Goal: Information Seeking & Learning: Understand process/instructions

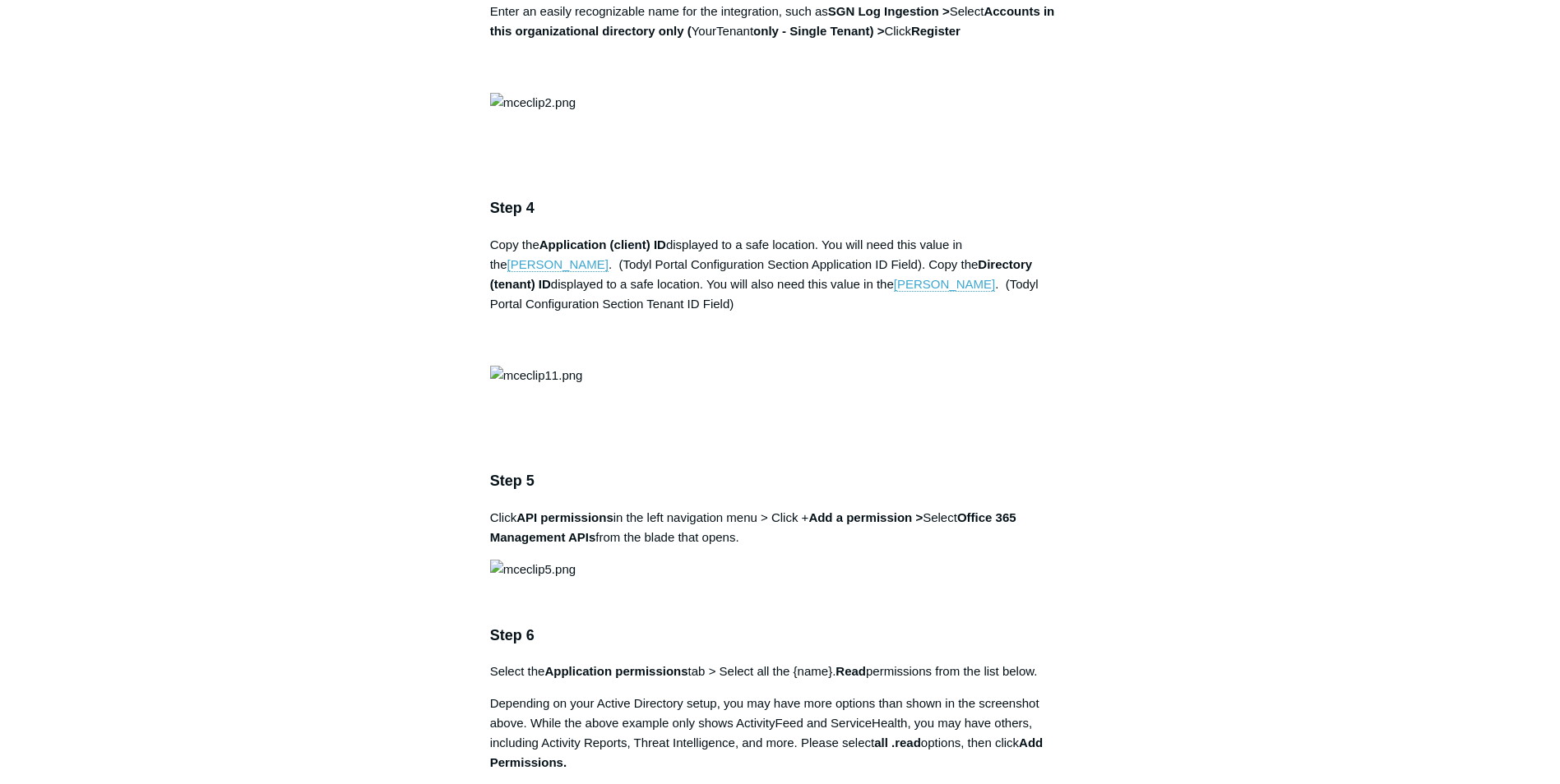
scroll to position [1479, 0]
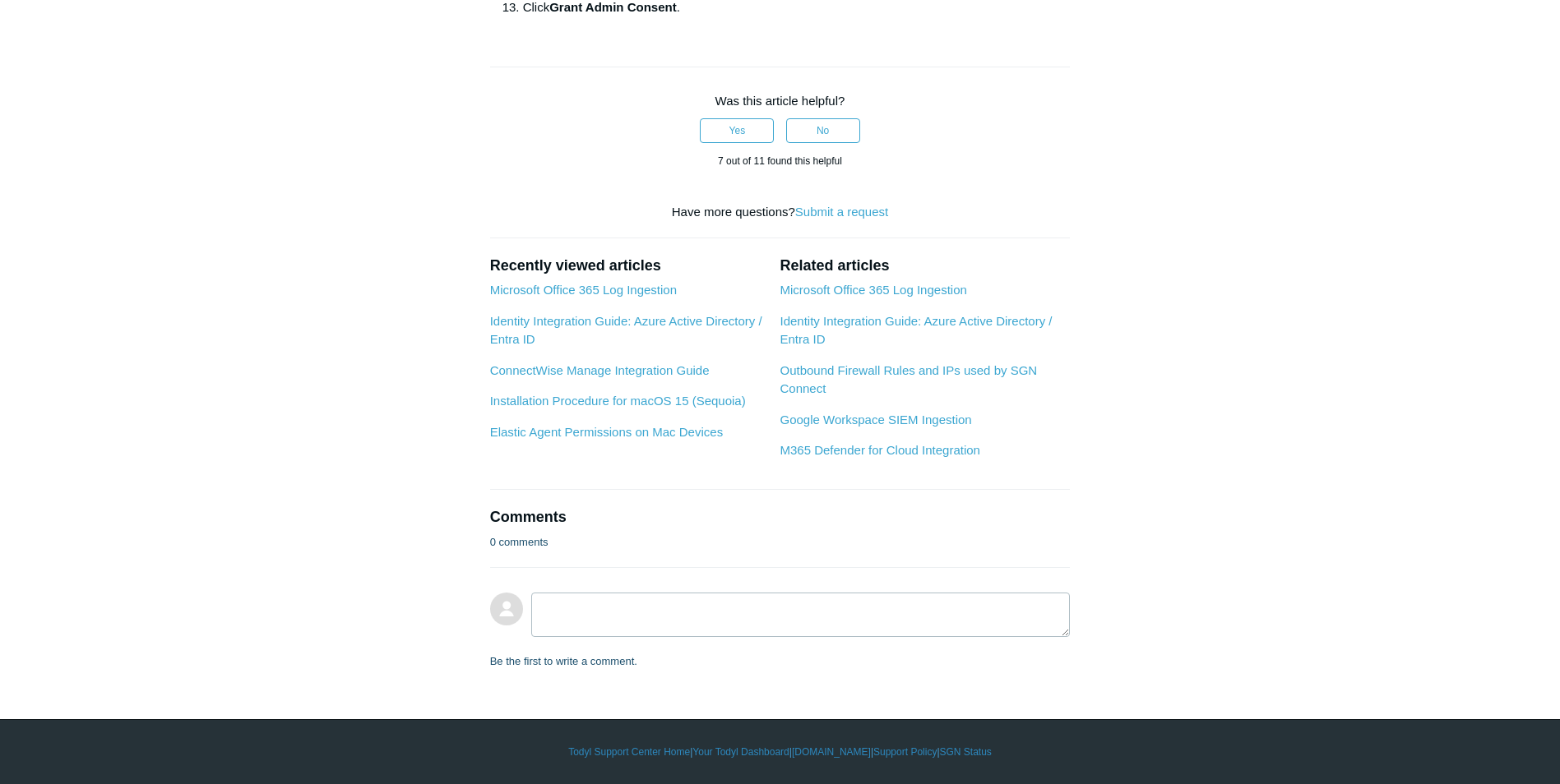
scroll to position [2137, 0]
drag, startPoint x: 768, startPoint y: 526, endPoint x: 878, endPoint y: 527, distance: 110.0
drag, startPoint x: 878, startPoint y: 527, endPoint x: 724, endPoint y: 566, distance: 158.9
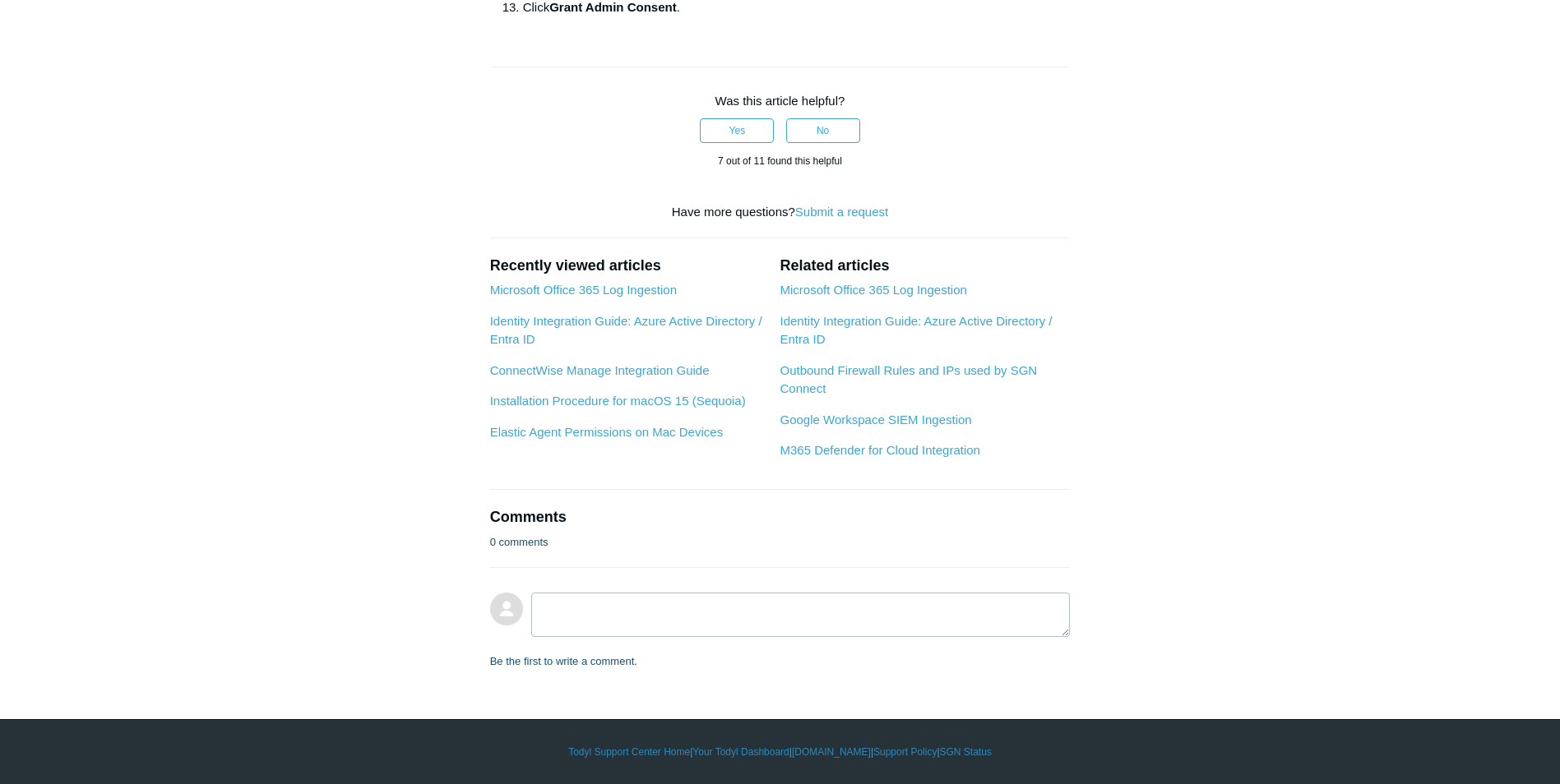
scroll to position [2384, 0]
drag, startPoint x: 704, startPoint y: 532, endPoint x: 741, endPoint y: 537, distance: 37.3
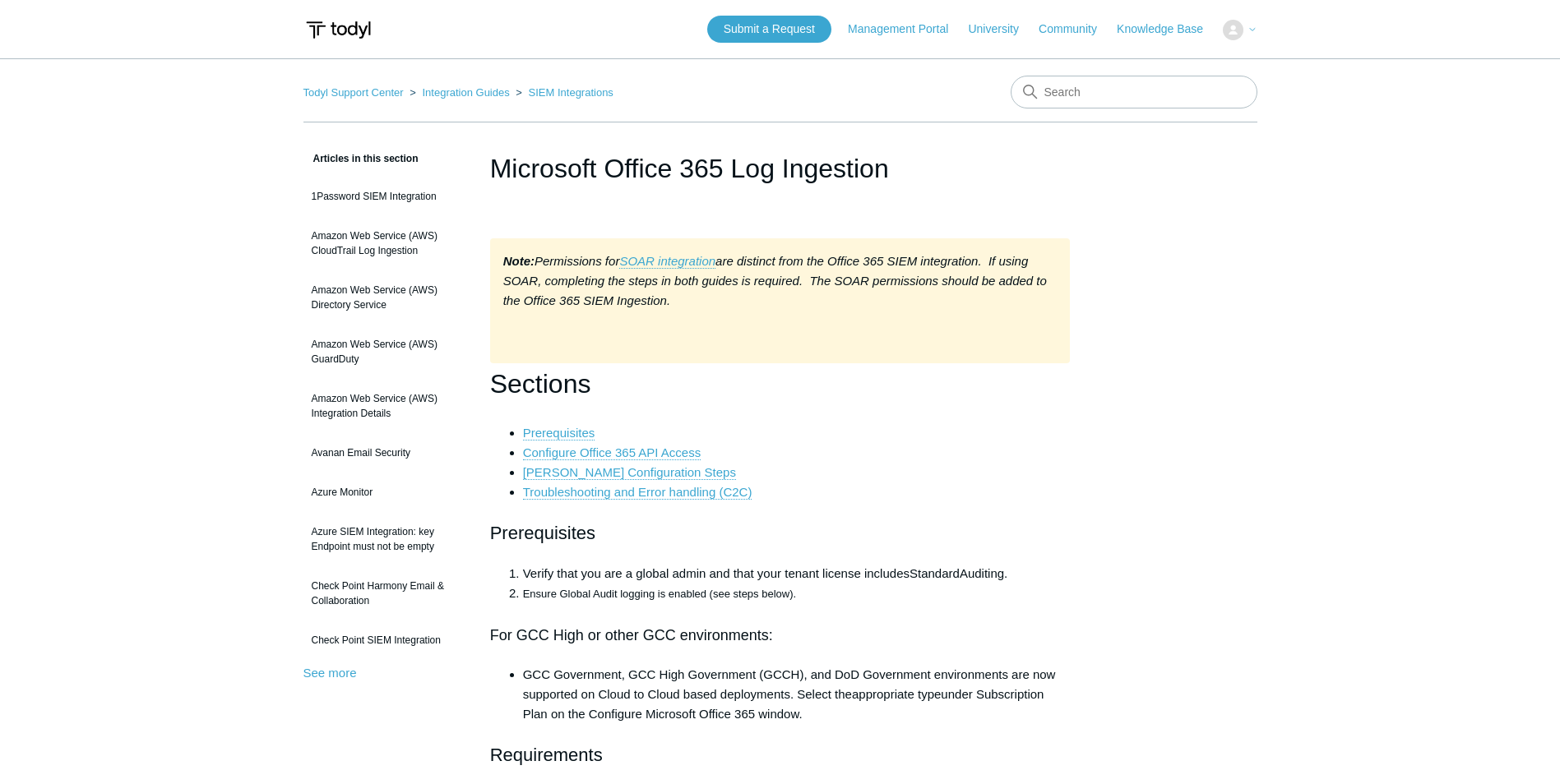
scroll to position [8565, 0]
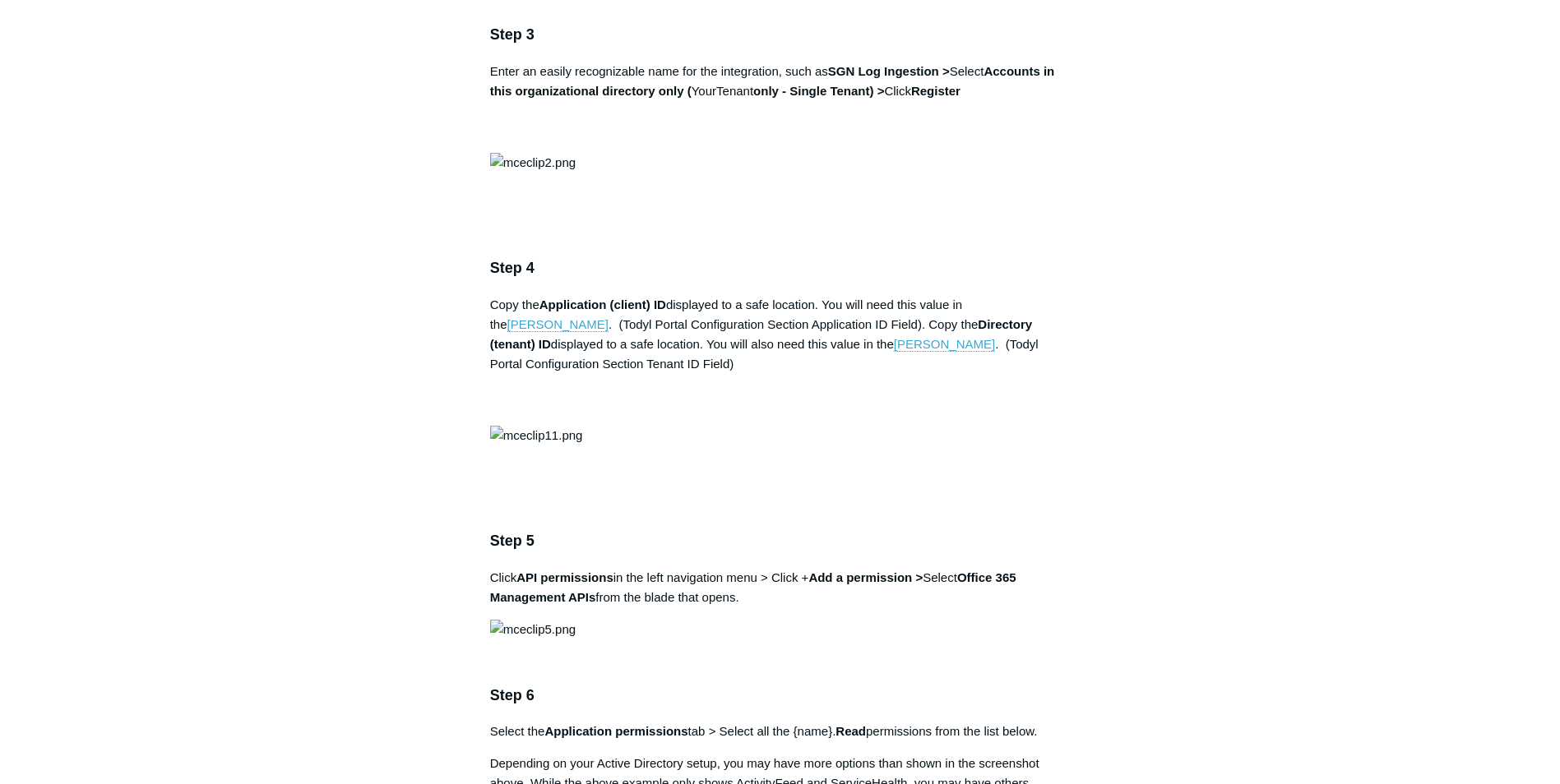
scroll to position [1479, 0]
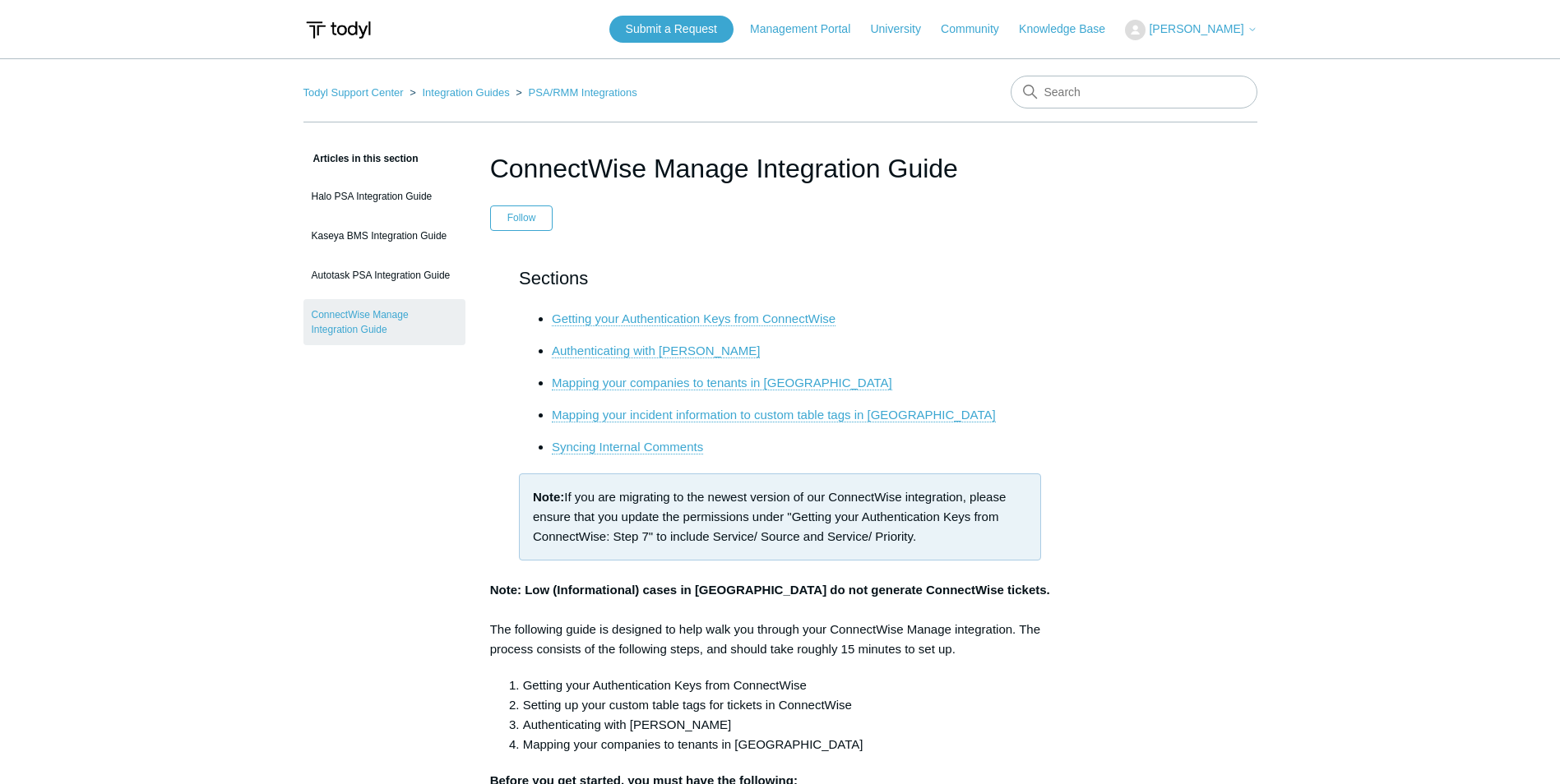
scroll to position [1808, 0]
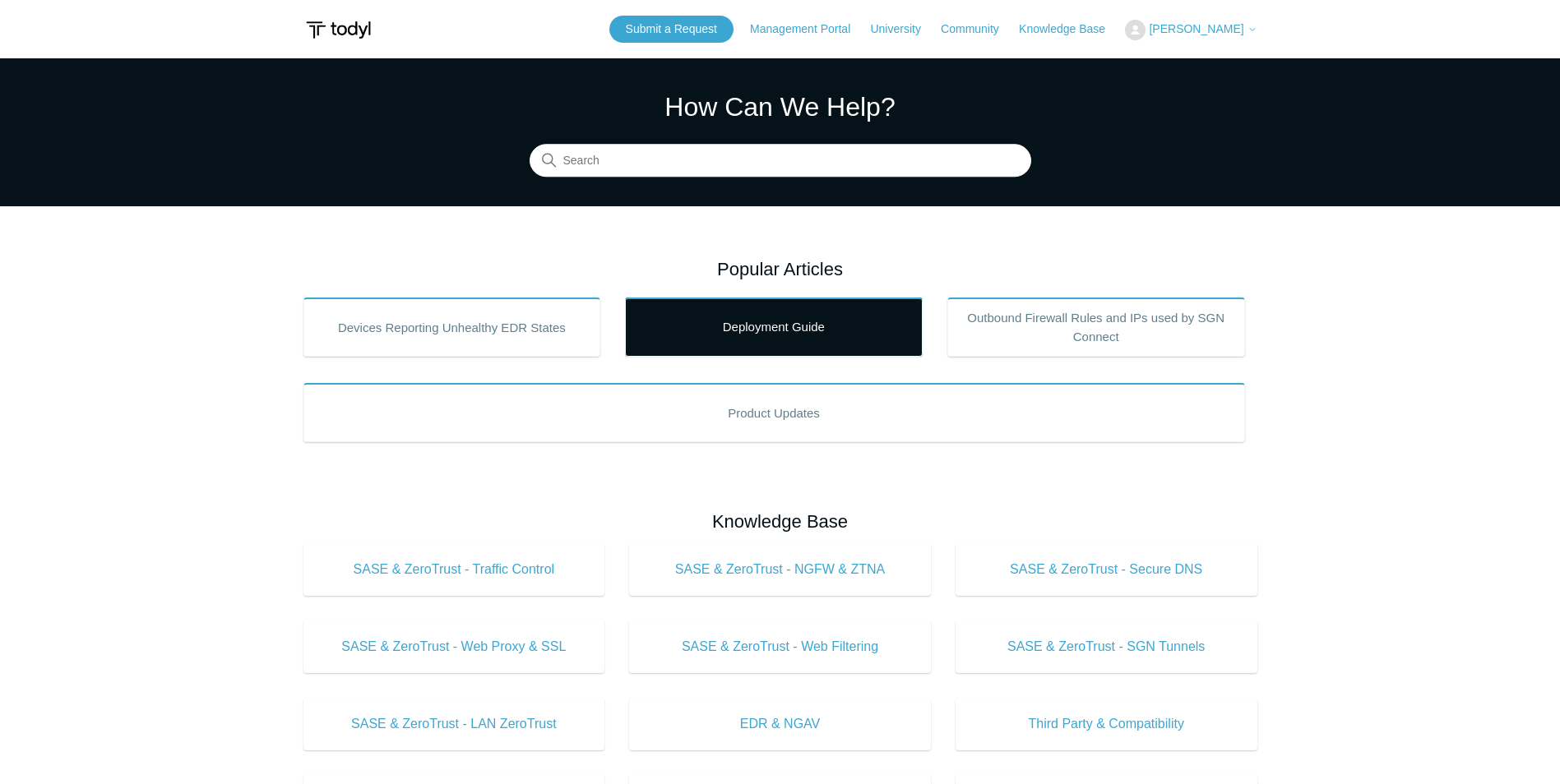
click at [801, 327] on link "Deployment Guide" at bounding box center [774, 327] width 298 height 59
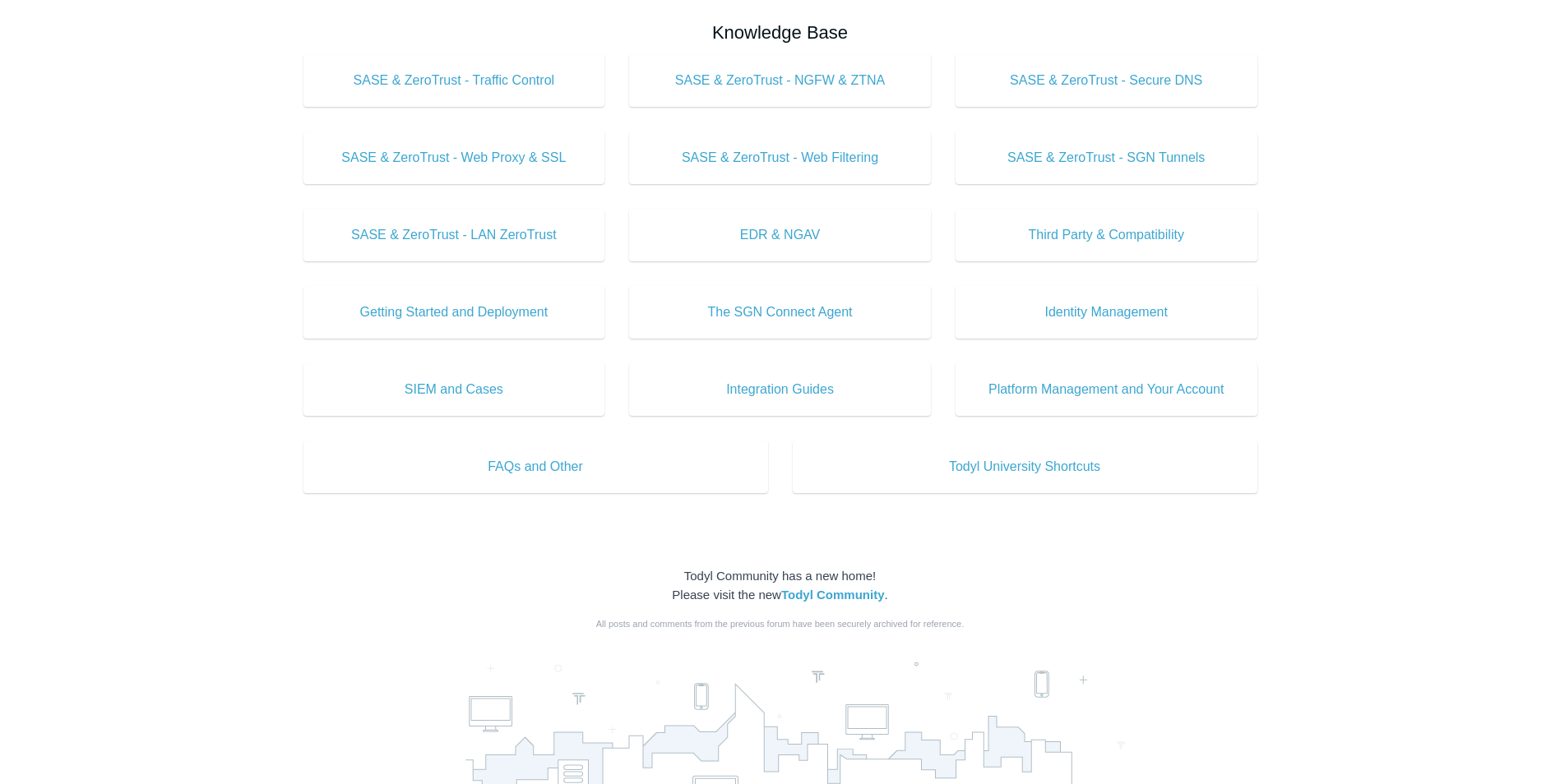
scroll to position [493, 0]
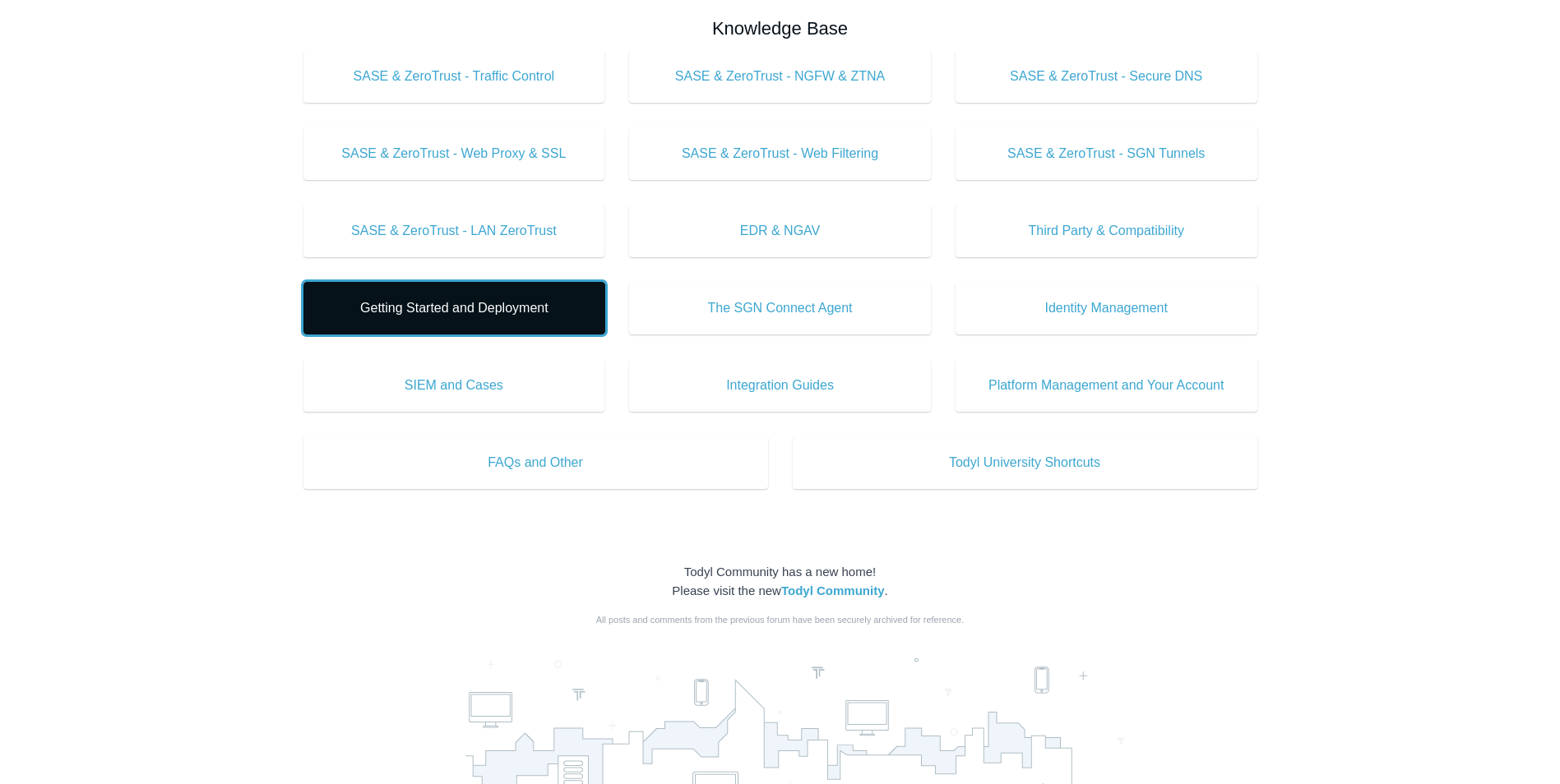
click at [564, 298] on link "Getting Started and Deployment" at bounding box center [454, 308] width 302 height 52
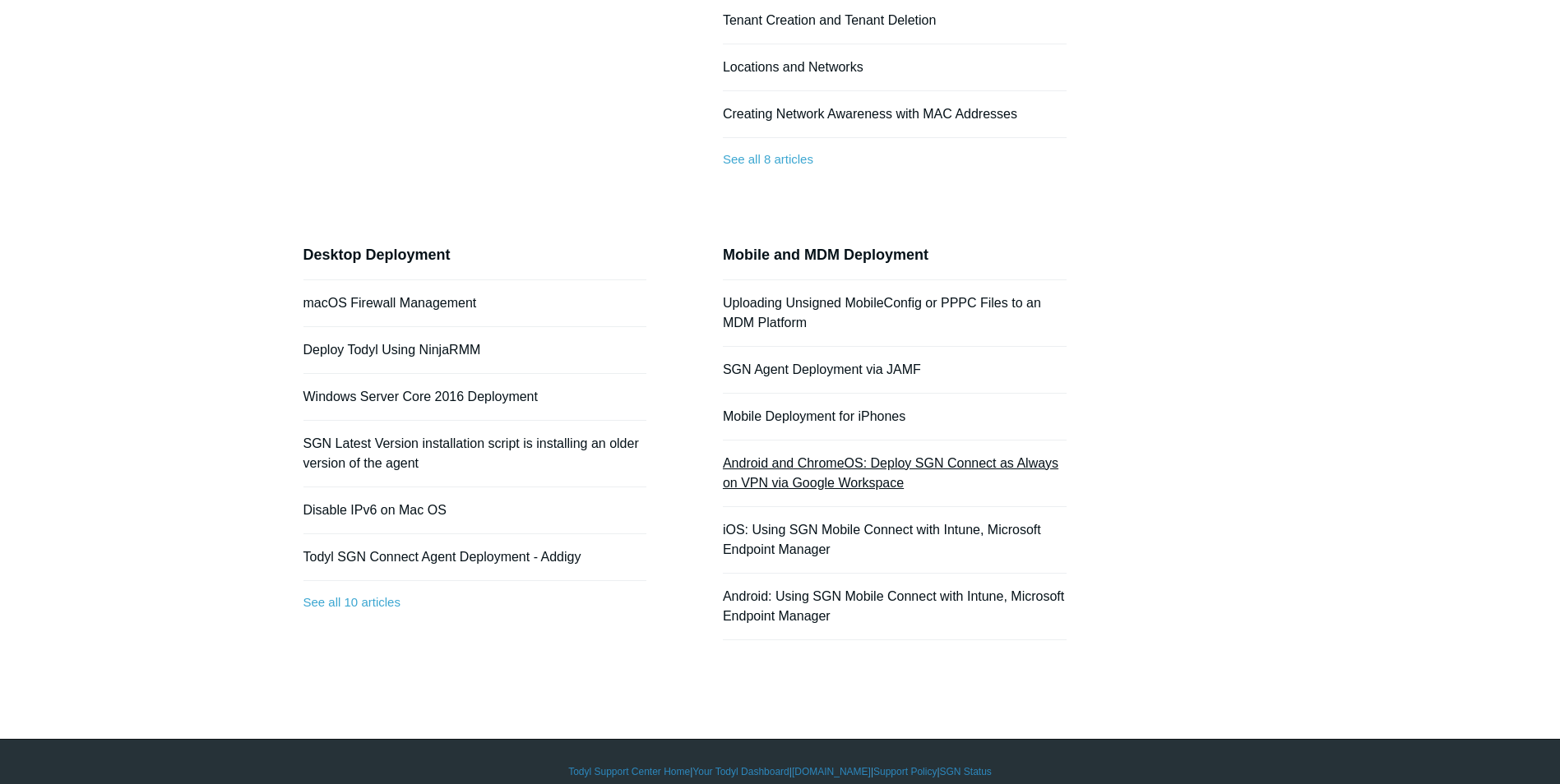
scroll to position [409, 0]
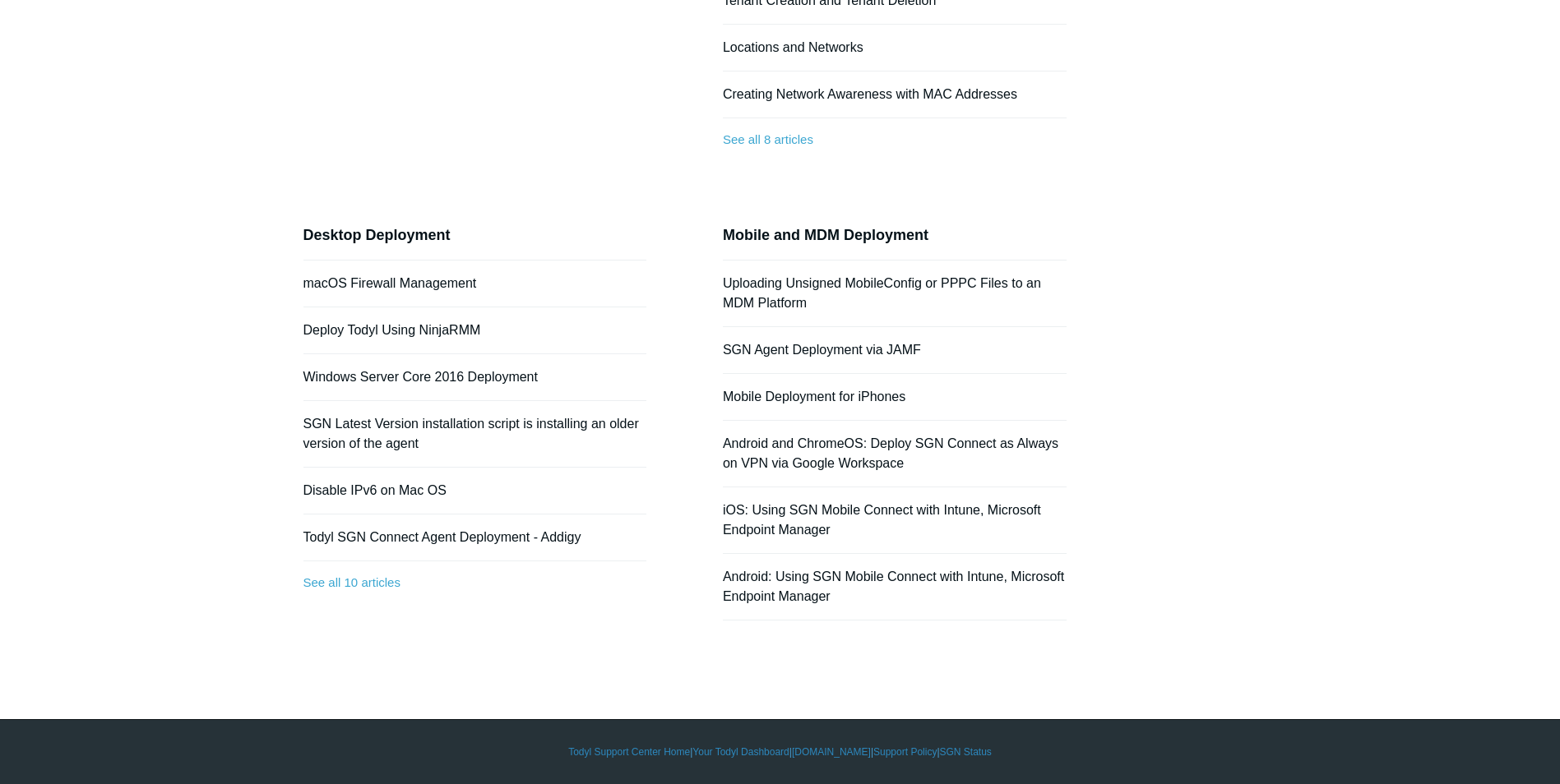
drag, startPoint x: 809, startPoint y: 510, endPoint x: 1191, endPoint y: 294, distance: 438.8
click at [1191, 296] on div "Getting Started and Deployment Deployment Groups (Coming Soon) Licensing Groups…" at bounding box center [781, 204] width 954 height 930
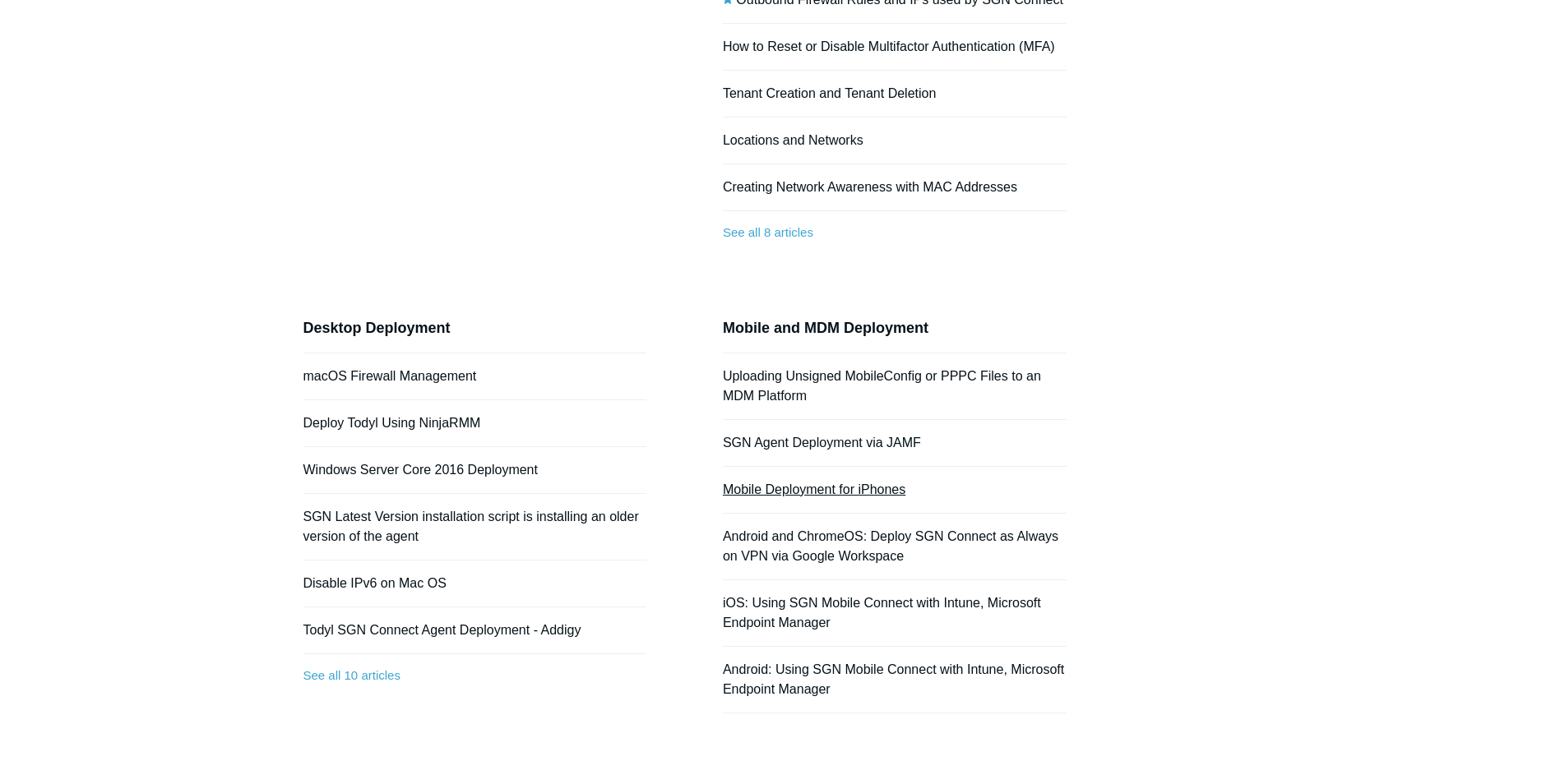
scroll to position [327, 0]
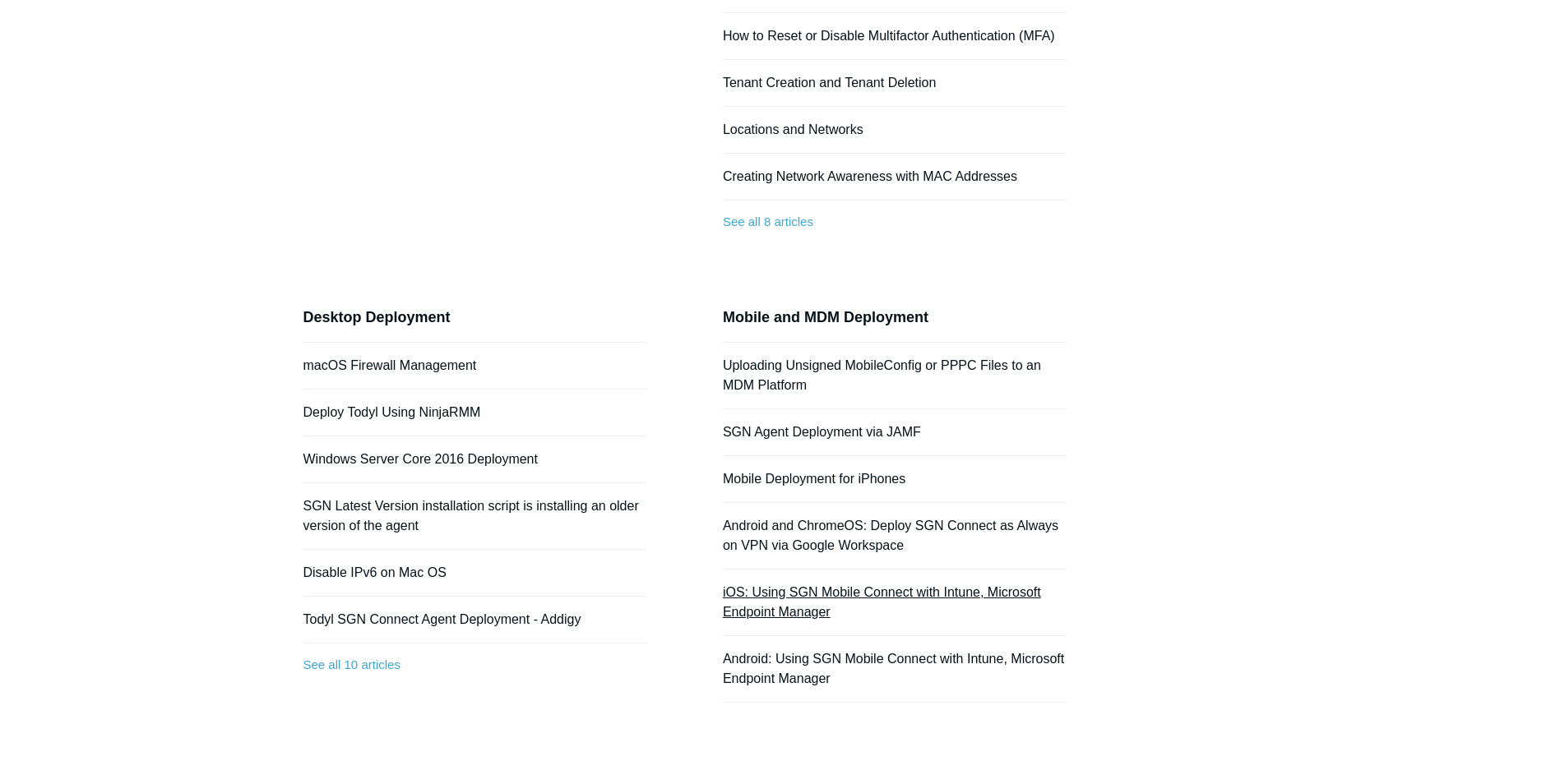
click at [801, 591] on link "iOS: Using SGN Mobile Connect with Intune, Microsoft Endpoint Manager" at bounding box center [882, 602] width 319 height 34
click at [357, 667] on link "See all 10 articles" at bounding box center [475, 666] width 344 height 44
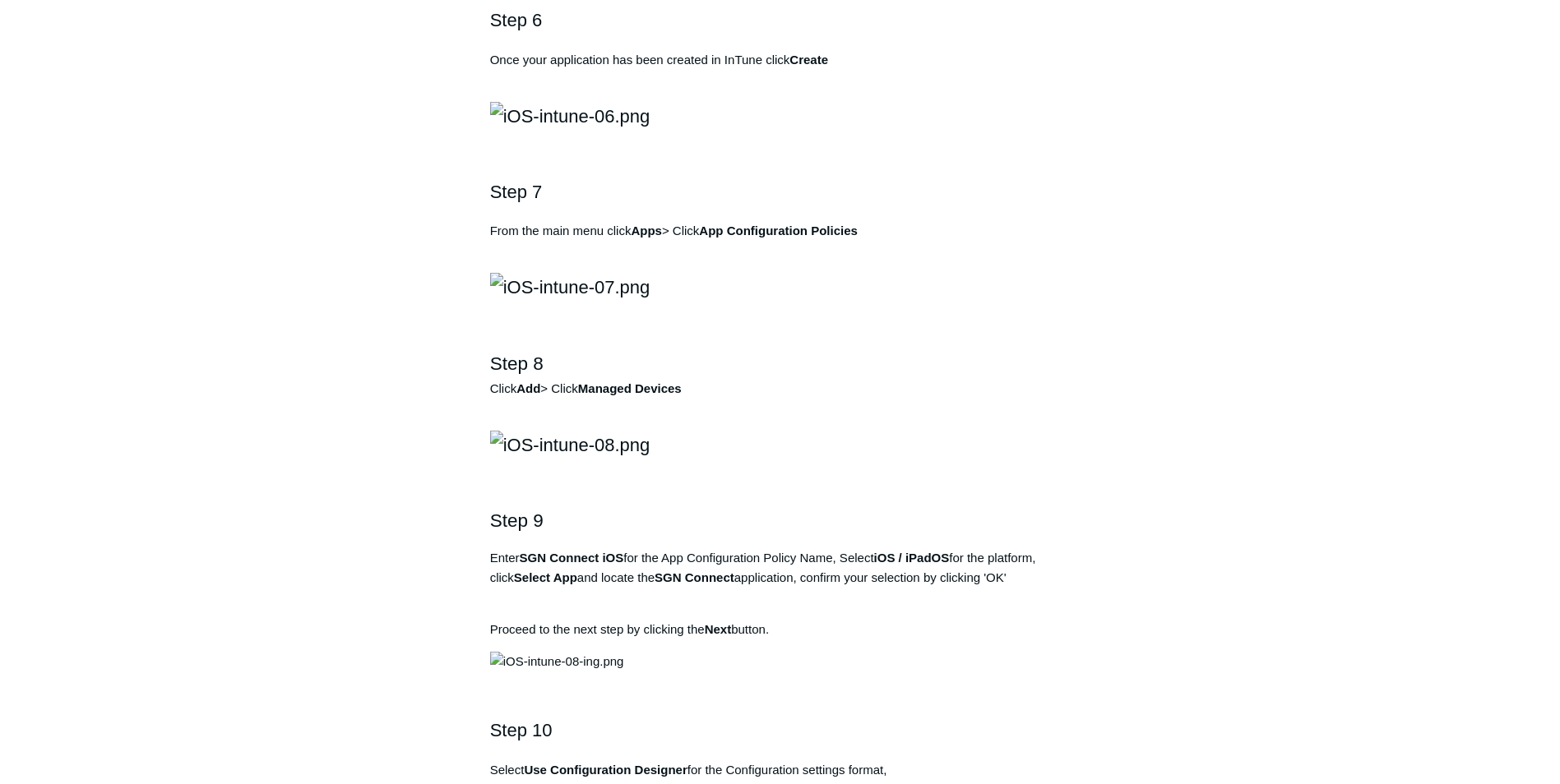
scroll to position [1316, 0]
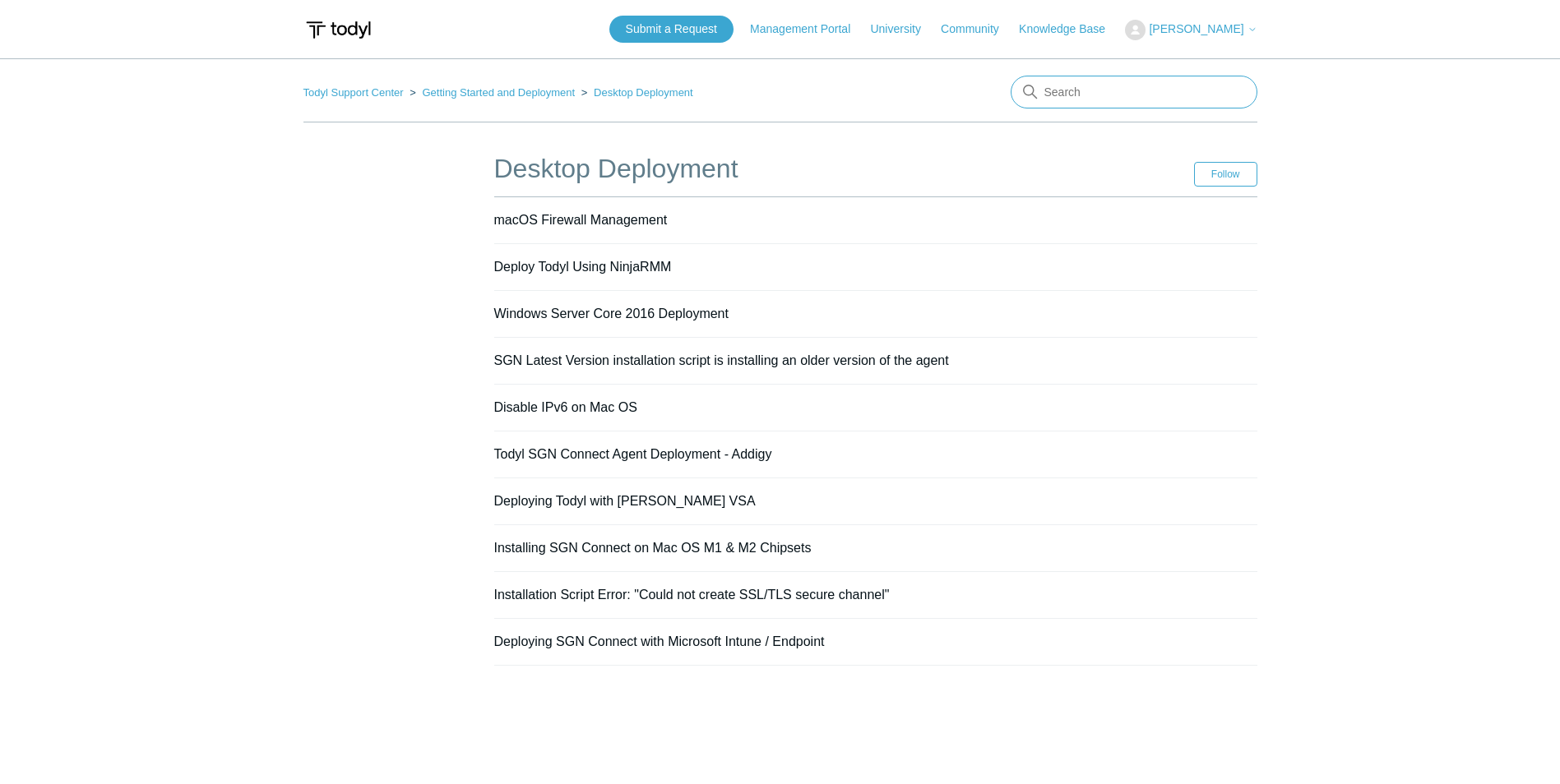
click at [1110, 96] on input "Search" at bounding box center [1133, 92] width 246 height 33
click at [524, 90] on link "Getting Started and Deployment" at bounding box center [499, 92] width 153 height 12
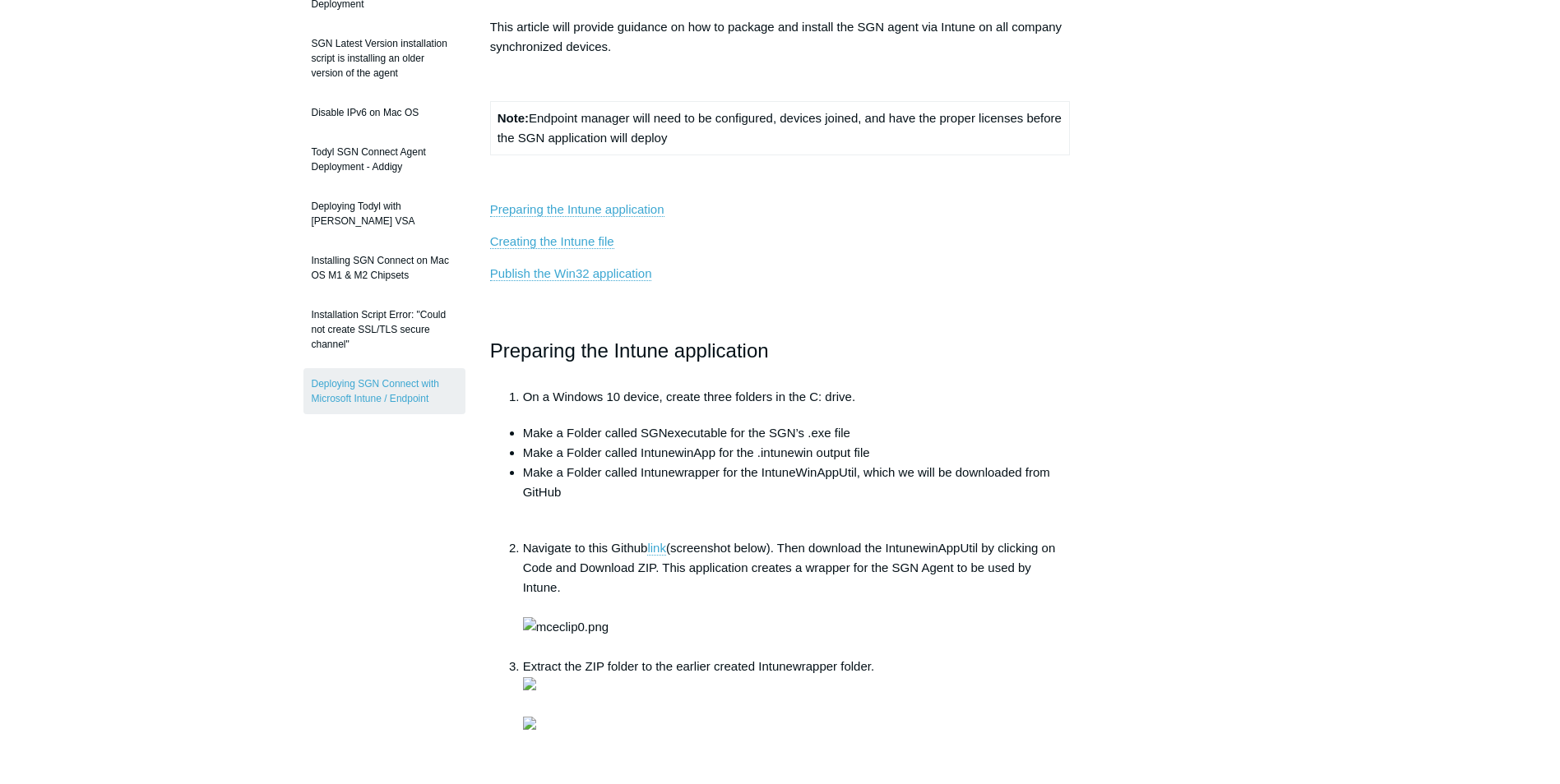
scroll to position [329, 0]
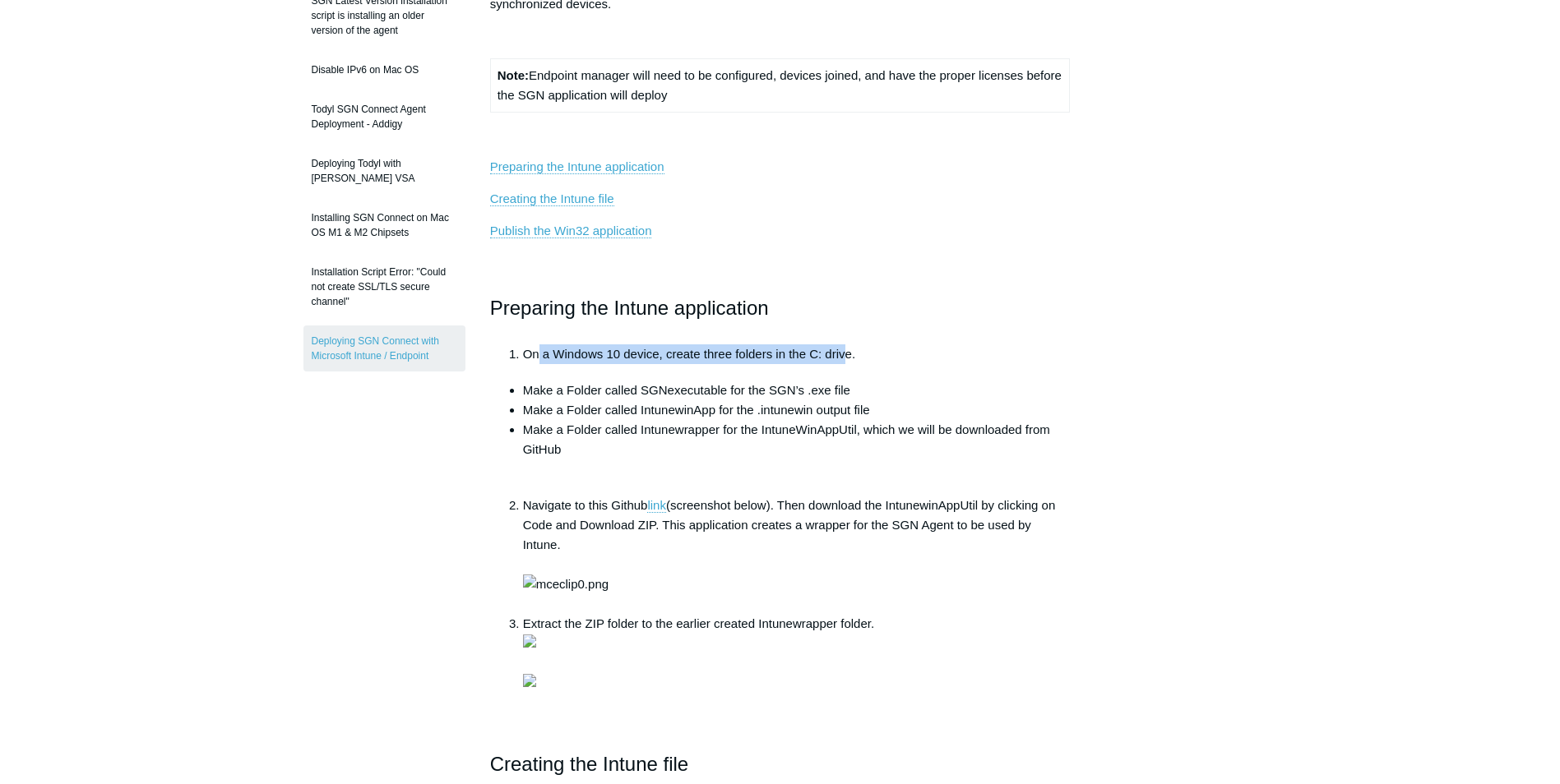
drag, startPoint x: 537, startPoint y: 359, endPoint x: 854, endPoint y: 350, distance: 317.1
click at [851, 350] on li "On a Windows 10 device, create three folders in the C: drive." at bounding box center [797, 354] width 548 height 20
drag, startPoint x: 854, startPoint y: 350, endPoint x: 1002, endPoint y: 358, distance: 148.2
click at [1002, 358] on li "On a Windows 10 device, create three folders in the C: drive." at bounding box center [797, 354] width 548 height 20
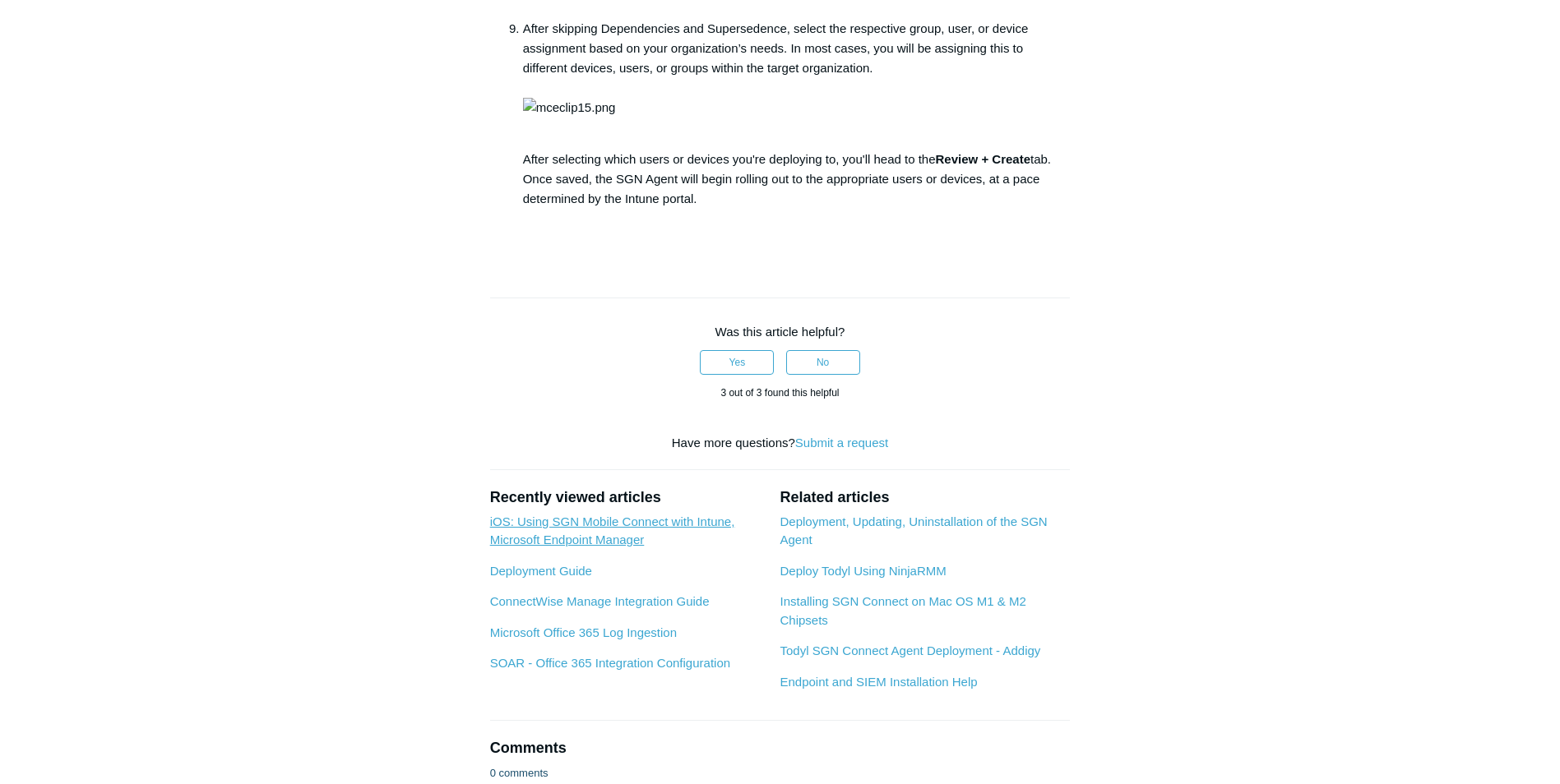
scroll to position [2466, 0]
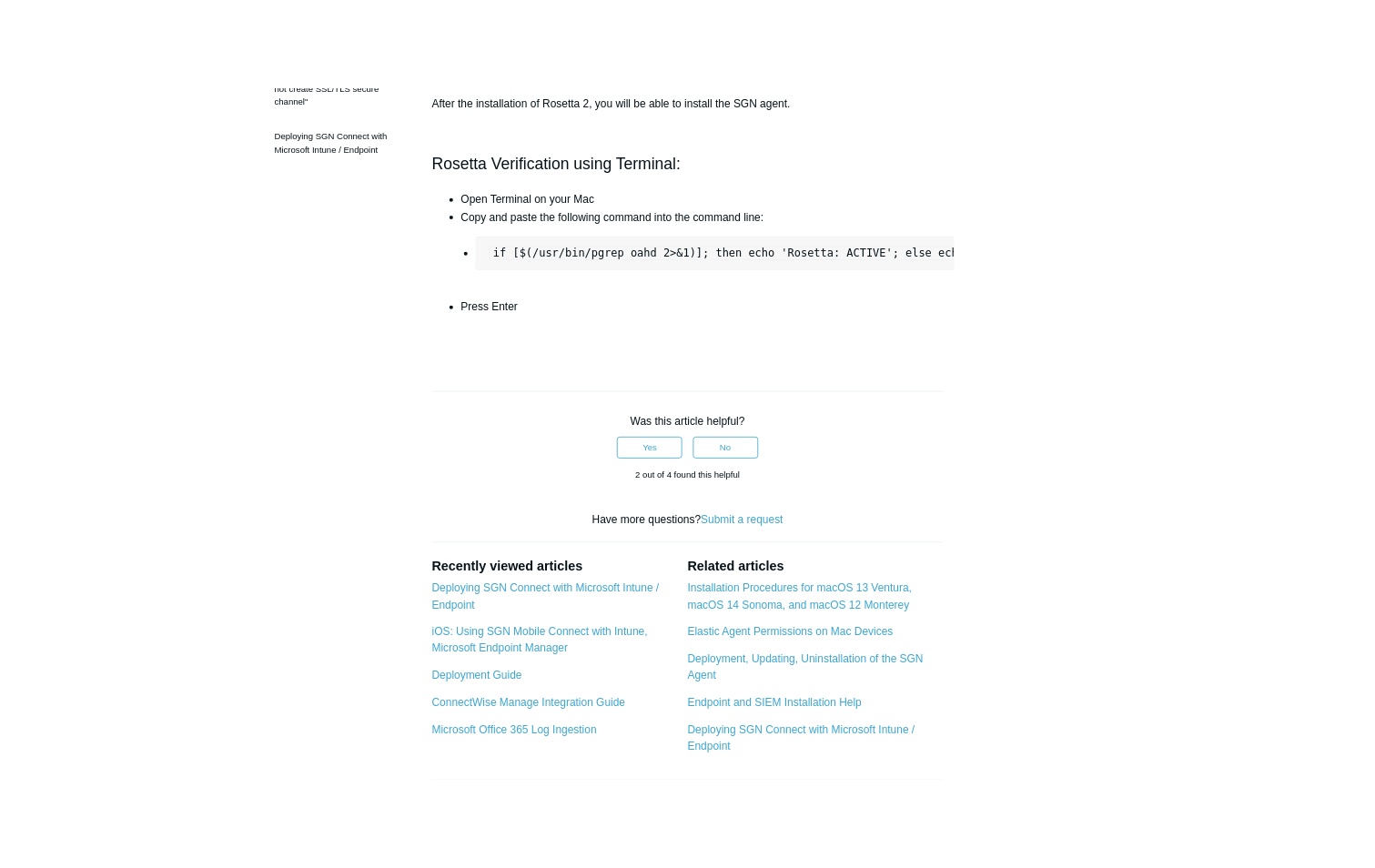
scroll to position [728, 0]
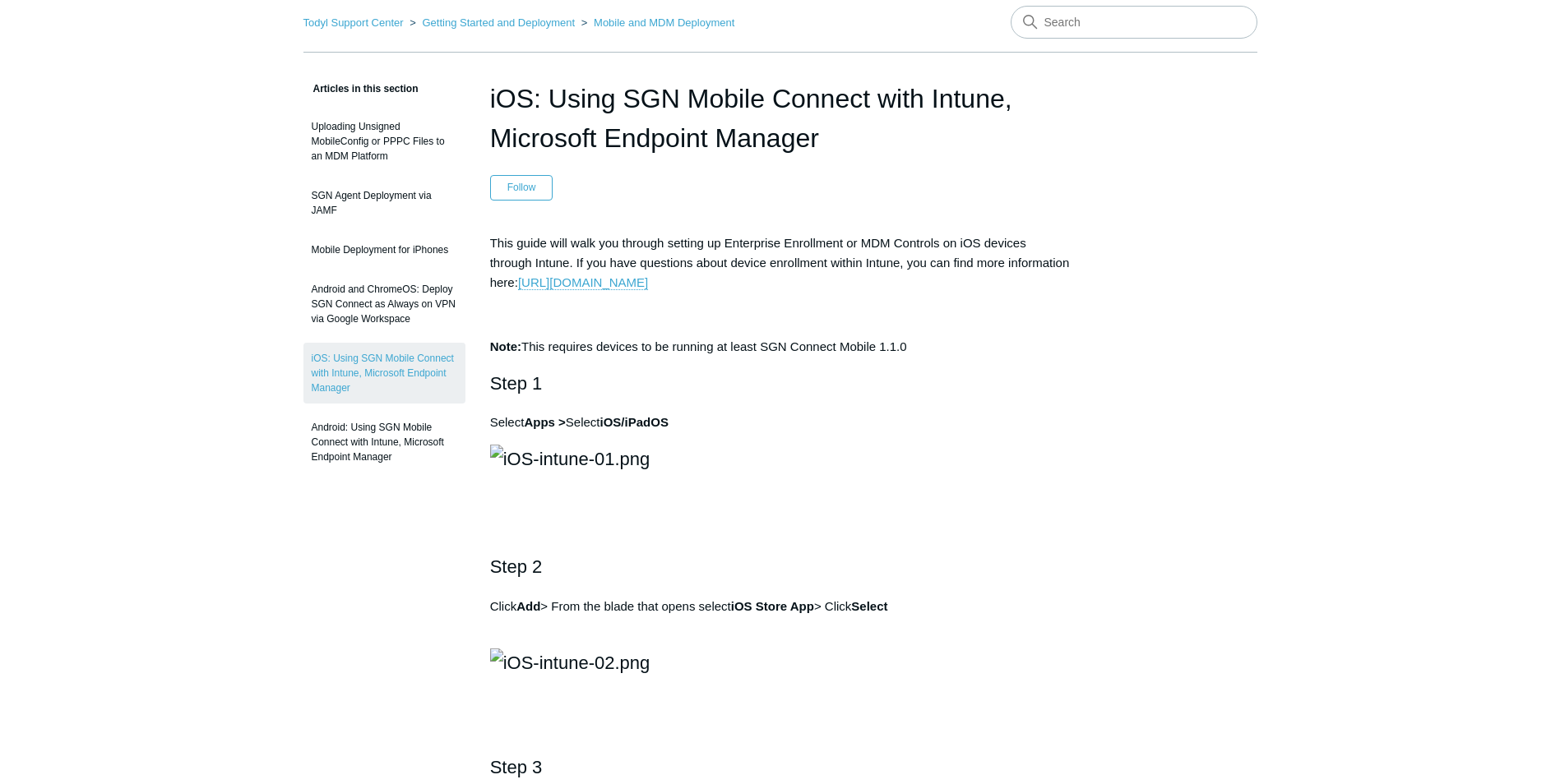
scroll to position [82, 0]
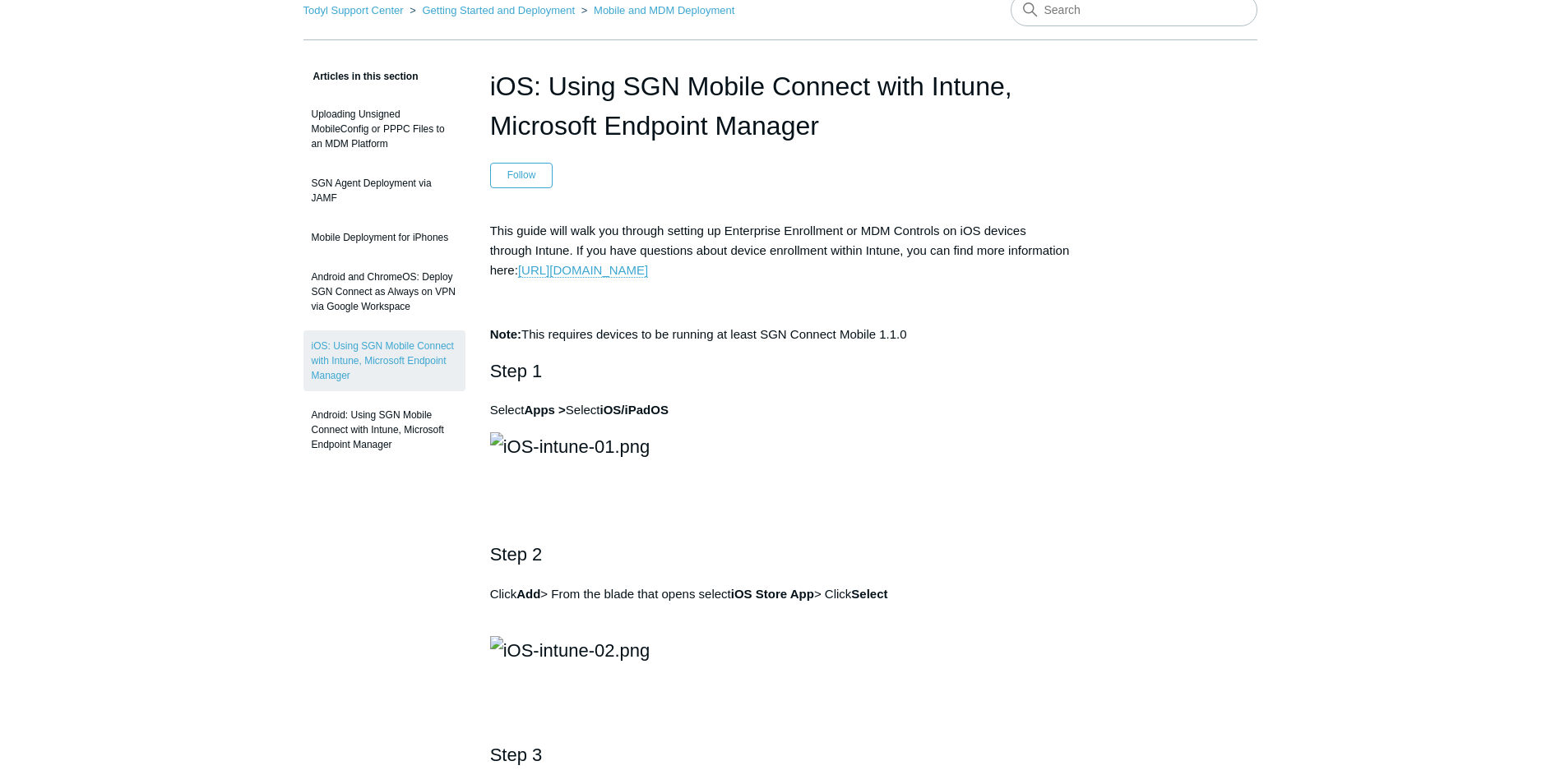
drag, startPoint x: 561, startPoint y: 70, endPoint x: 834, endPoint y: 131, distance: 279.7
click at [831, 131] on h1 "iOS: Using SGN Mobile Connect with Intune, Microsoft Endpoint Manager" at bounding box center [780, 106] width 581 height 79
drag, startPoint x: 834, startPoint y: 131, endPoint x: 878, endPoint y: 164, distance: 55.0
click at [878, 164] on header "iOS: Using SGN Mobile Connect with Intune, Microsoft Endpoint Manager Follow No…" at bounding box center [780, 128] width 581 height 122
drag, startPoint x: 494, startPoint y: 231, endPoint x: 1004, endPoint y: 240, distance: 510.1
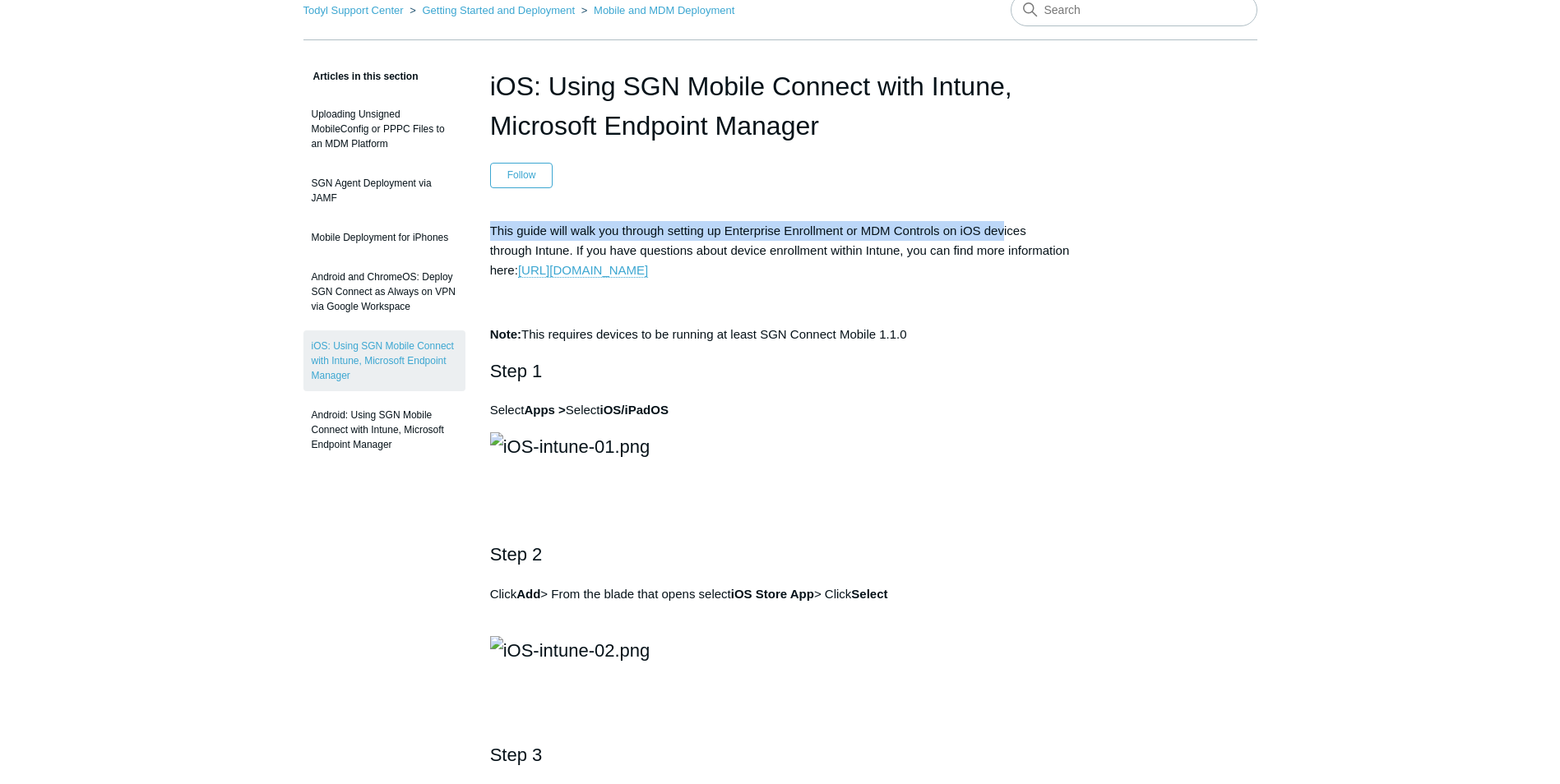
click at [1004, 240] on p "This guide will walk you through setting up Enterprise Enrollment or MDM Contro…" at bounding box center [780, 251] width 581 height 59
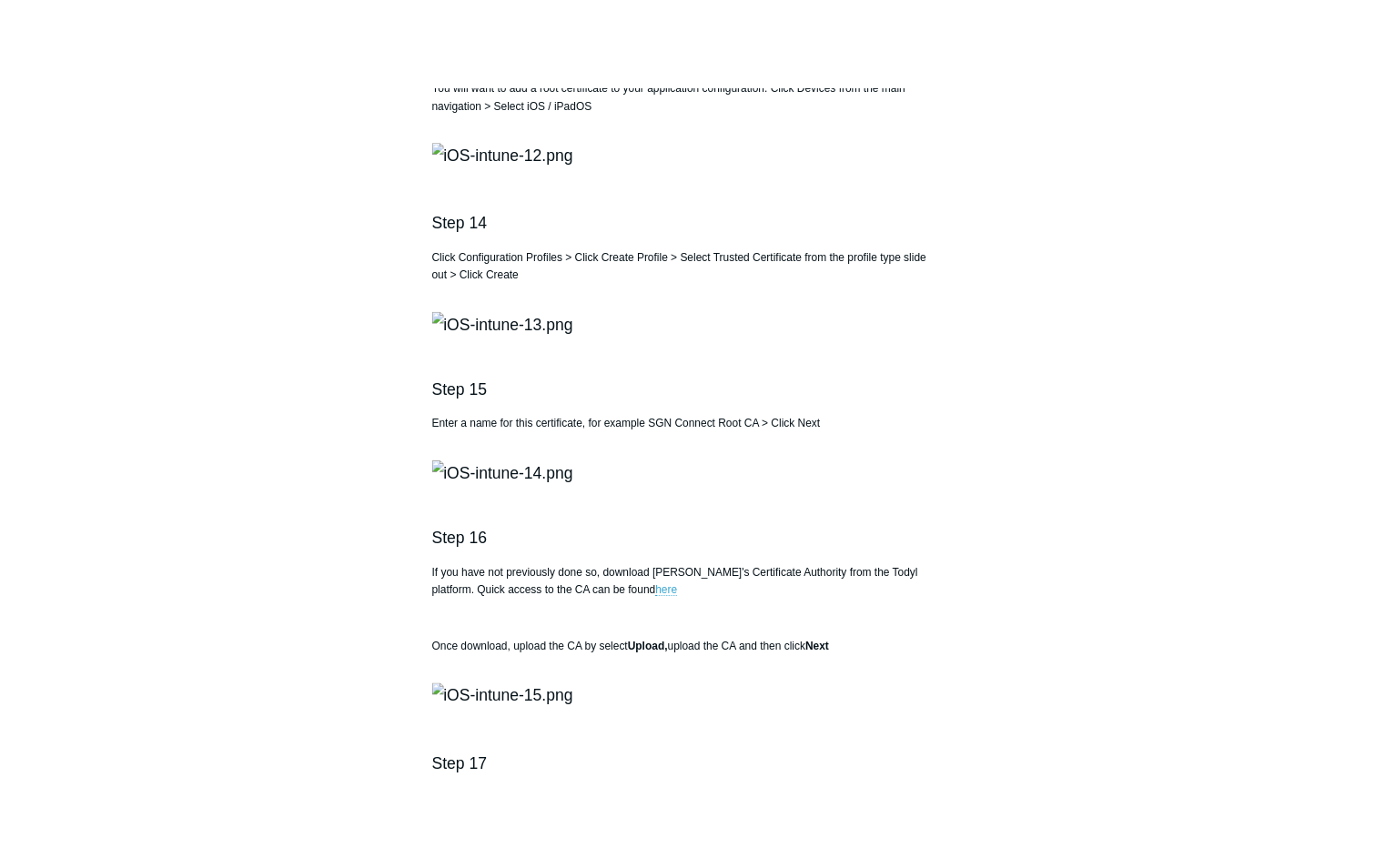
scroll to position [2548, 0]
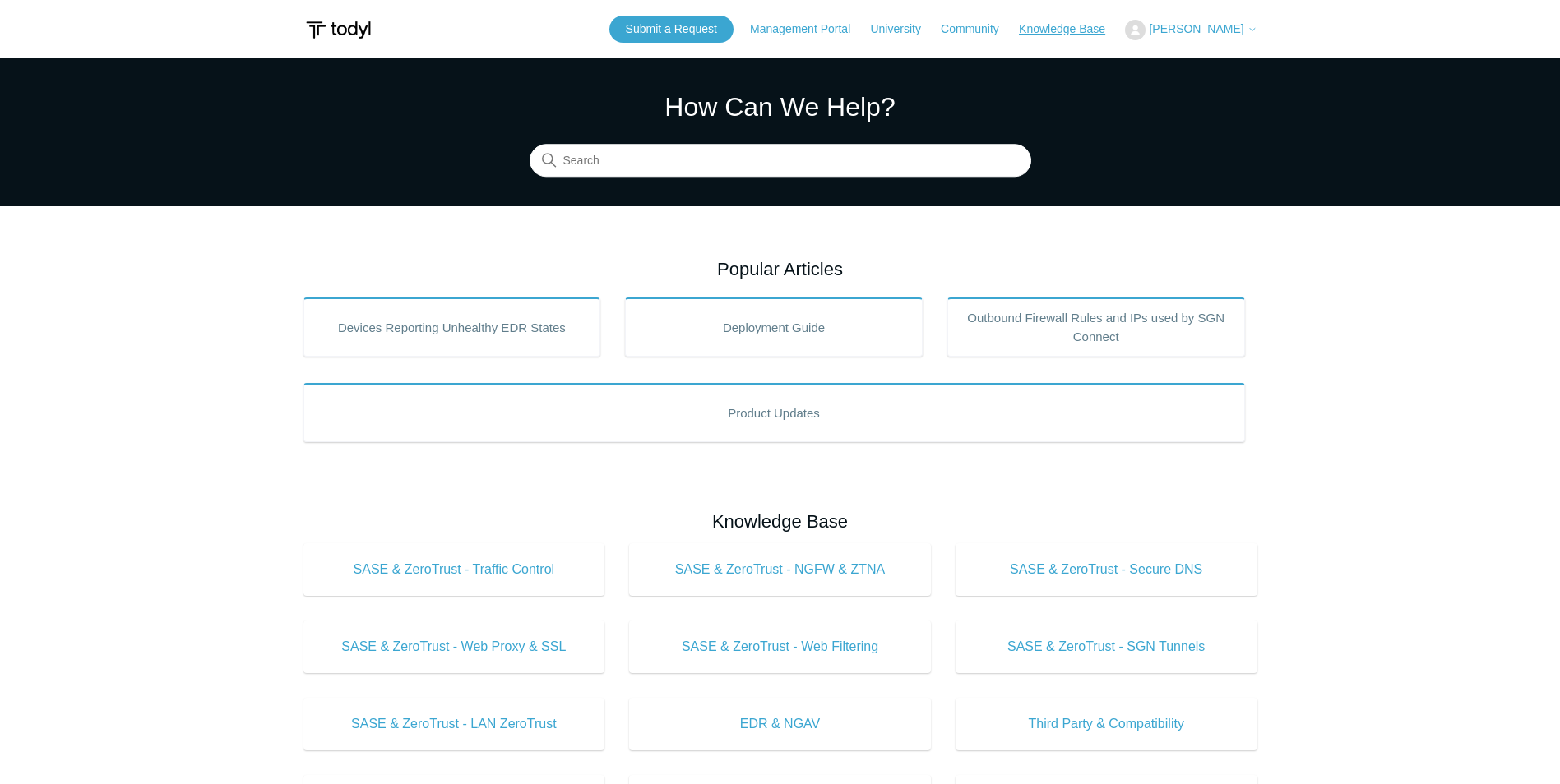
click at [1066, 25] on link "Knowledge Base" at bounding box center [1070, 30] width 103 height 17
click at [774, 173] on input "Search" at bounding box center [780, 161] width 501 height 33
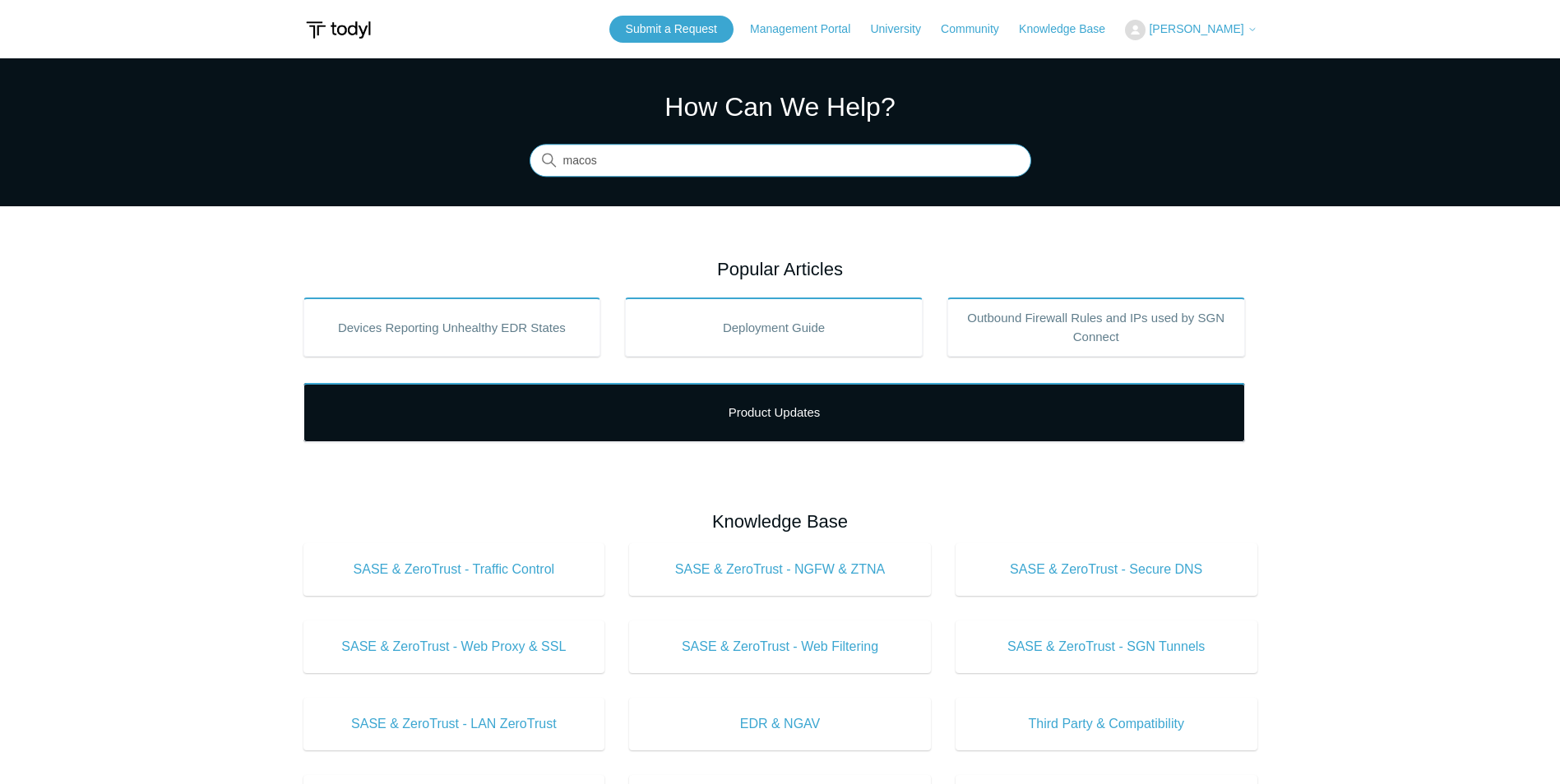
type input "macos"
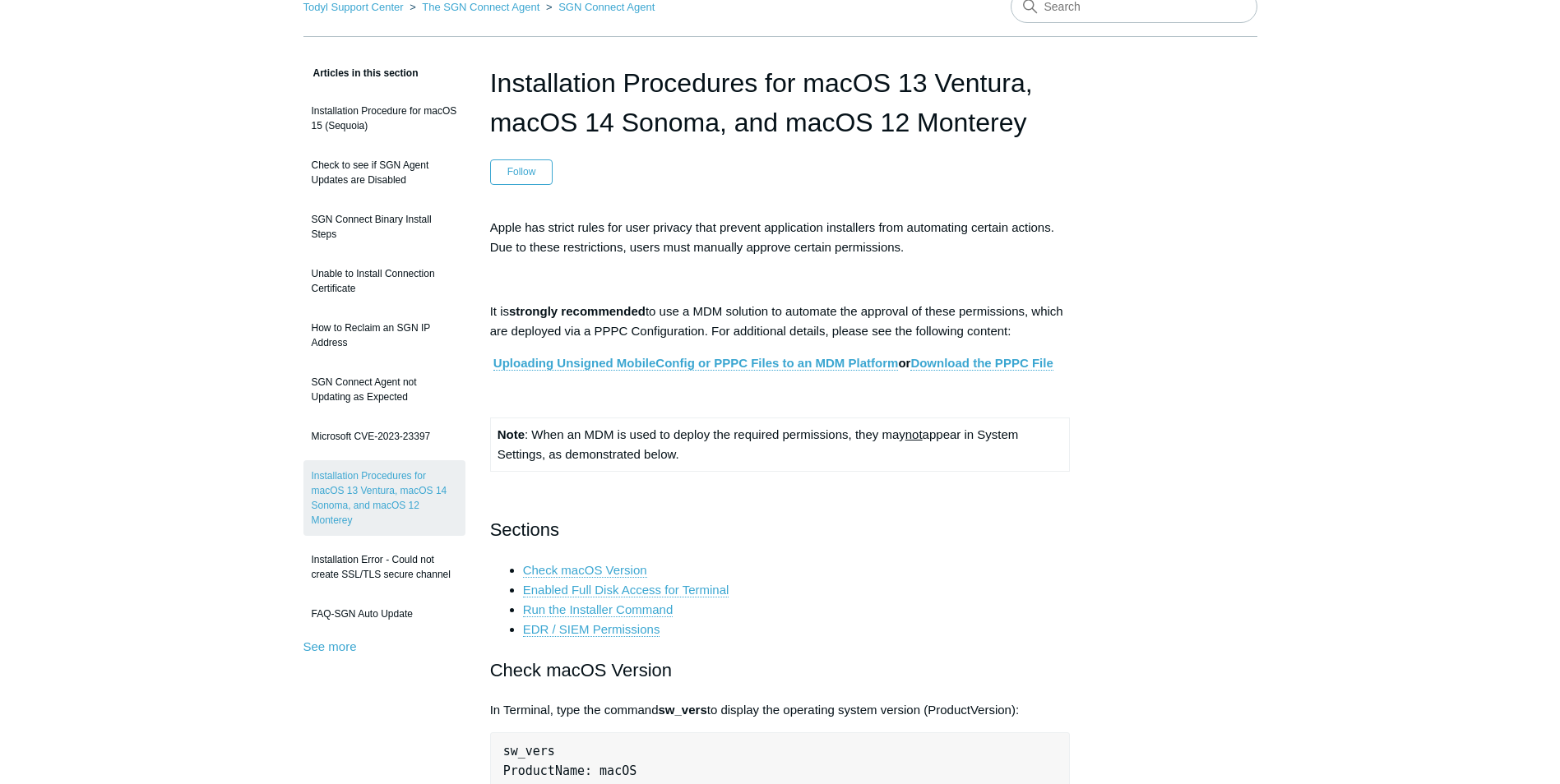
scroll to position [164, 0]
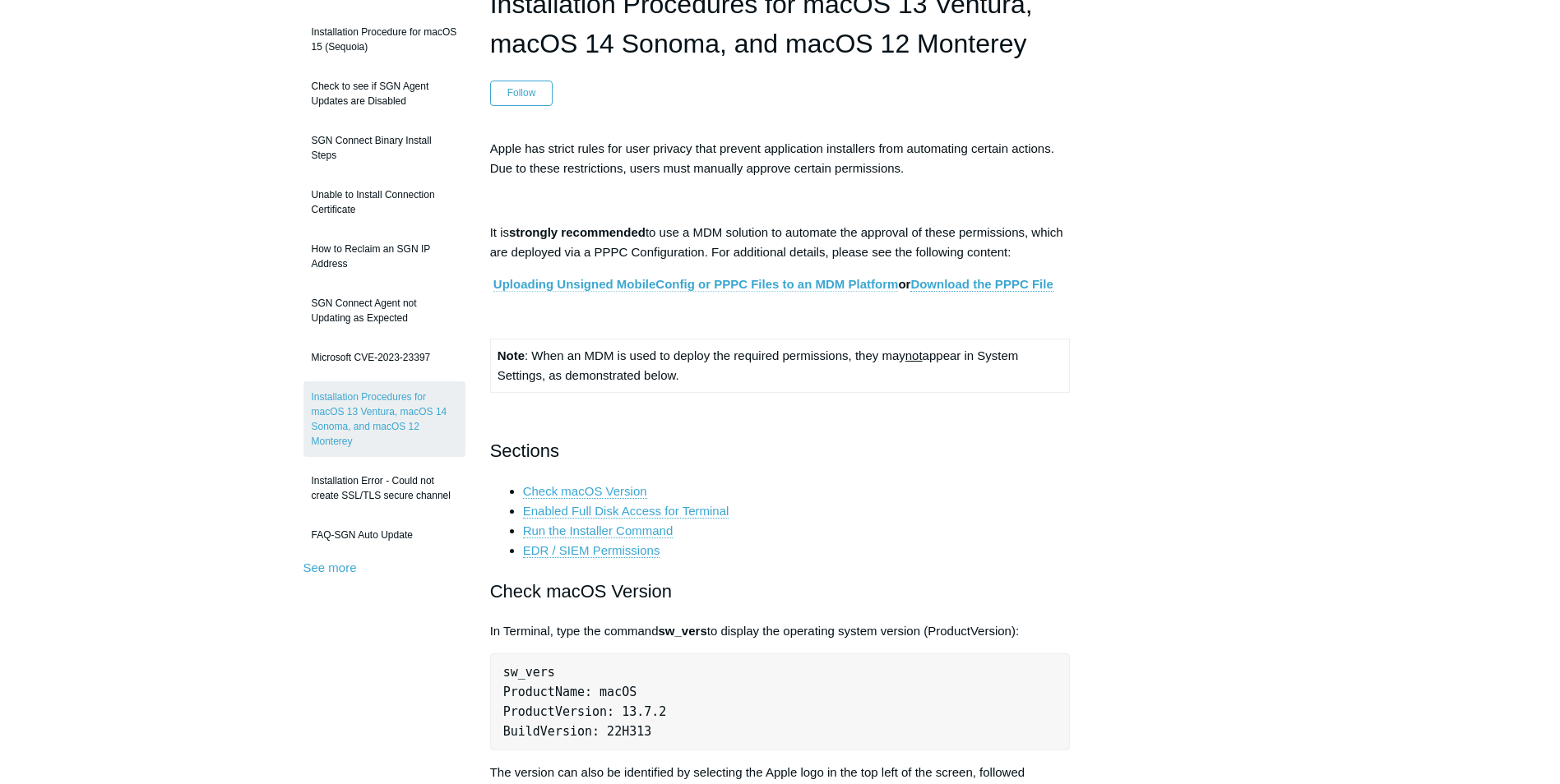
click at [706, 285] on link "Uploading Unsigned MobileConfig or PPPC Files to an MDM Platform" at bounding box center [696, 284] width 406 height 15
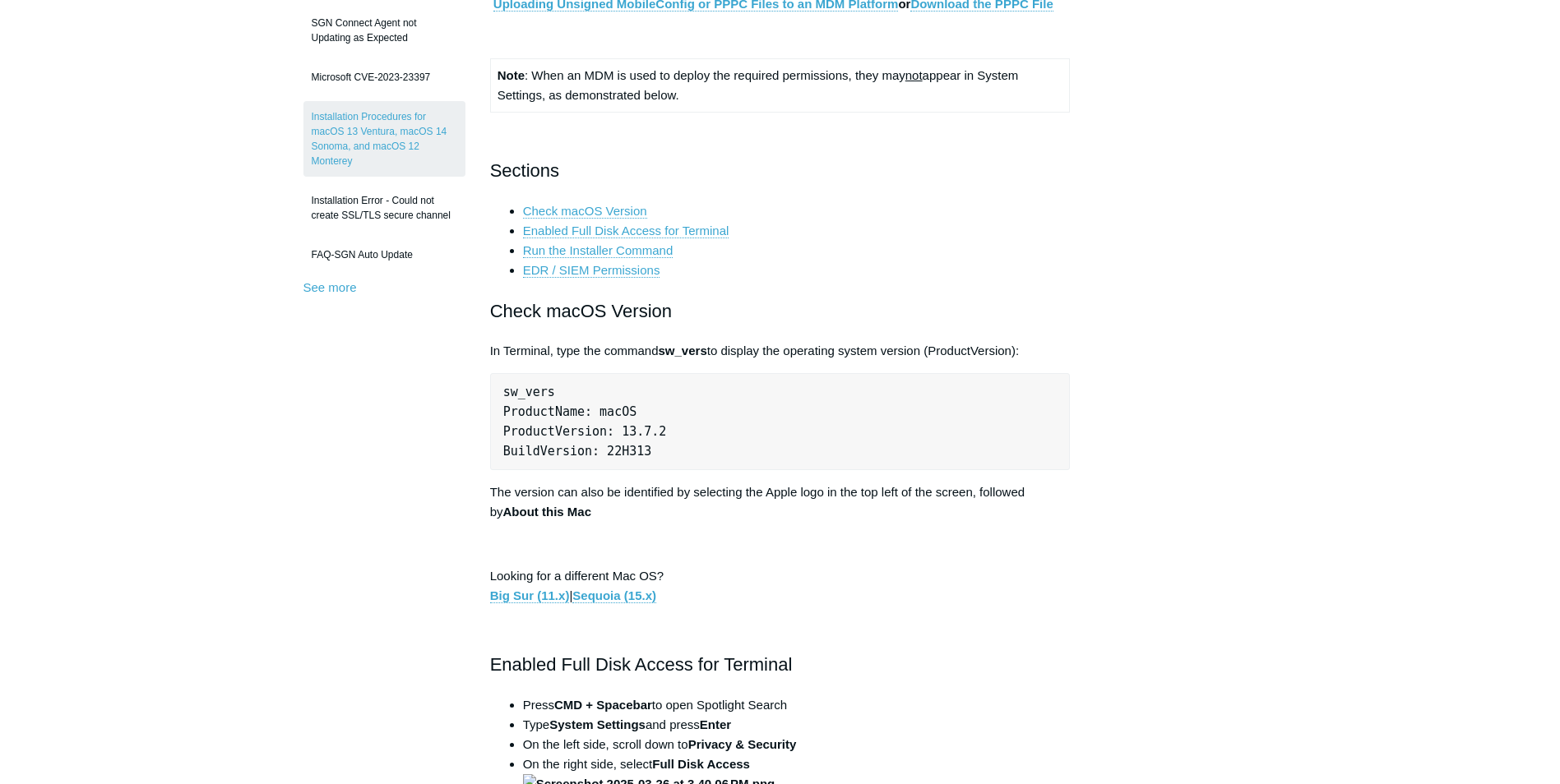
scroll to position [0, 0]
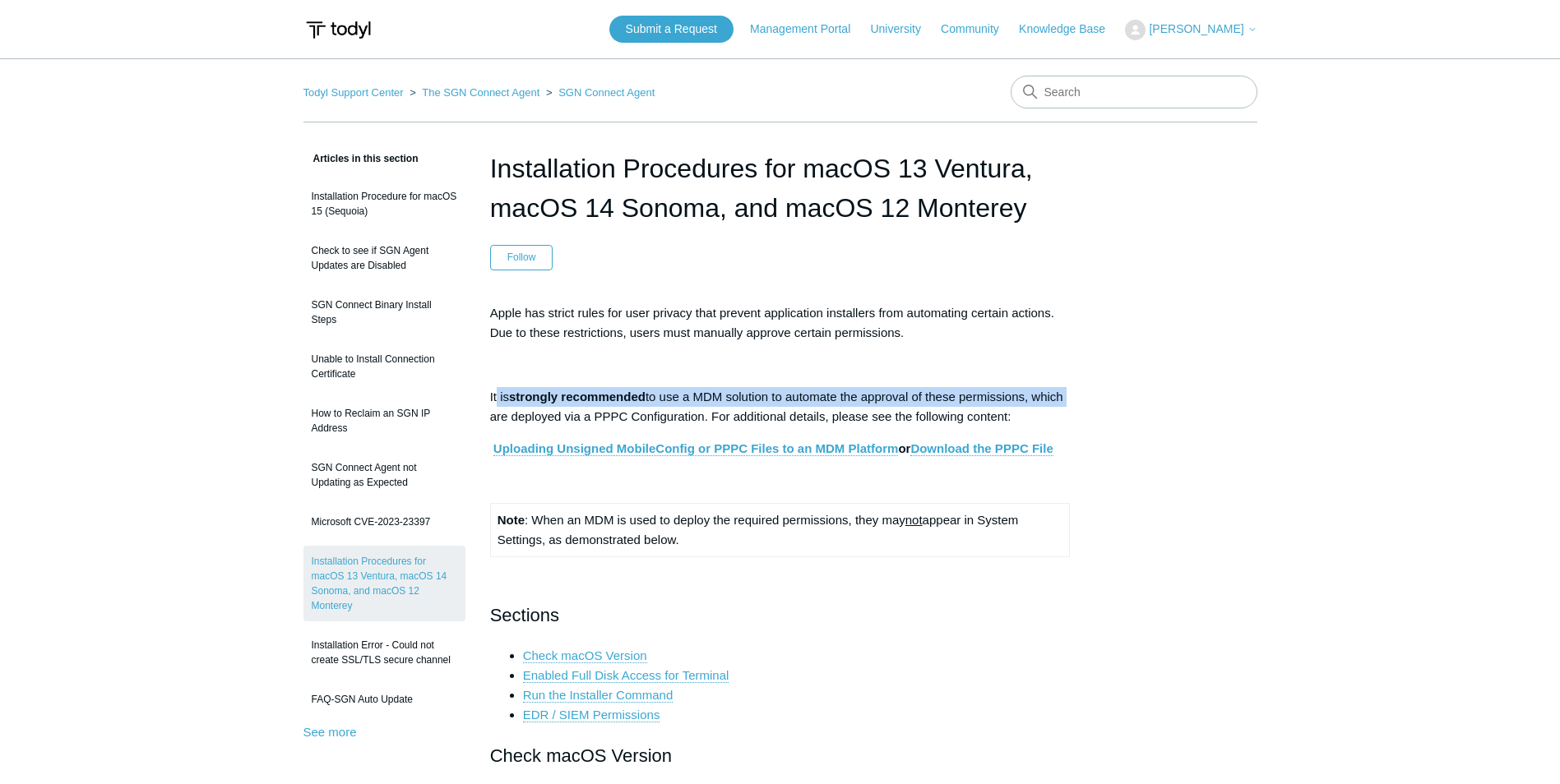
drag, startPoint x: 498, startPoint y: 399, endPoint x: 1081, endPoint y: 399, distance: 583.0
click at [709, 449] on link "Uploading Unsigned MobileConfig or PPPC Files to an MDM Platform" at bounding box center [696, 448] width 406 height 15
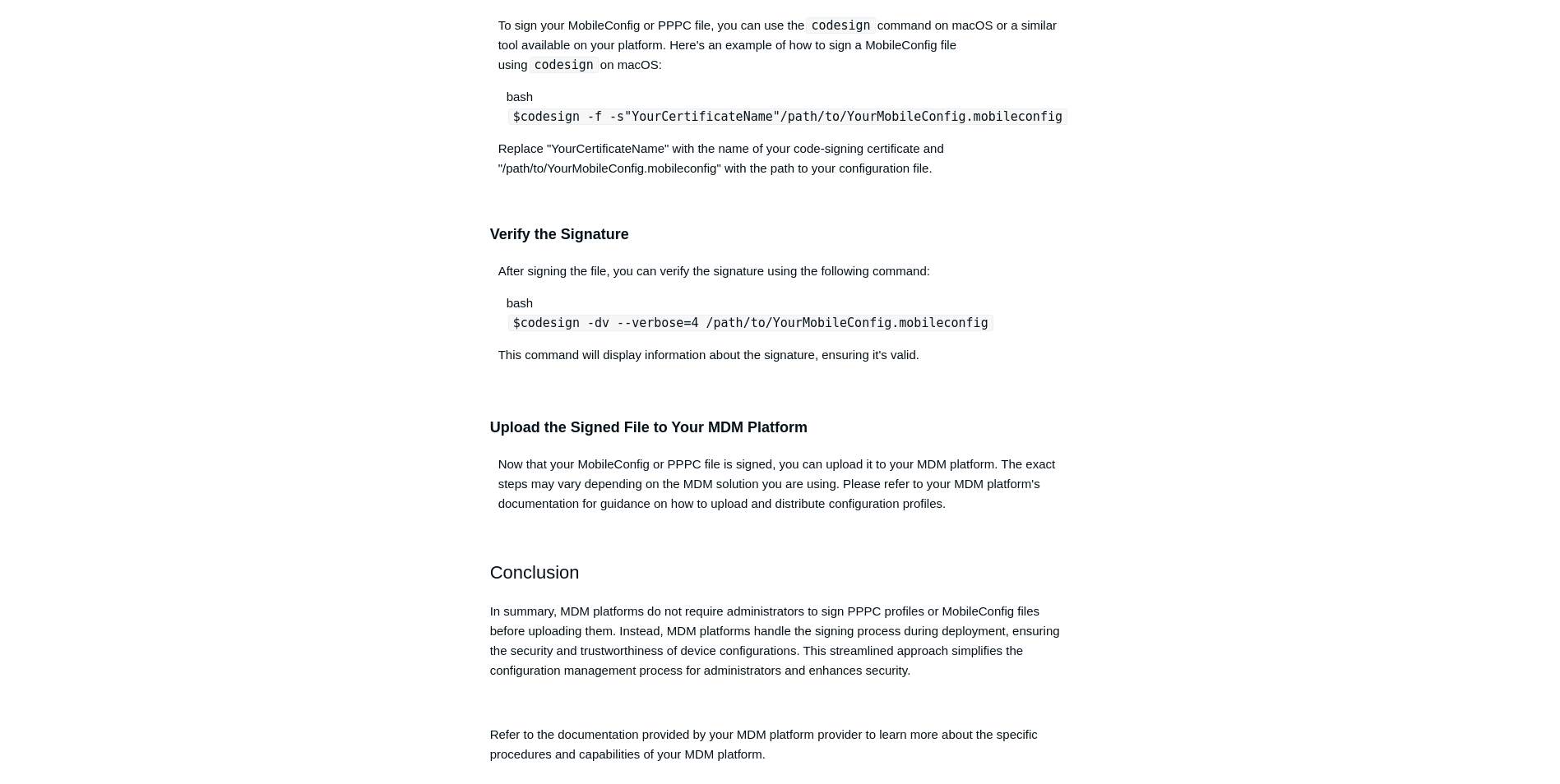
scroll to position [1233, 0]
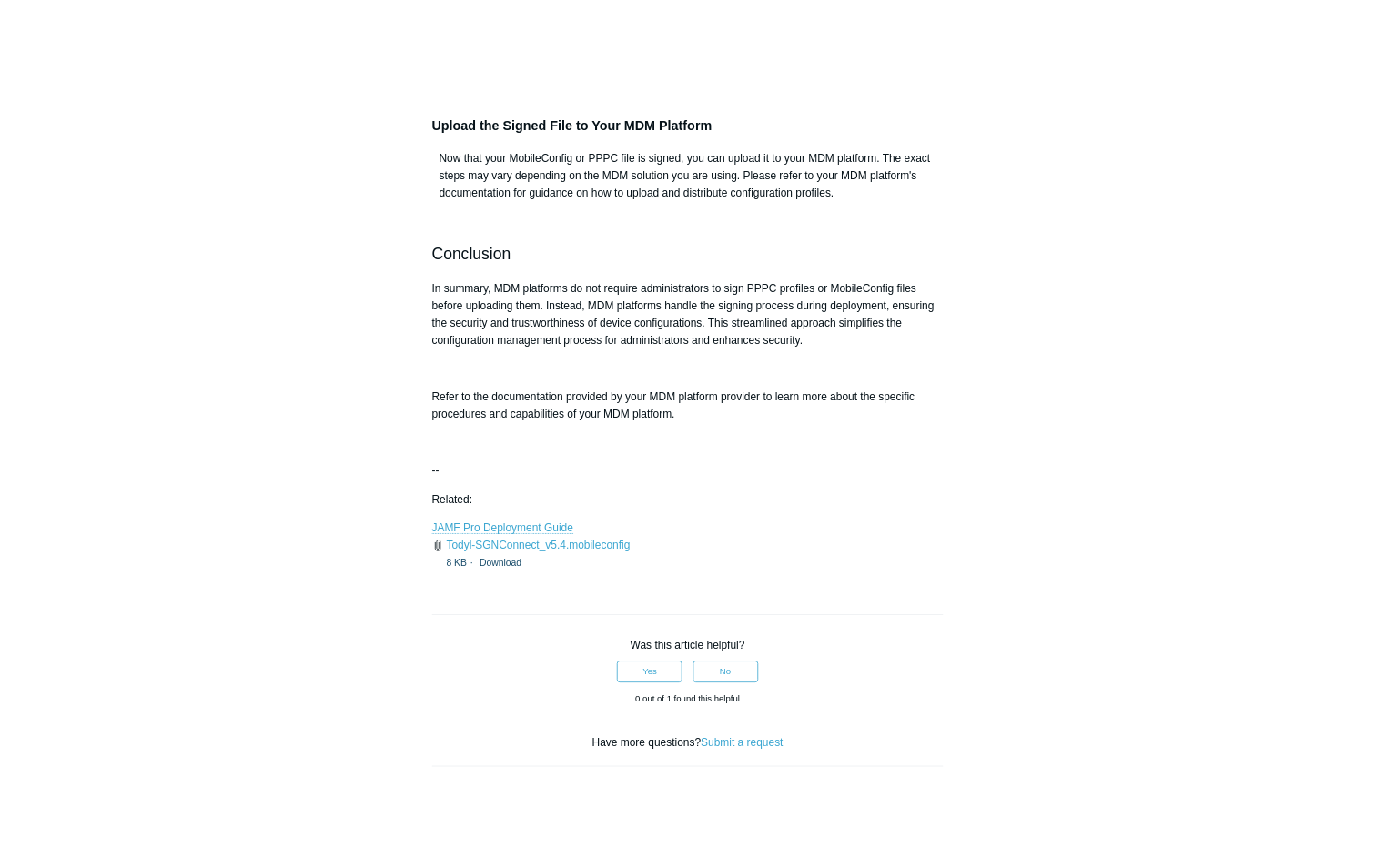
scroll to position [1911, 0]
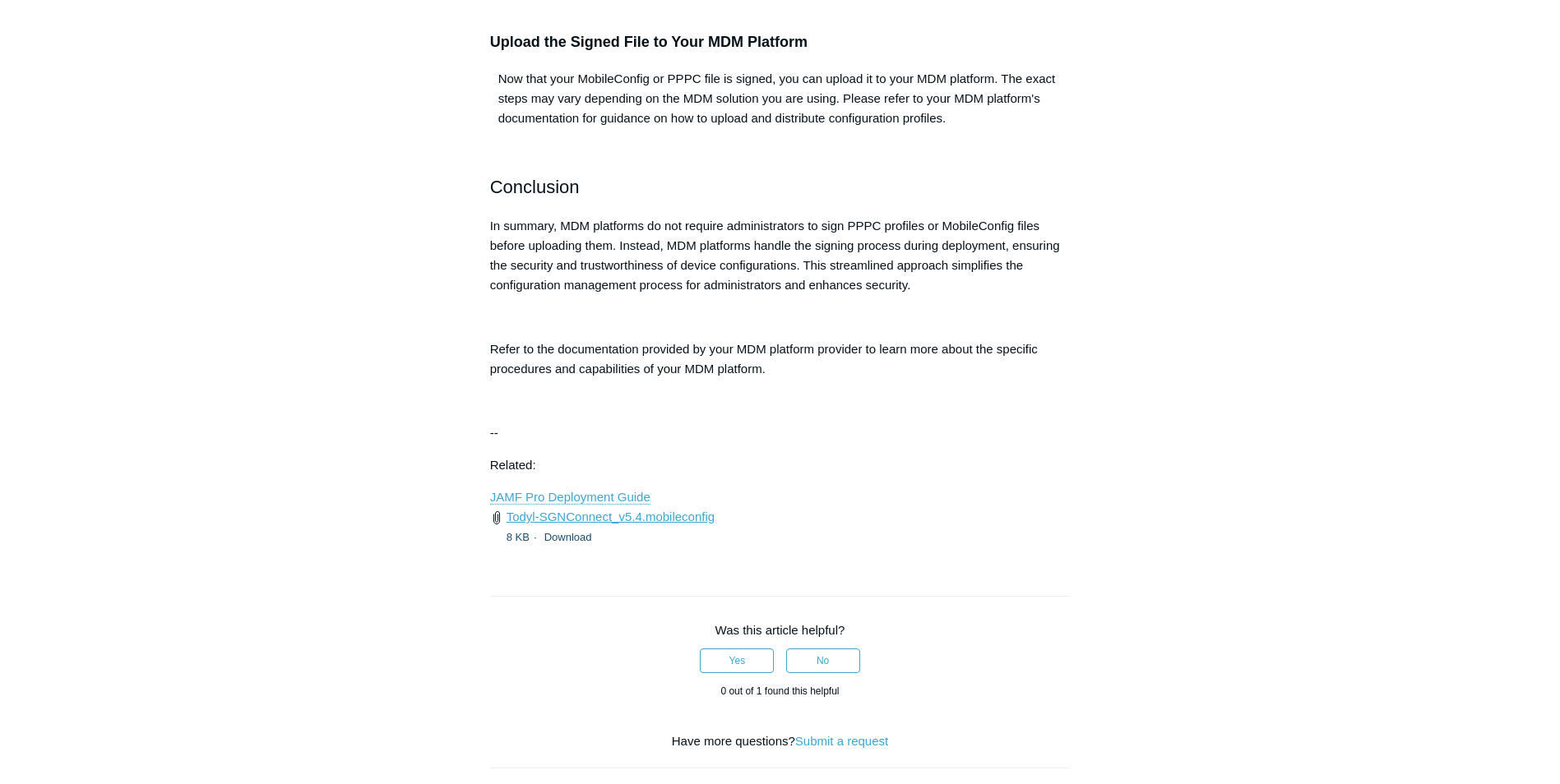
click at [587, 517] on link "Todyl-SGNConnect_v5.4.mobileconfig" at bounding box center [610, 517] width 208 height 14
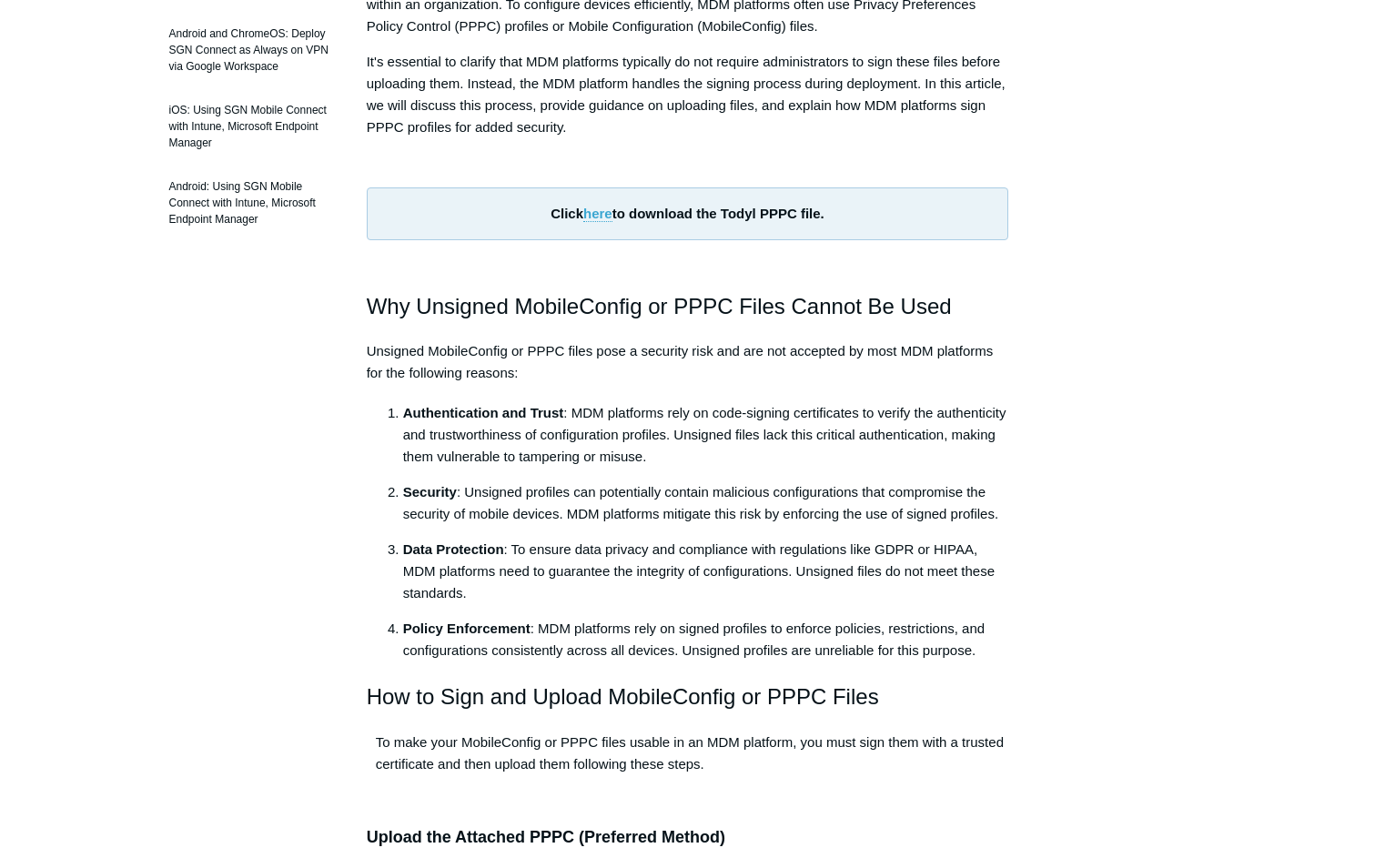
scroll to position [273, 0]
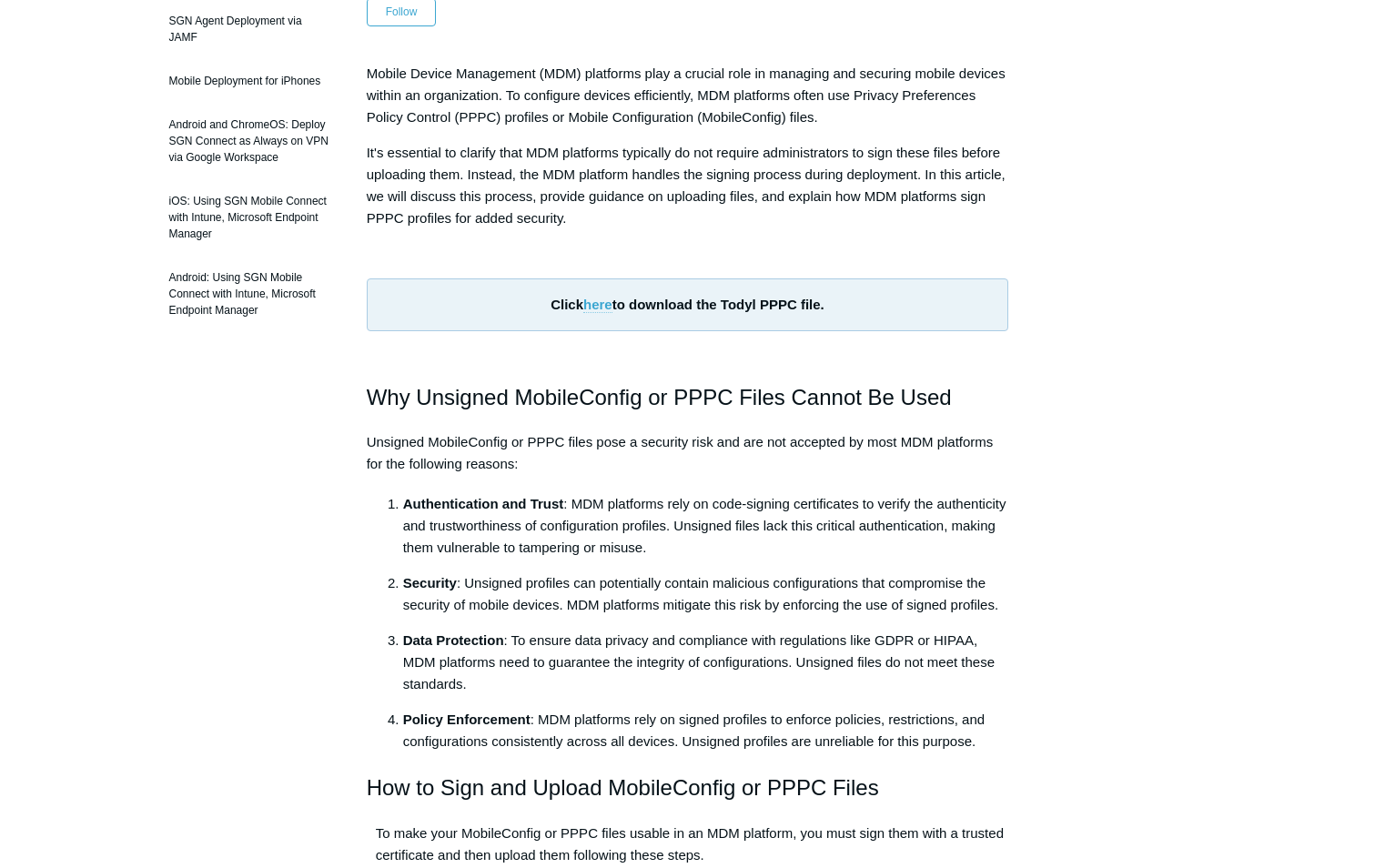
click at [603, 304] on link "here" at bounding box center [598, 304] width 29 height 16
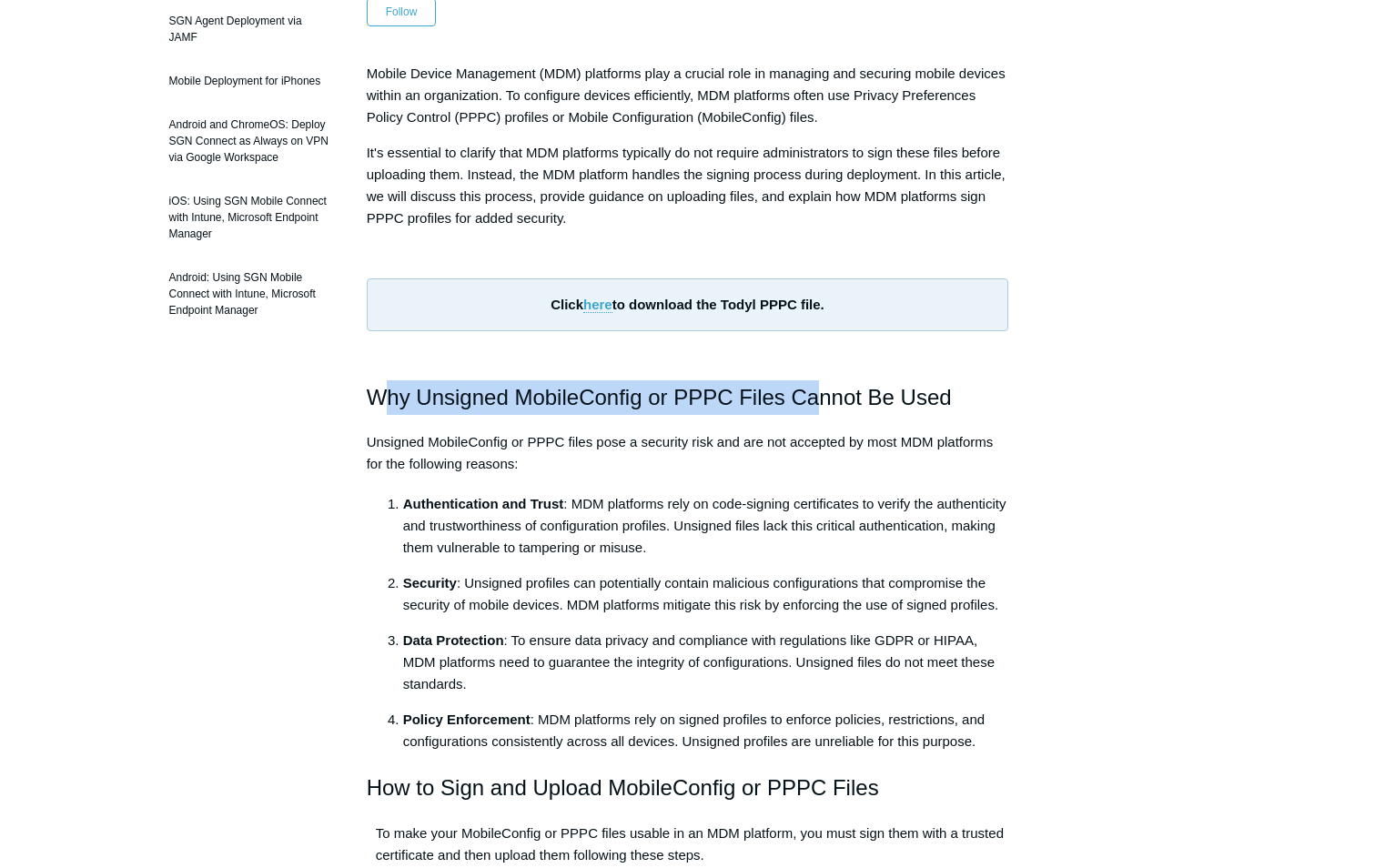
drag, startPoint x: 423, startPoint y: 388, endPoint x: 808, endPoint y: 381, distance: 385.1
click at [808, 381] on h2 "Why Unsigned MobileConfig or PPPC Files Cannot Be Used" at bounding box center [688, 398] width 643 height 35
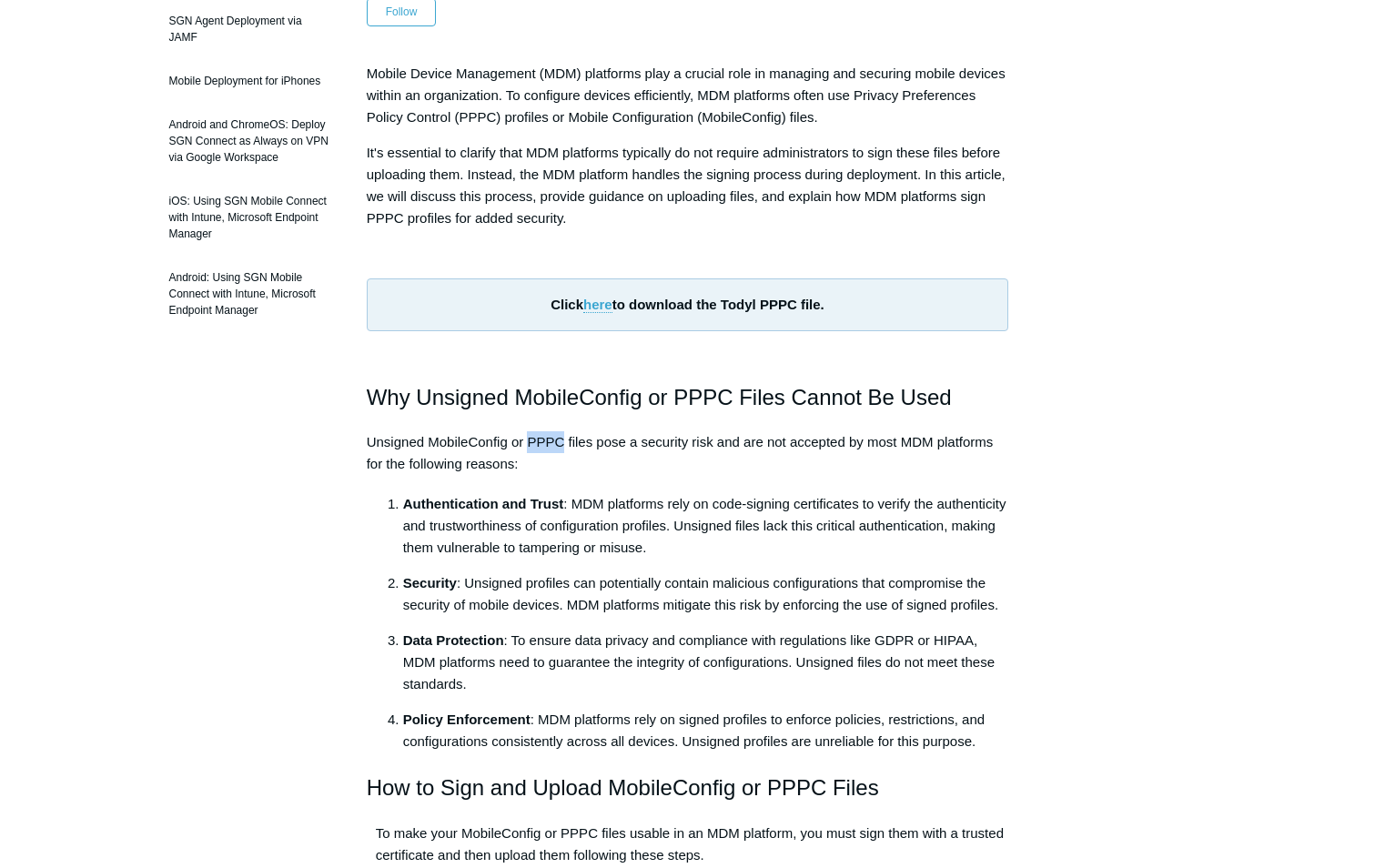
drag, startPoint x: 528, startPoint y: 434, endPoint x: 567, endPoint y: 431, distance: 39.1
copy p "PPPC"
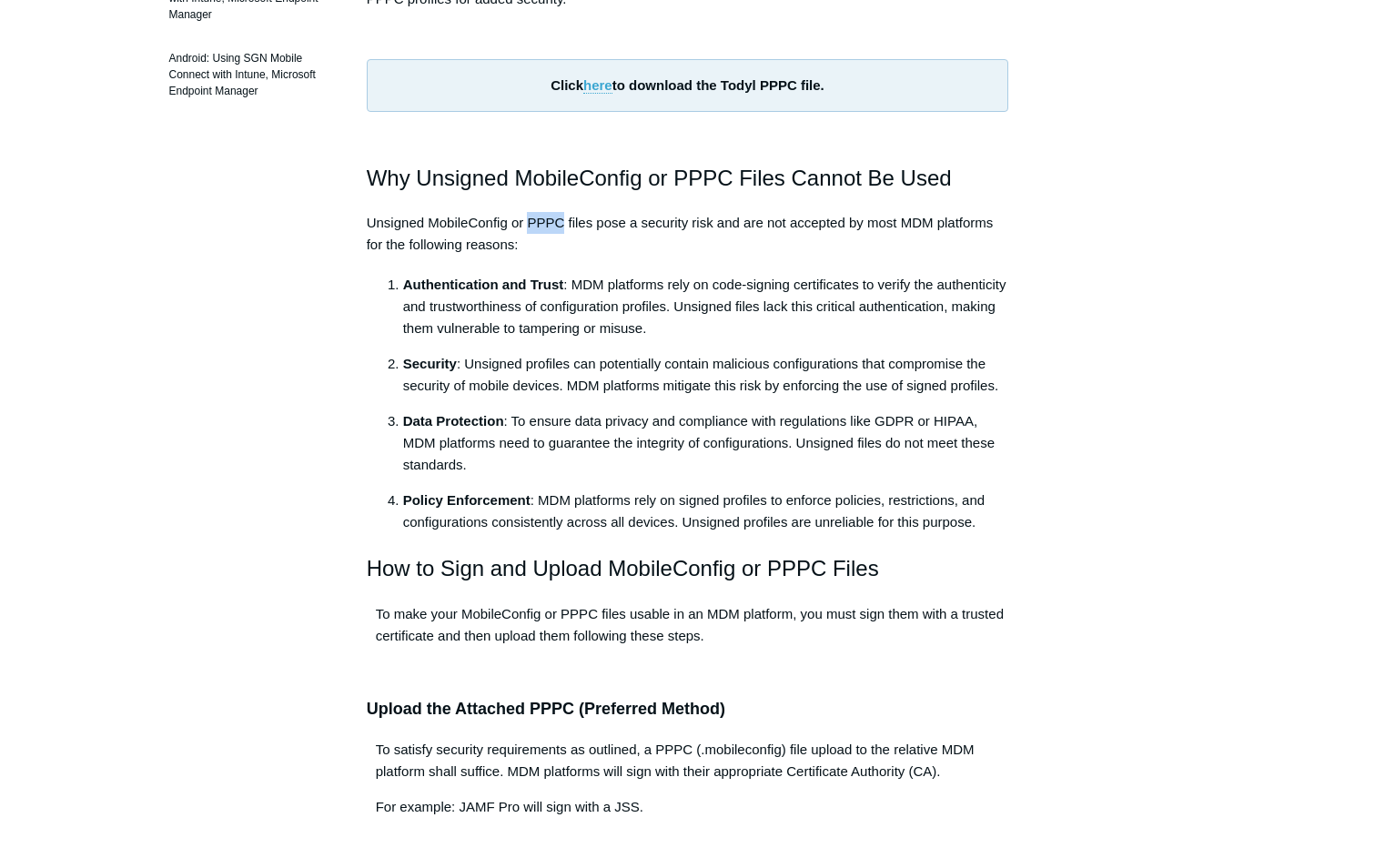
scroll to position [546, 0]
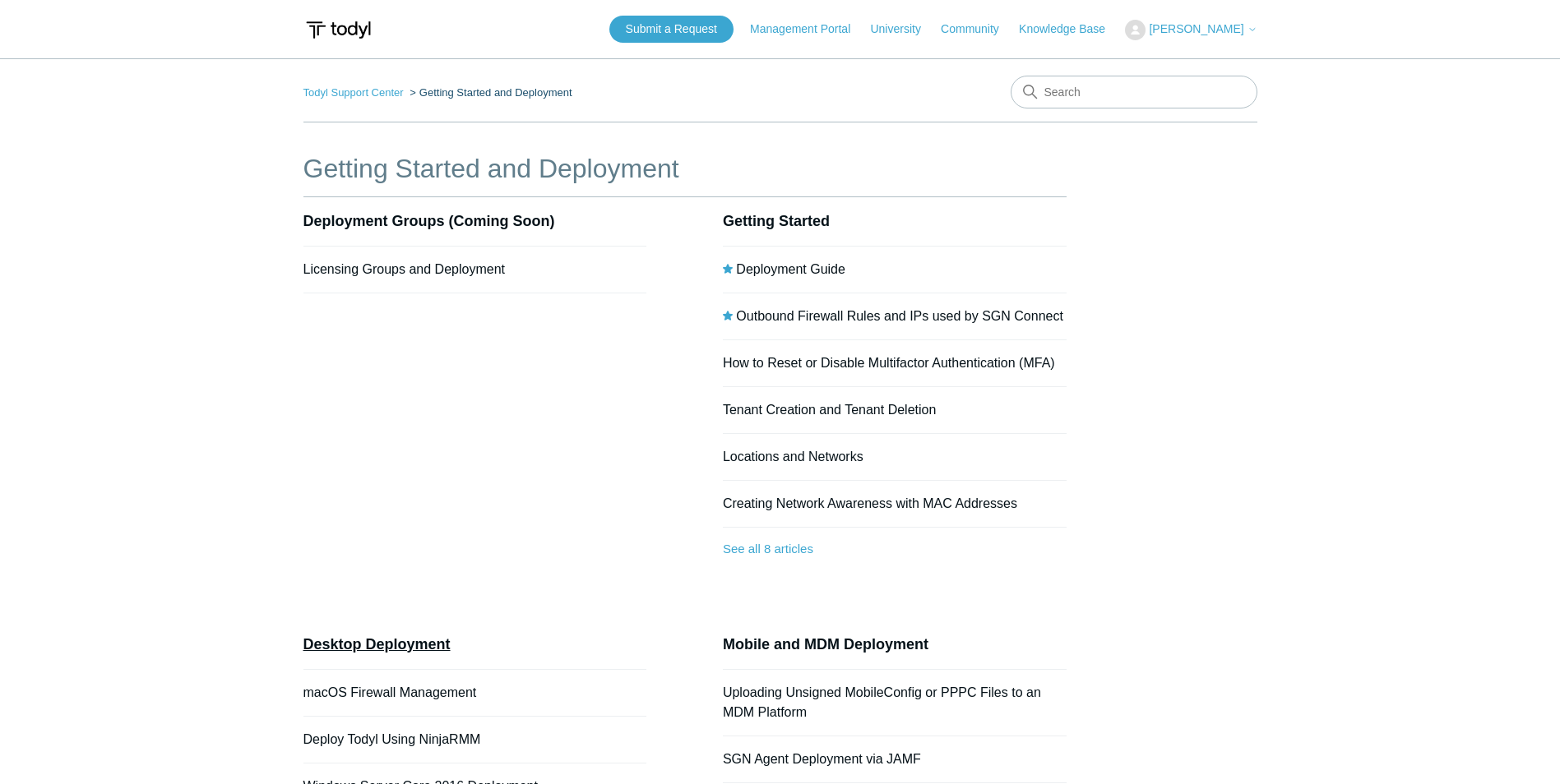
click at [395, 648] on link "Desktop Deployment" at bounding box center [377, 644] width 147 height 17
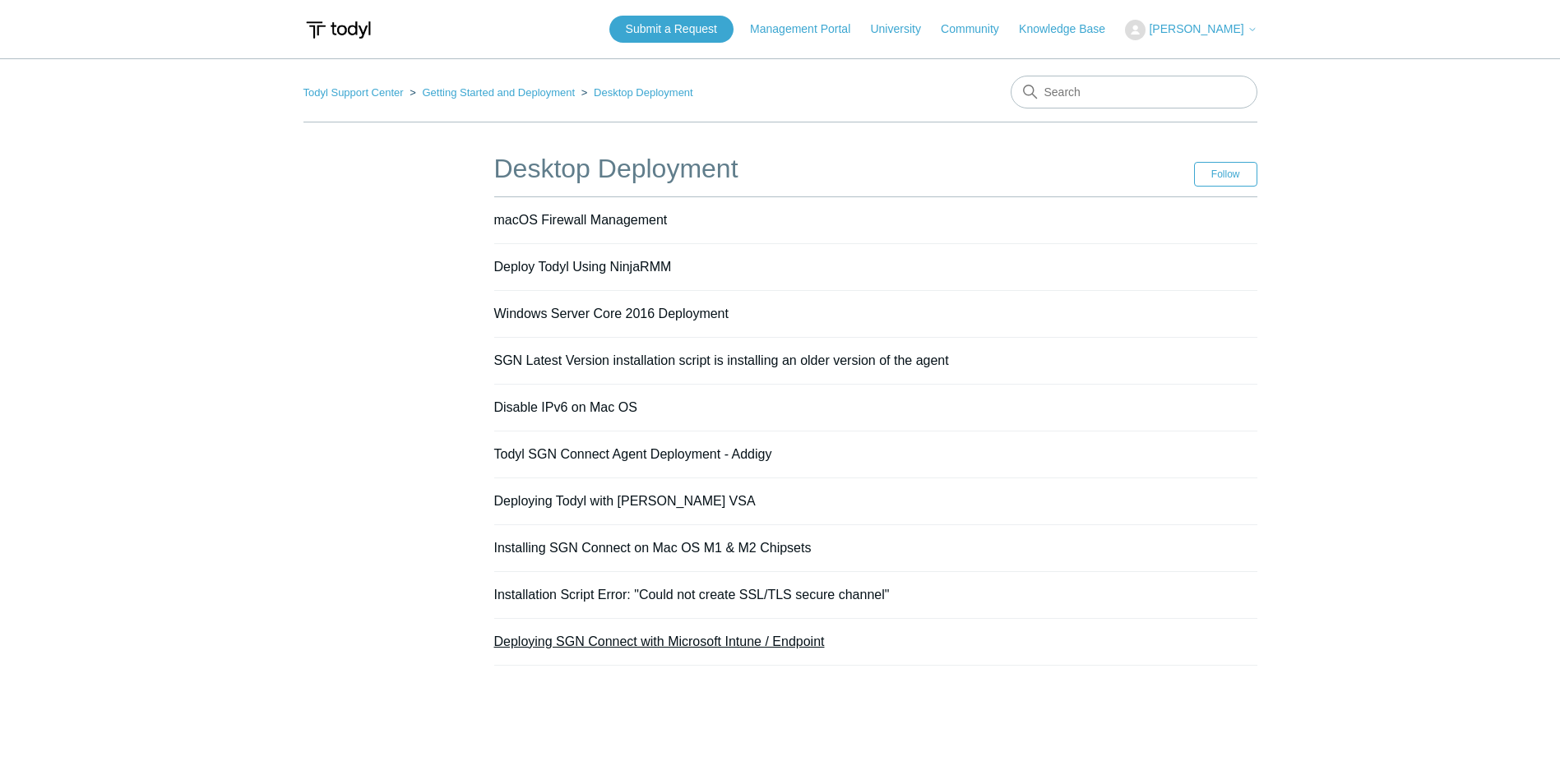
click at [684, 646] on link "Deploying SGN Connect with Microsoft Intune / Endpoint" at bounding box center [660, 641] width 331 height 14
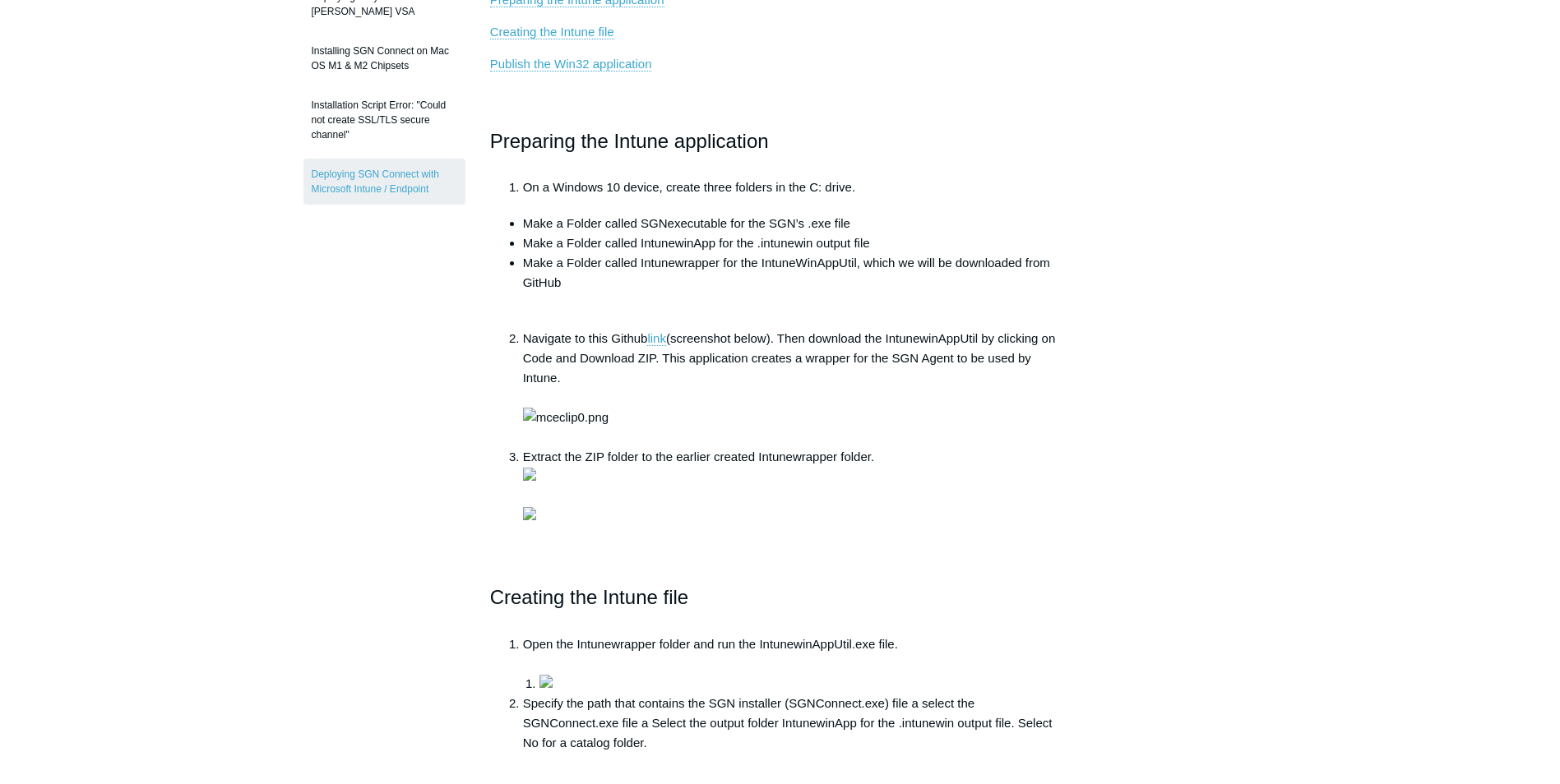
scroll to position [493, 0]
click at [707, 225] on li "Make a Folder called SGNexecutable for the SGN’s .exe file" at bounding box center [797, 225] width 548 height 20
copy li "SGNexecutable"
click at [672, 251] on li "Make a Folder called IntunewinApp for the .intunewin output file" at bounding box center [797, 245] width 548 height 20
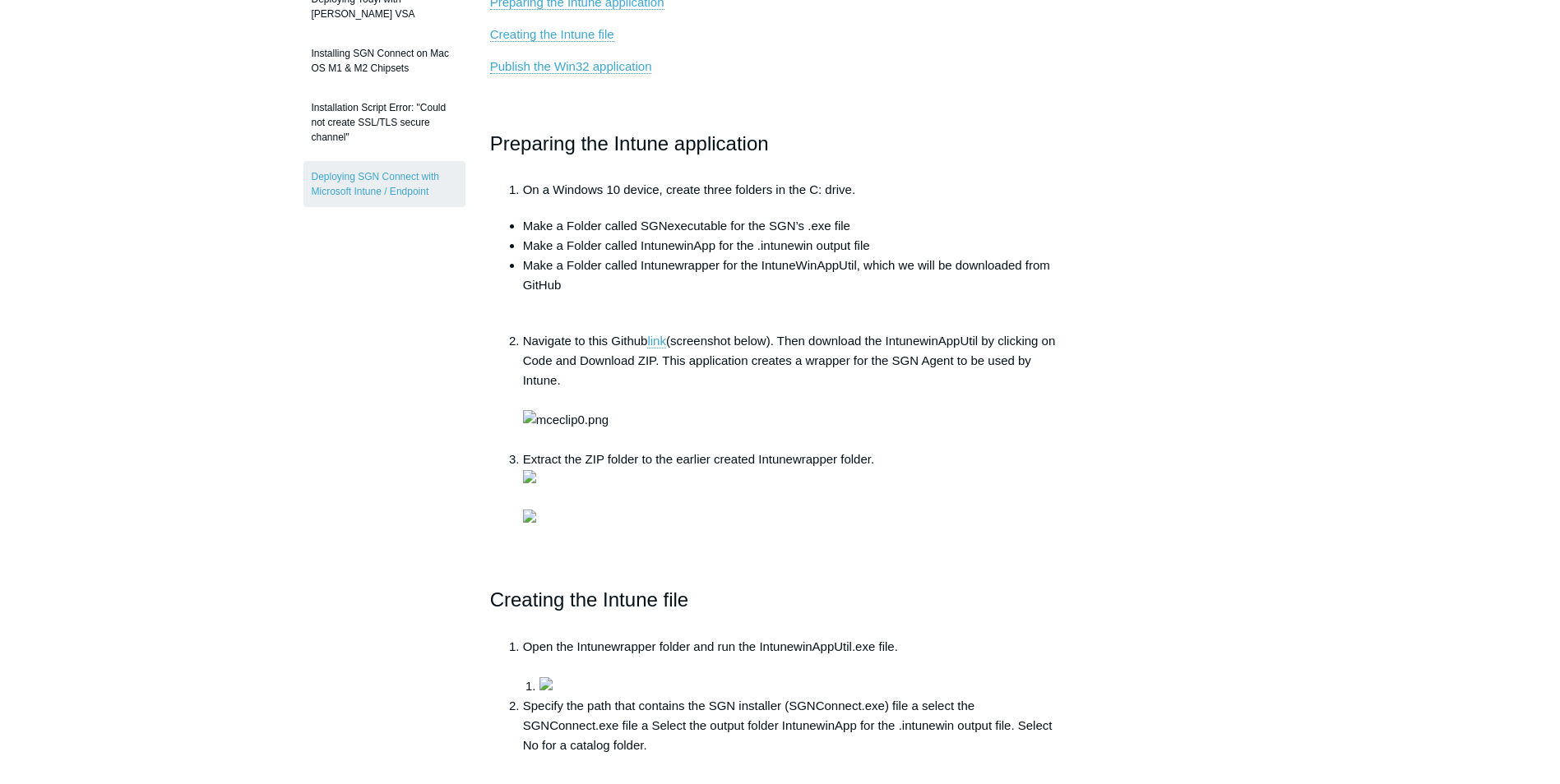
click at [672, 245] on li "Make a Folder called IntunewinApp for the .intunewin output file" at bounding box center [797, 245] width 548 height 20
copy li "IntunewinApp"
click at [692, 271] on li "Make a Folder called Intunewrapper for the IntuneWinAppUtil, which we will be d…" at bounding box center [797, 285] width 548 height 59
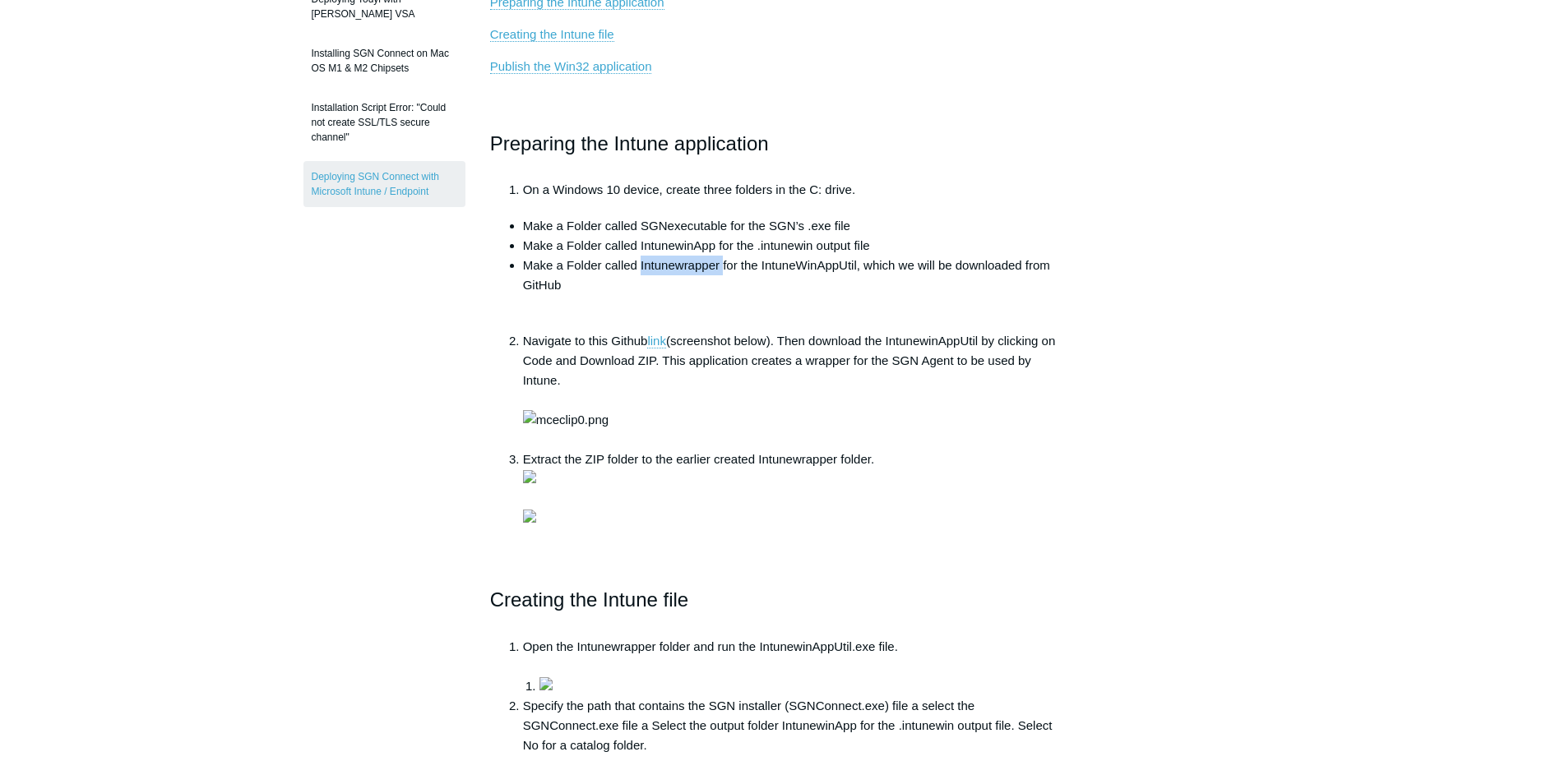
copy li "Intunewrapper"
click at [662, 339] on link "link" at bounding box center [656, 341] width 19 height 15
drag, startPoint x: 726, startPoint y: 225, endPoint x: 645, endPoint y: 221, distance: 81.1
click at [645, 221] on li "Make a Folder called SGNexecutable for the SGN’s .exe file" at bounding box center [797, 225] width 548 height 20
copy li "SGNexecutable"
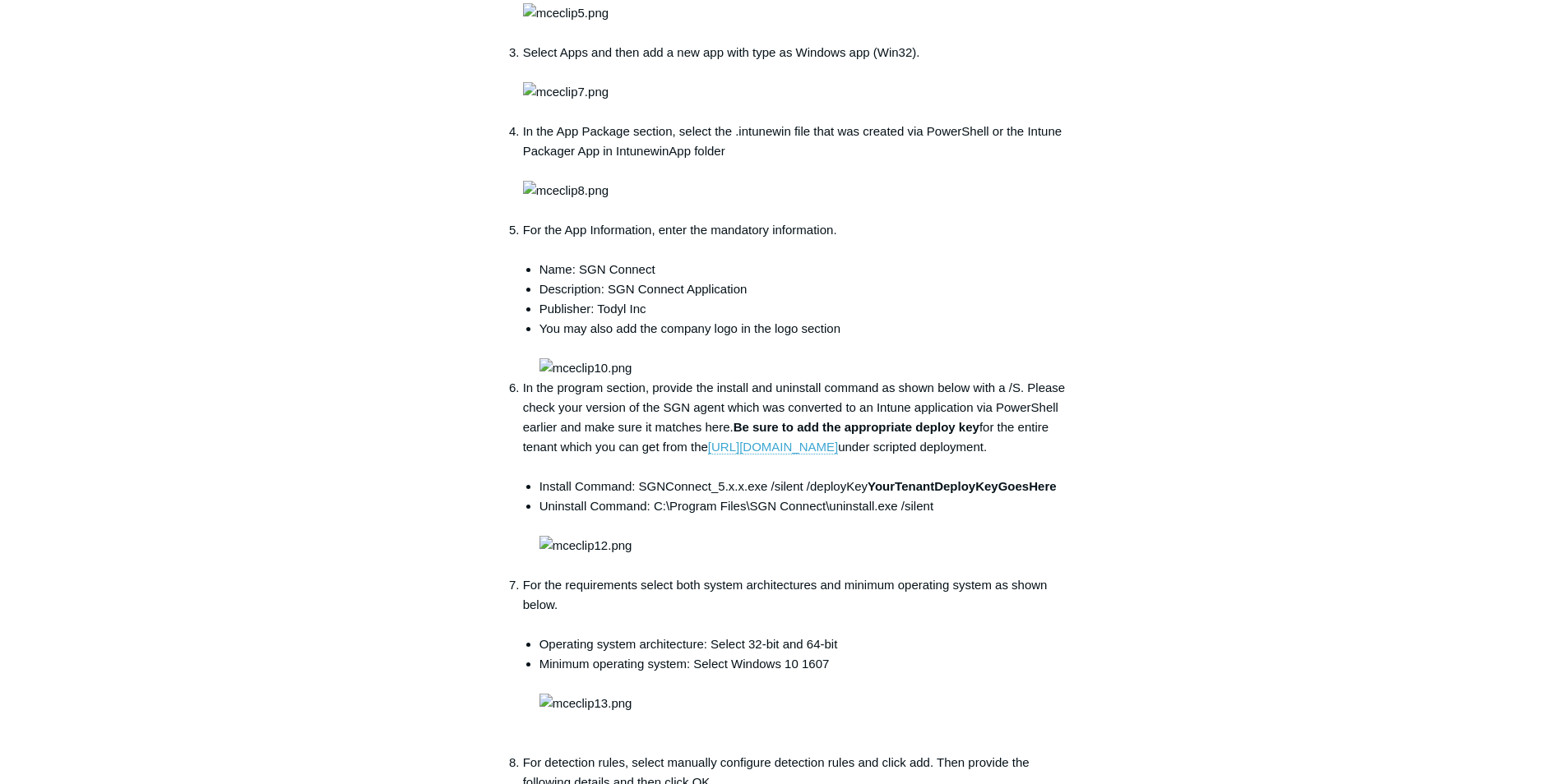
scroll to position [1562, 0]
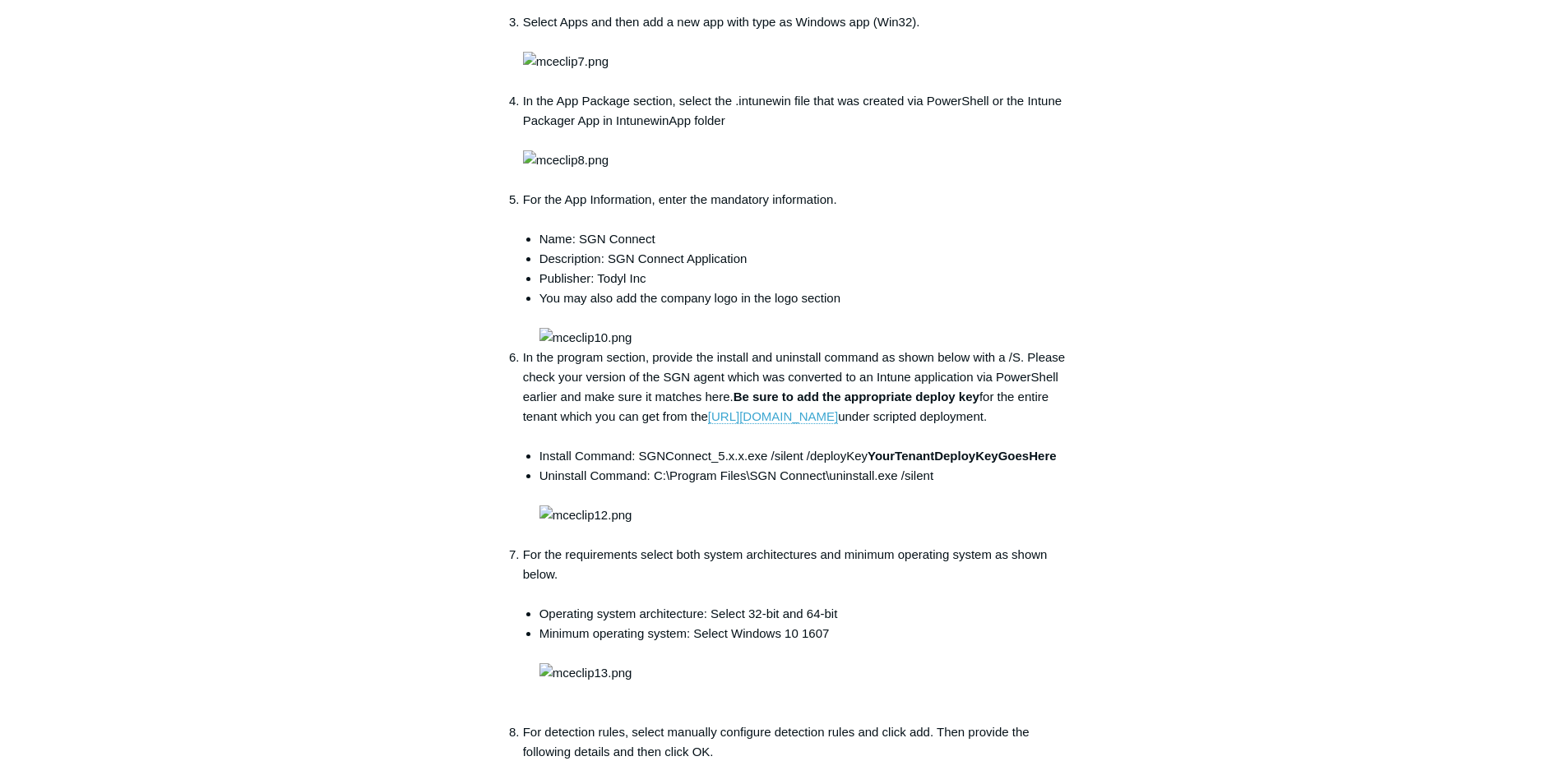
drag, startPoint x: 616, startPoint y: 238, endPoint x: 525, endPoint y: 238, distance: 91.0
copy li "SGNConnect.exe"
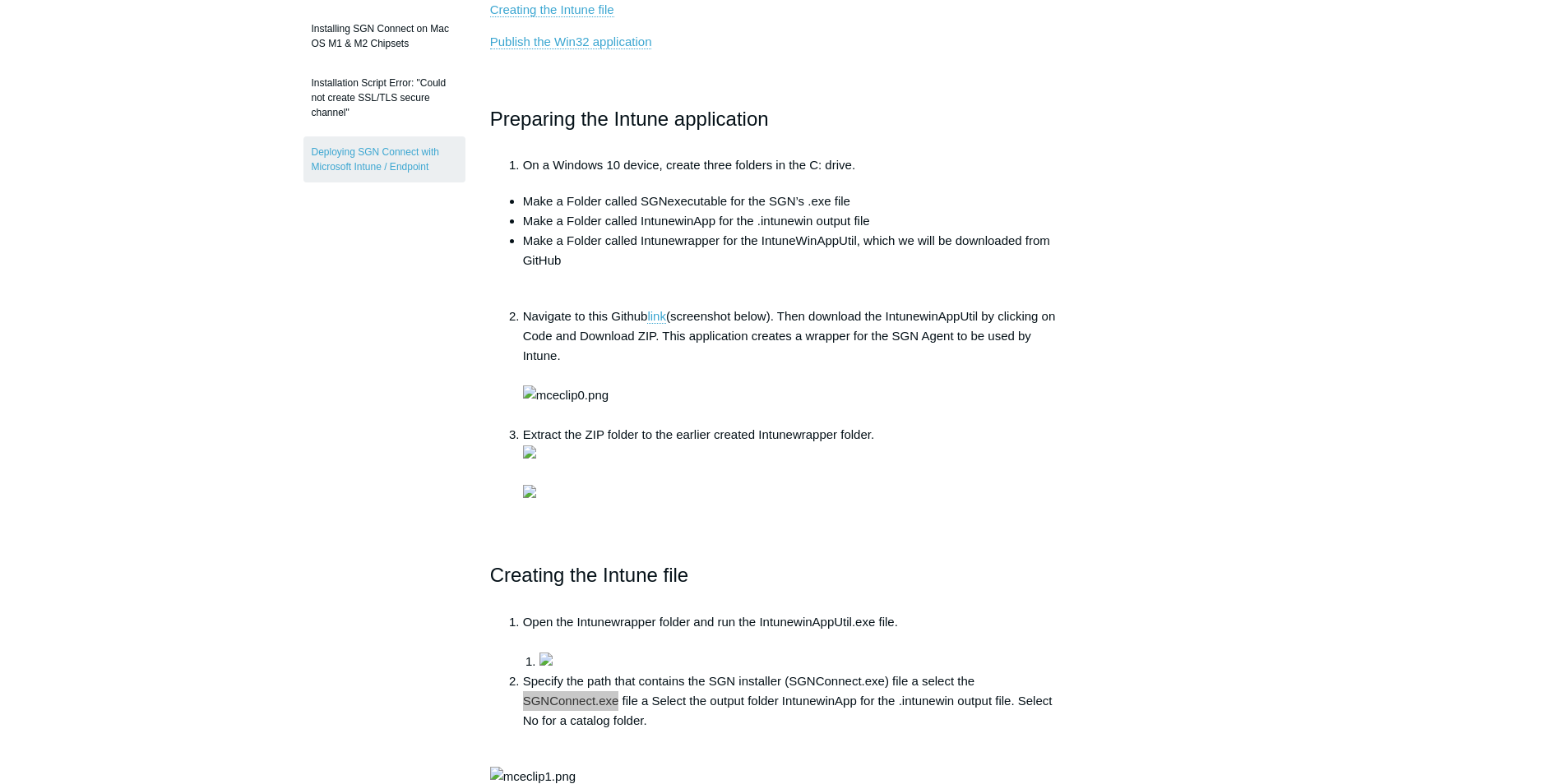
scroll to position [575, 0]
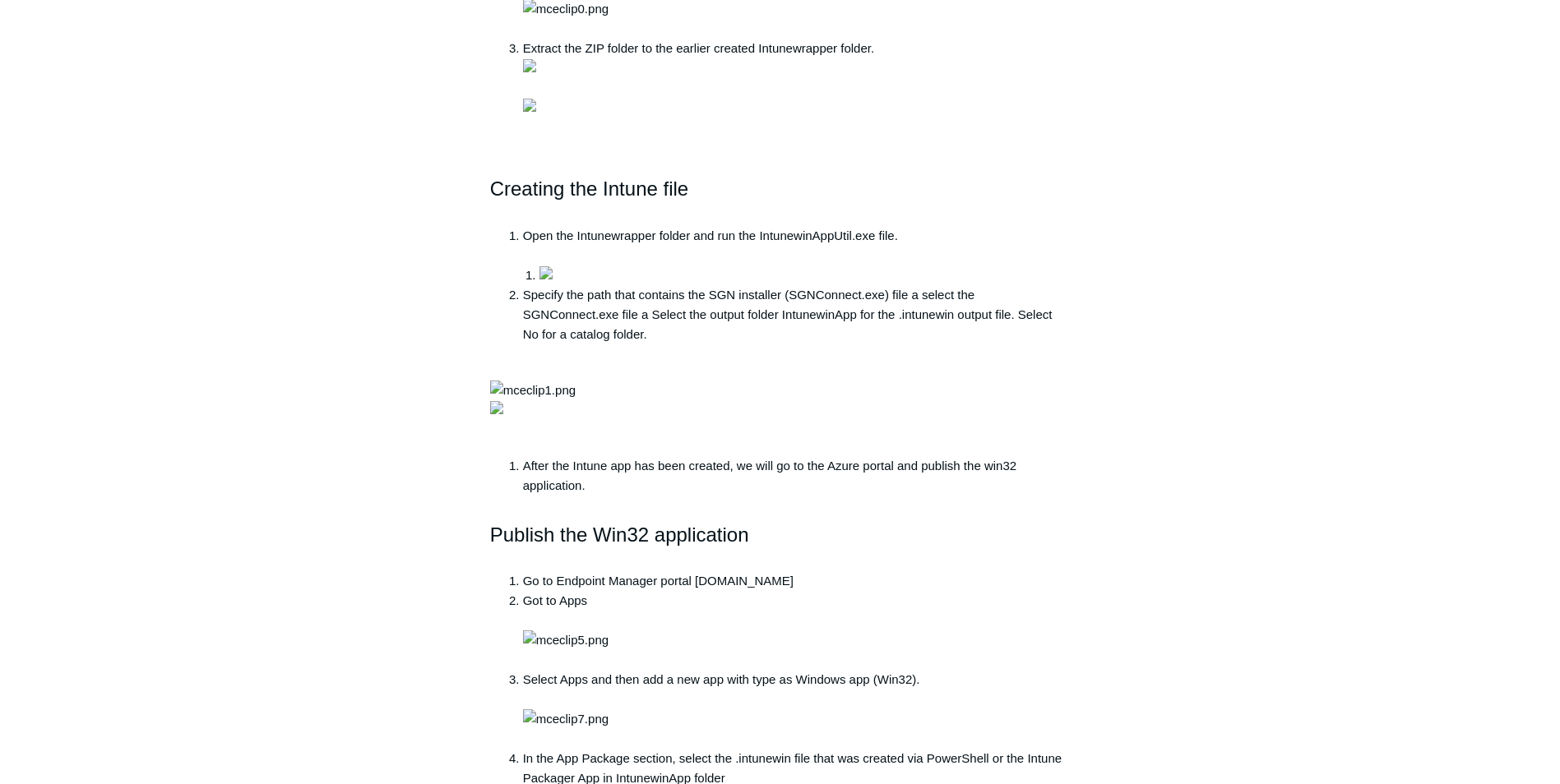
scroll to position [1397, 0]
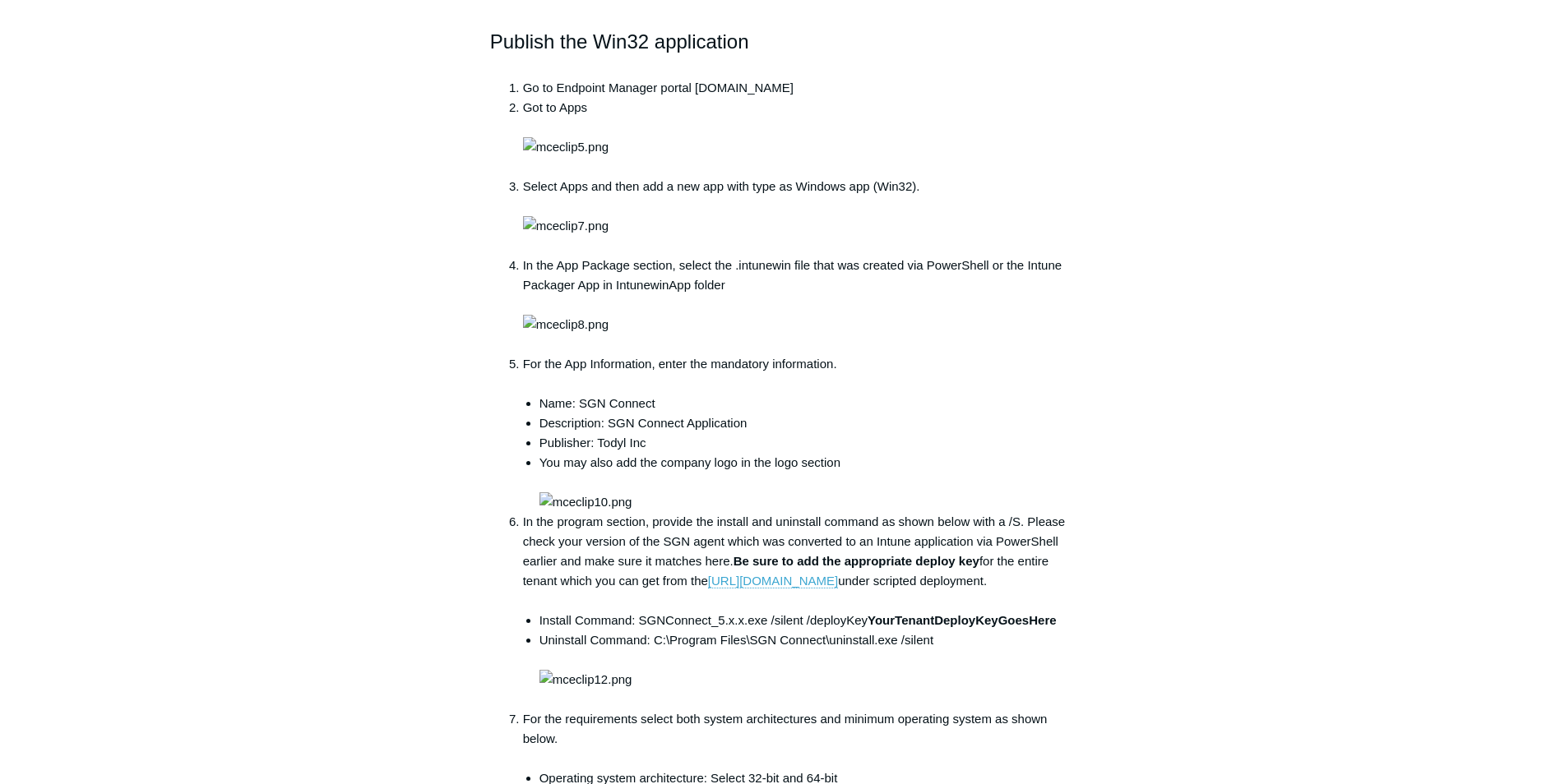
drag, startPoint x: 254, startPoint y: 268, endPoint x: 298, endPoint y: 275, distance: 44.6
click at [245, 265] on main "Todyl Support Center Getting Started and Deployment Desktop Deployment Articles…" at bounding box center [780, 295] width 1560 height 3268
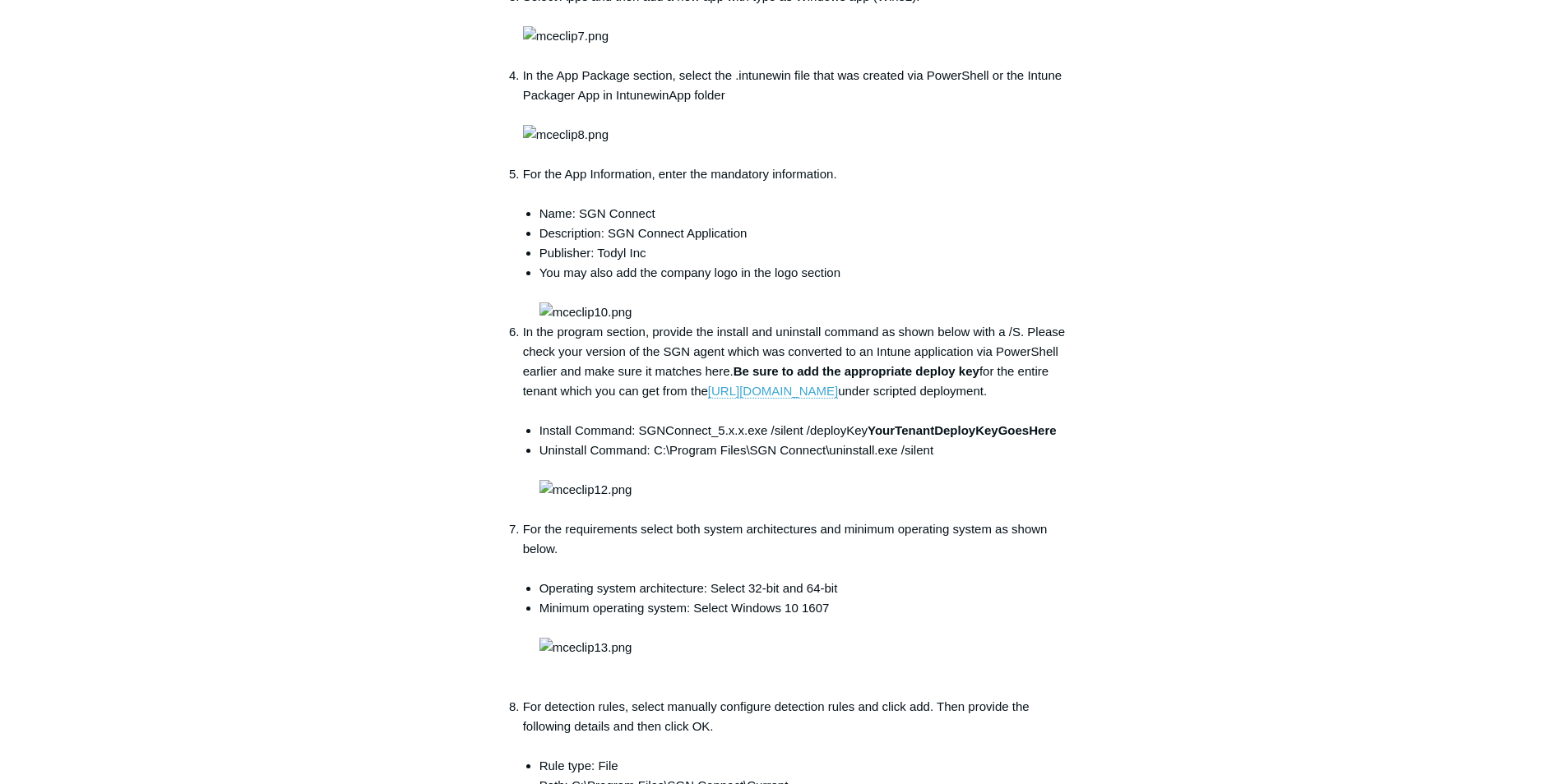
scroll to position [1726, 0]
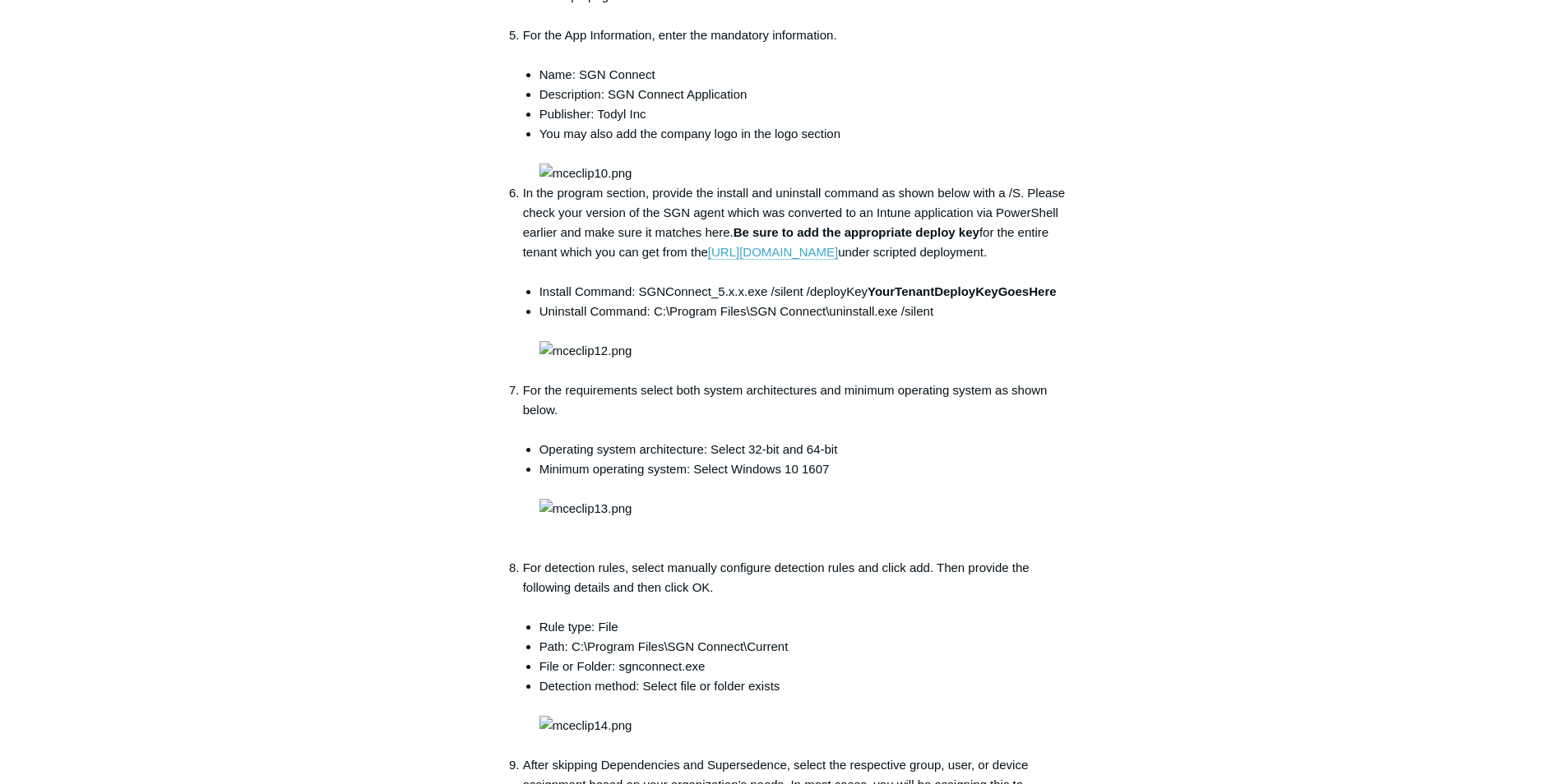
drag, startPoint x: 1252, startPoint y: 178, endPoint x: 1238, endPoint y: 186, distance: 16.1
click at [1254, 179] on div "Articles in this section macOS Firewall Management Deploy Todyl Using NinjaRMM …" at bounding box center [781, 11] width 954 height 3178
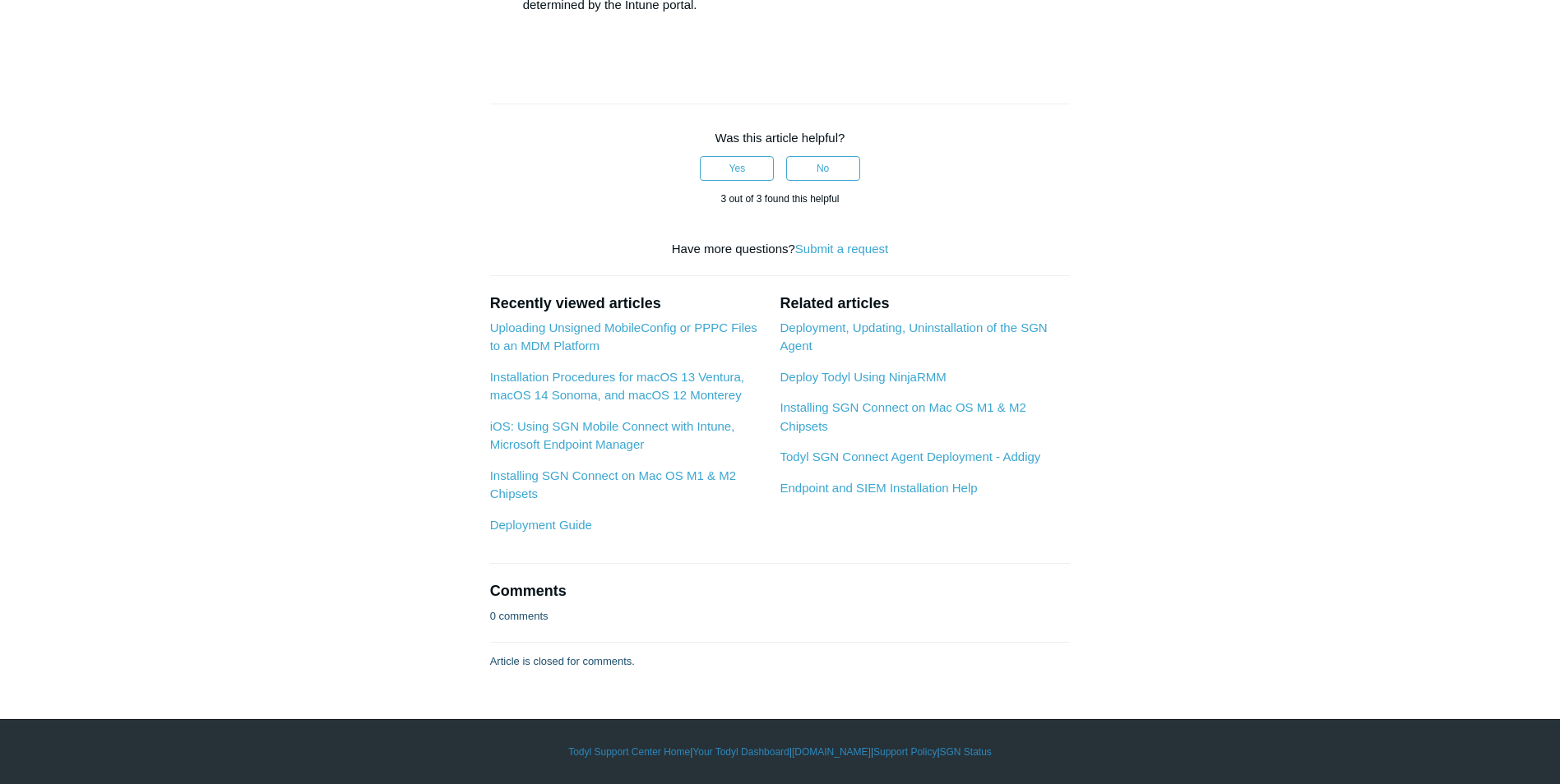
scroll to position [2877, 0]
drag, startPoint x: 613, startPoint y: 440, endPoint x: 669, endPoint y: 440, distance: 56.0
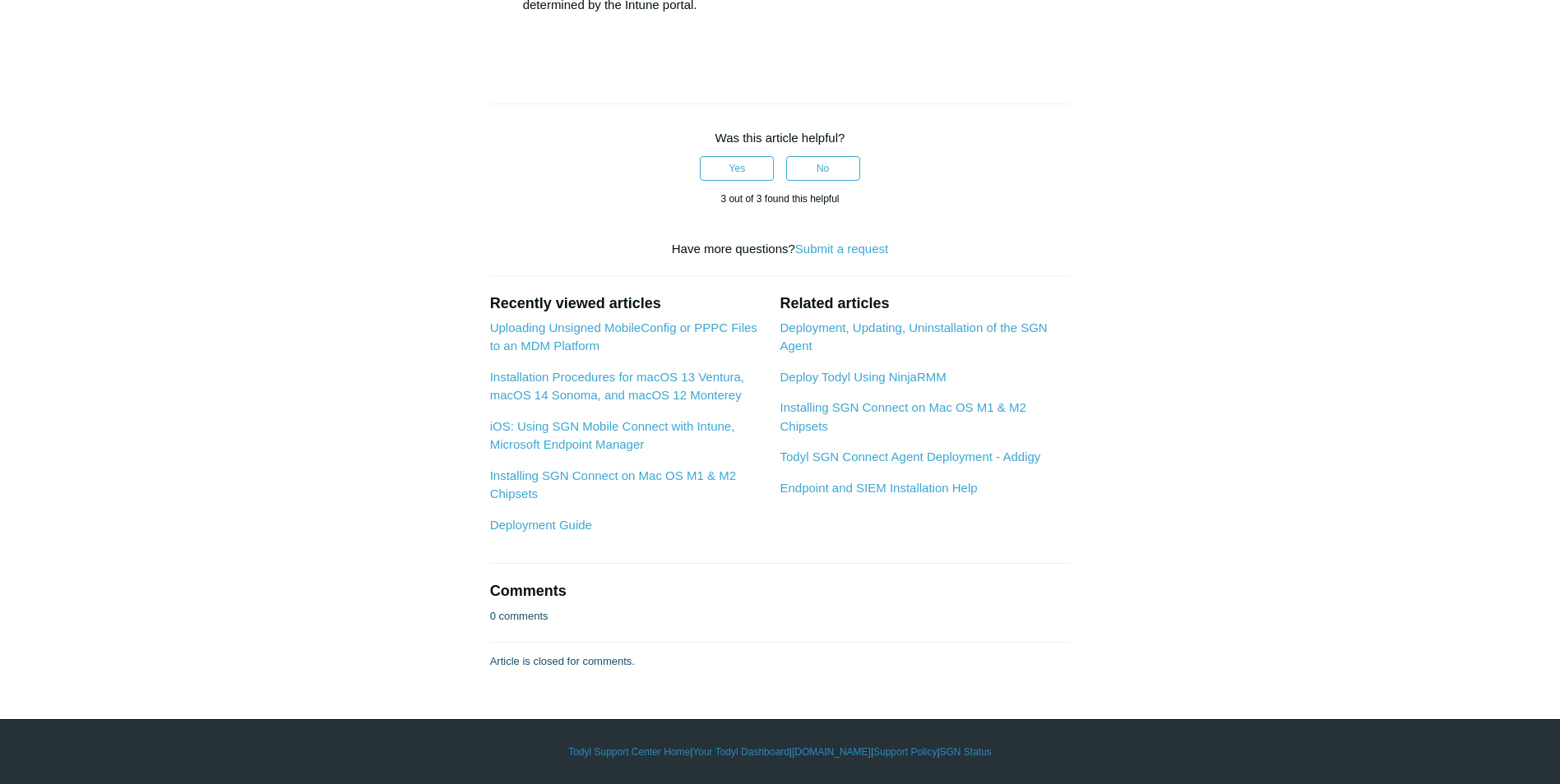
drag, startPoint x: 609, startPoint y: 439, endPoint x: 582, endPoint y: 437, distance: 27.1
copy li "SGN Connect"
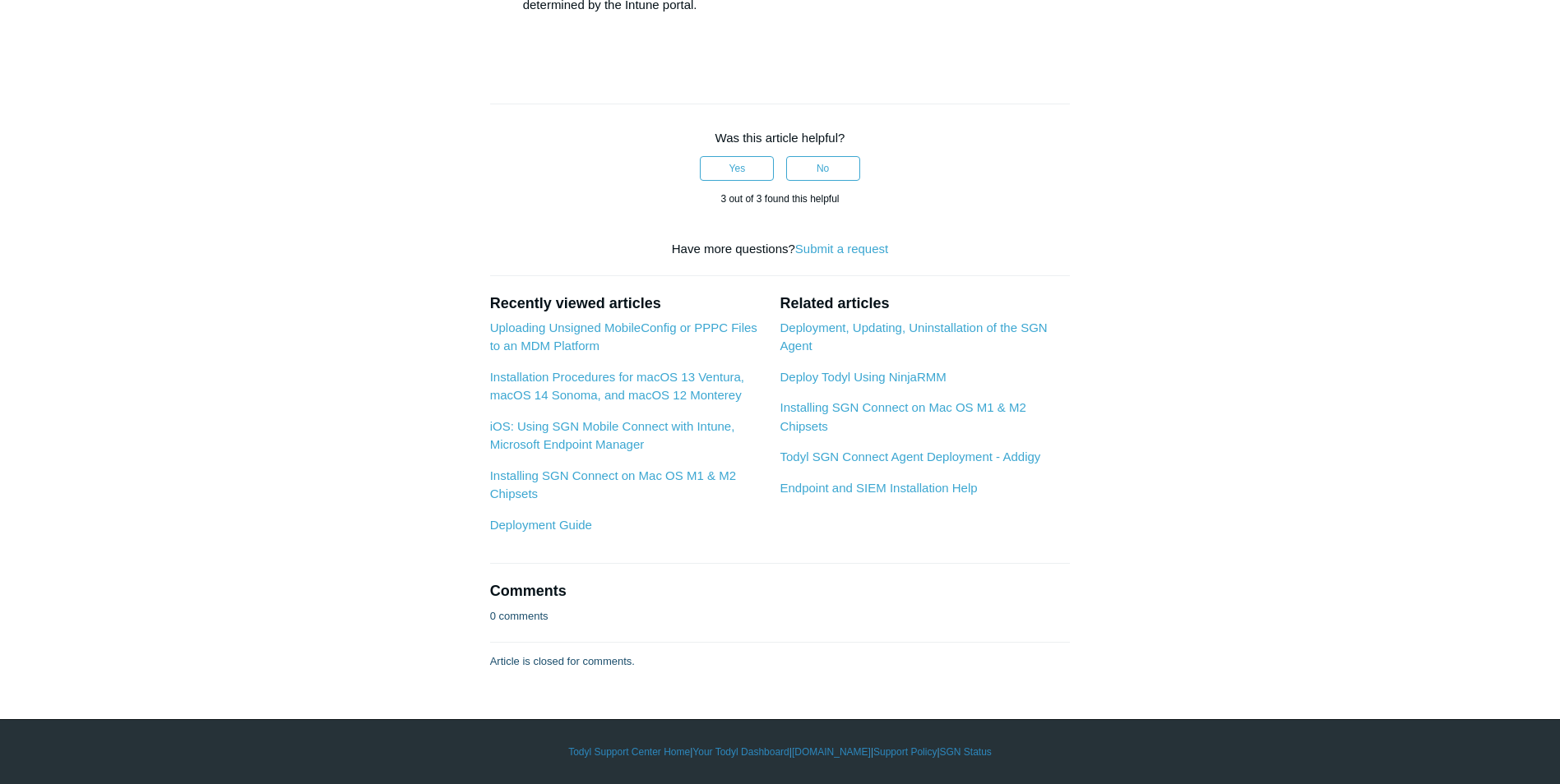
drag, startPoint x: 680, startPoint y: 458, endPoint x: 762, endPoint y: 461, distance: 82.1
drag, startPoint x: 750, startPoint y: 464, endPoint x: 609, endPoint y: 465, distance: 141.0
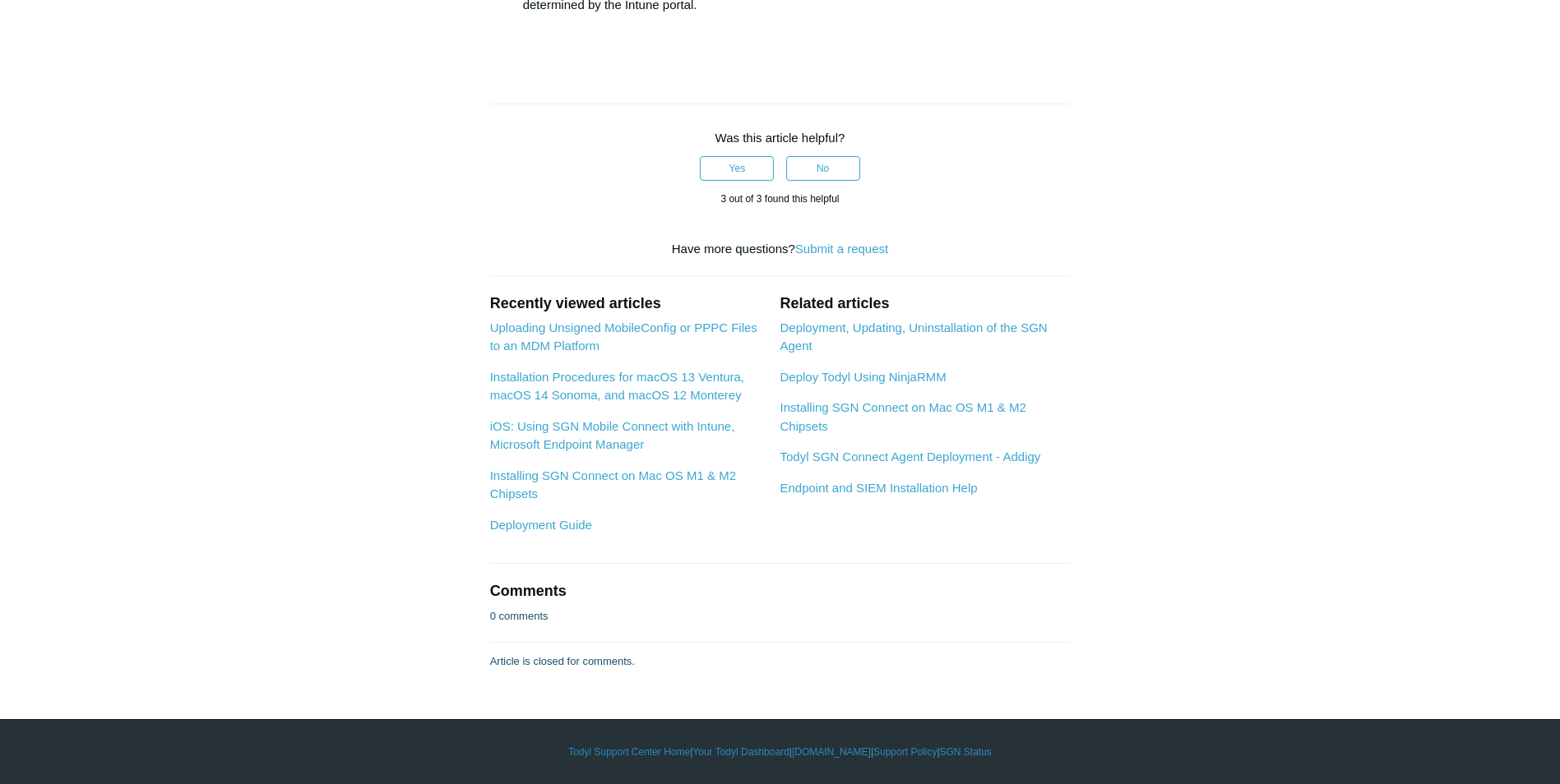
copy li "SGN Connect Application"
drag, startPoint x: 634, startPoint y: 480, endPoint x: 662, endPoint y: 482, distance: 28.1
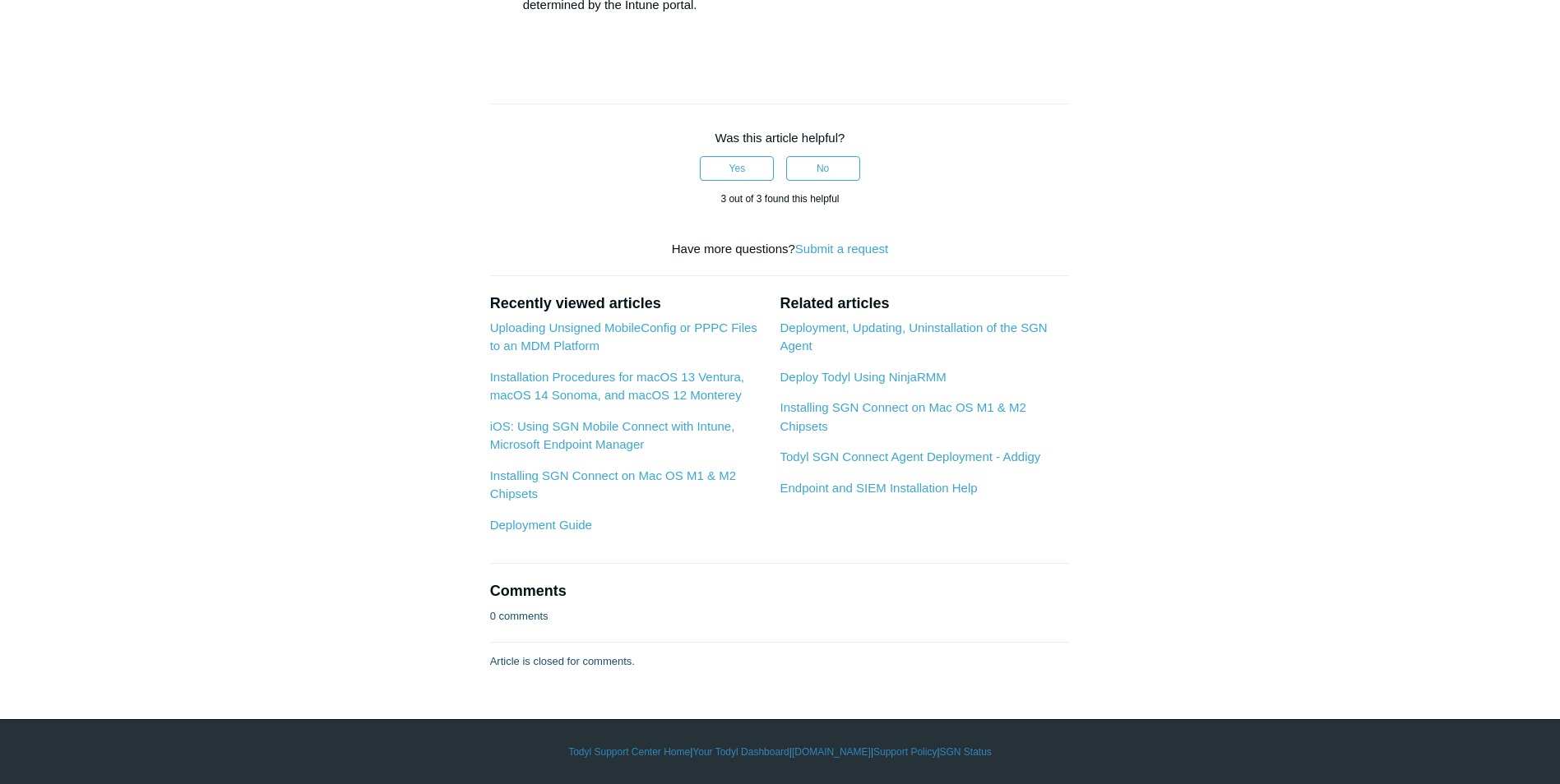
drag, startPoint x: 619, startPoint y: 485, endPoint x: 600, endPoint y: 485, distance: 19.0
copy li "Todyl Inc"
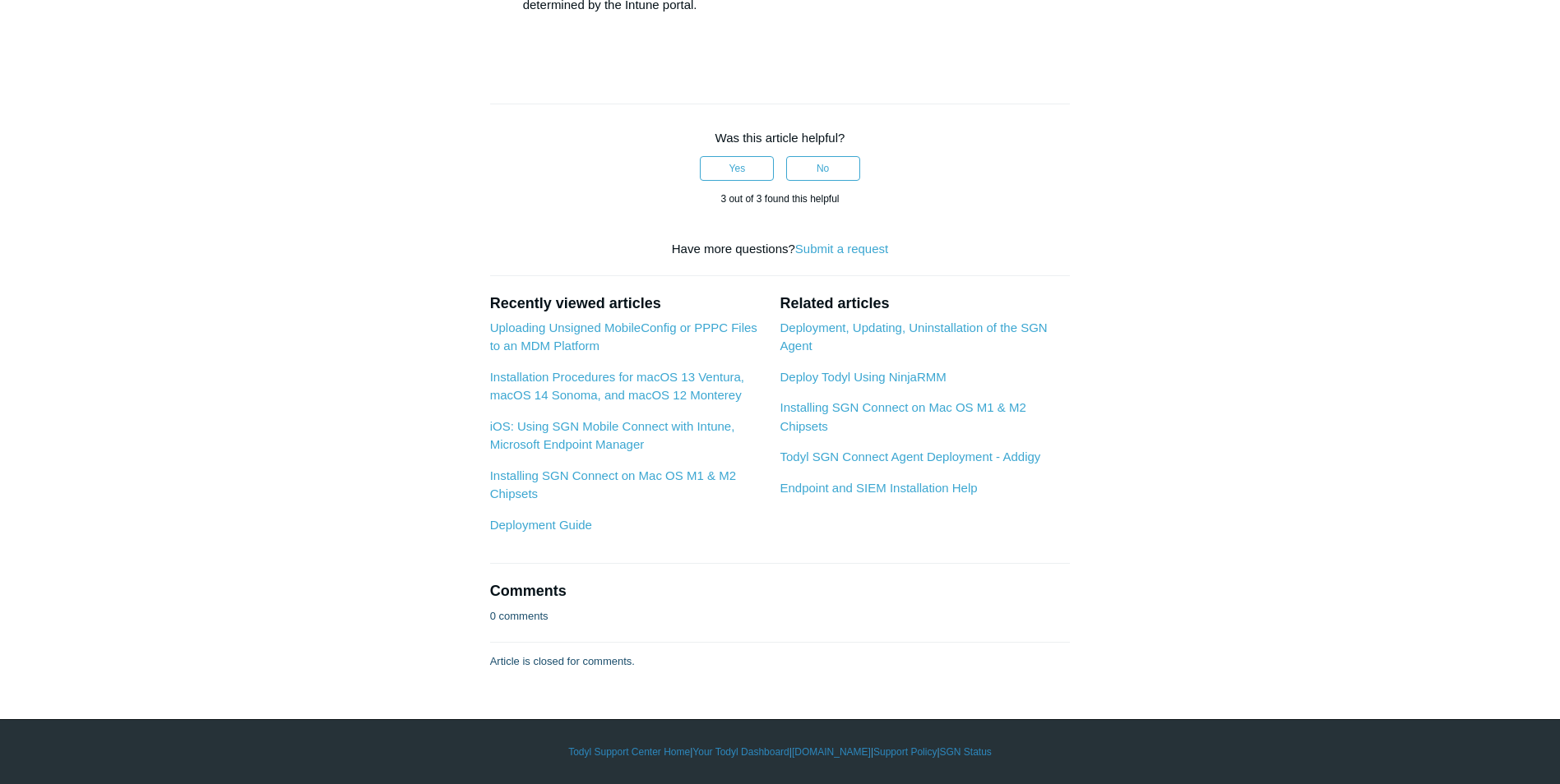
drag, startPoint x: 769, startPoint y: 436, endPoint x: 1099, endPoint y: 452, distance: 330.4
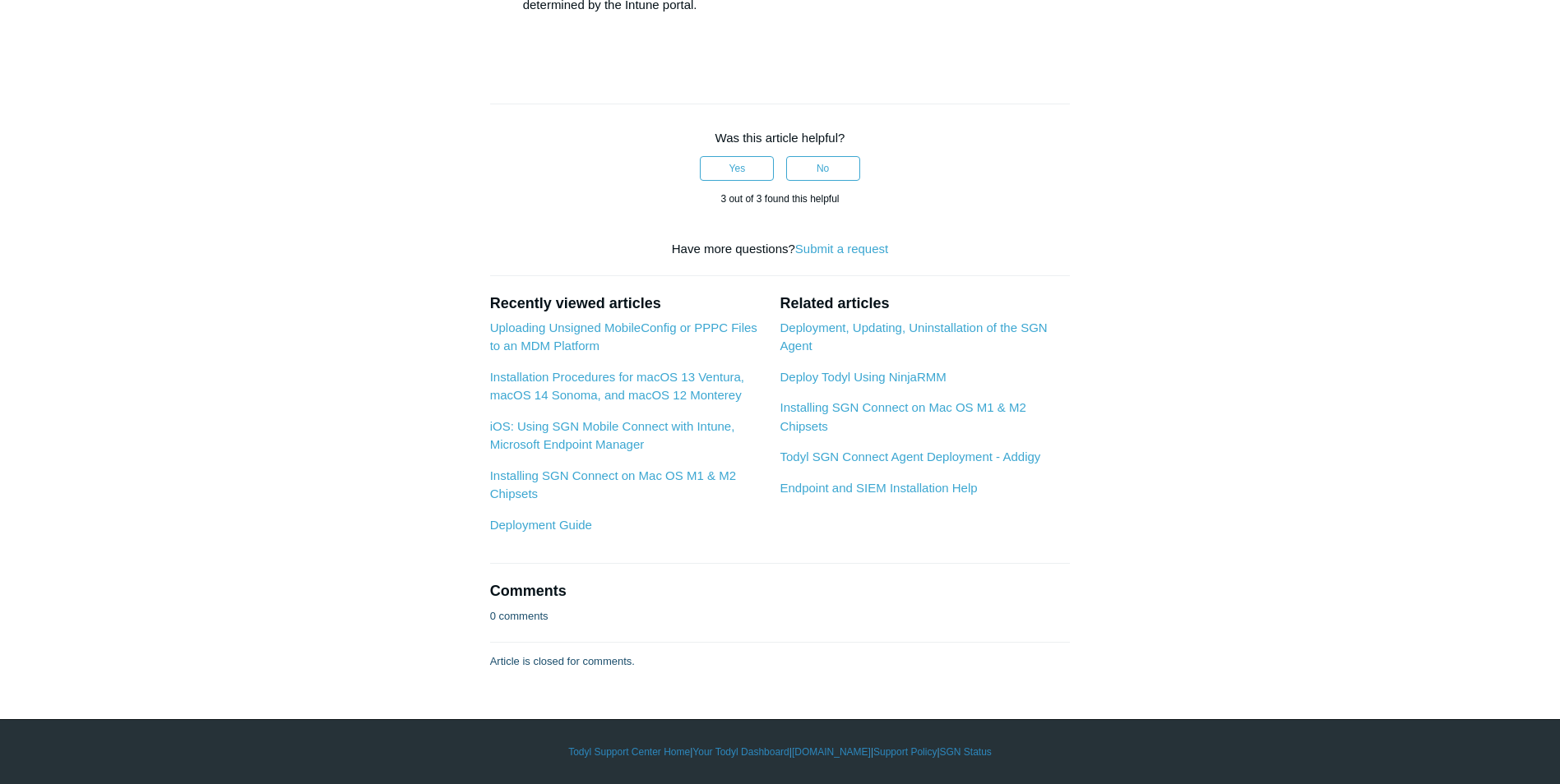
drag, startPoint x: 868, startPoint y: 436, endPoint x: 644, endPoint y: 432, distance: 224.0
drag, startPoint x: 644, startPoint y: 432, endPoint x: 822, endPoint y: 445, distance: 178.5
drag, startPoint x: 864, startPoint y: 434, endPoint x: 639, endPoint y: 433, distance: 225.0
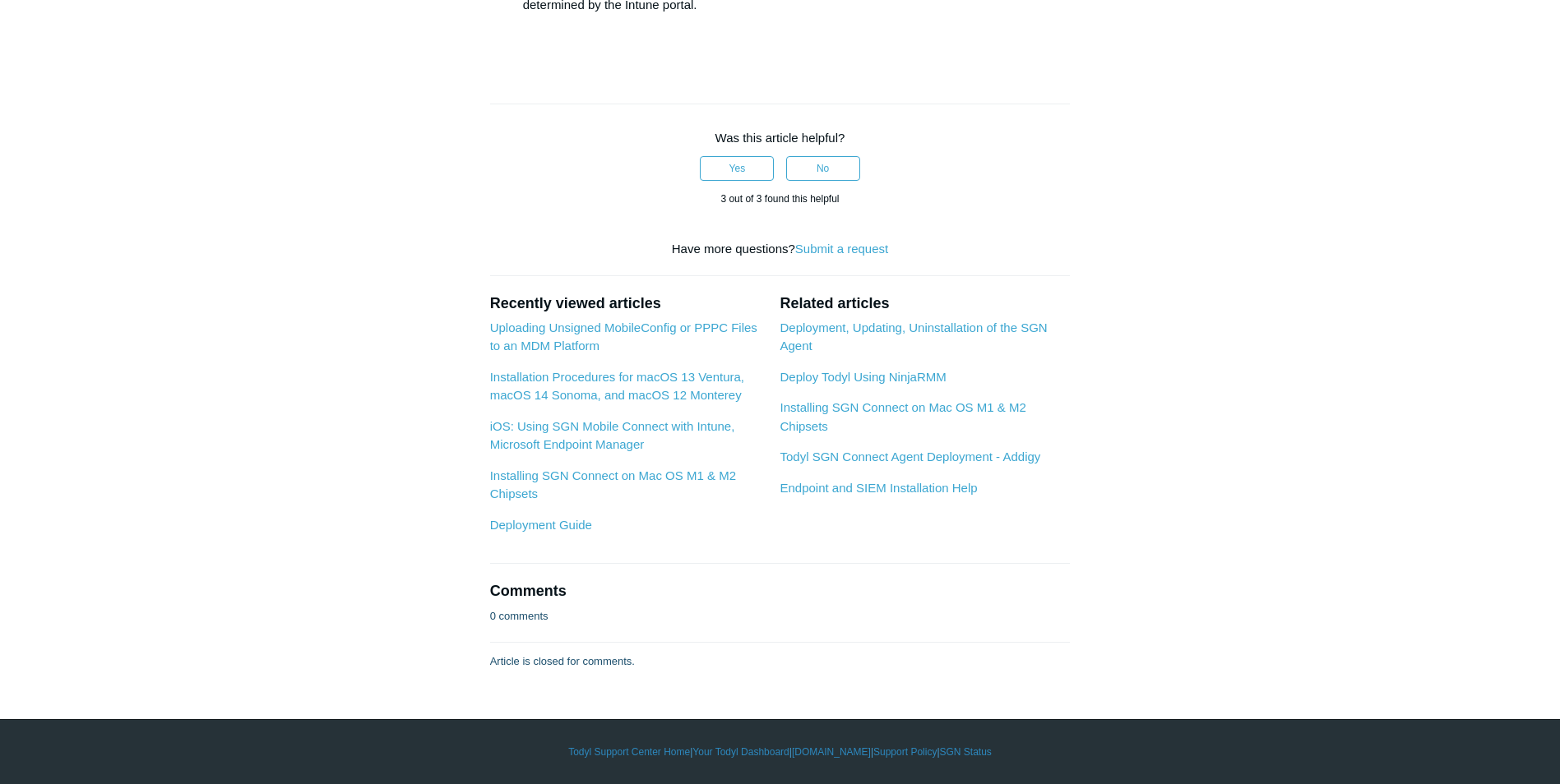
copy li "SGNConnect_5.x.x.exe /silent /deployKe"
drag, startPoint x: 658, startPoint y: 453, endPoint x: 947, endPoint y: 468, distance: 289.4
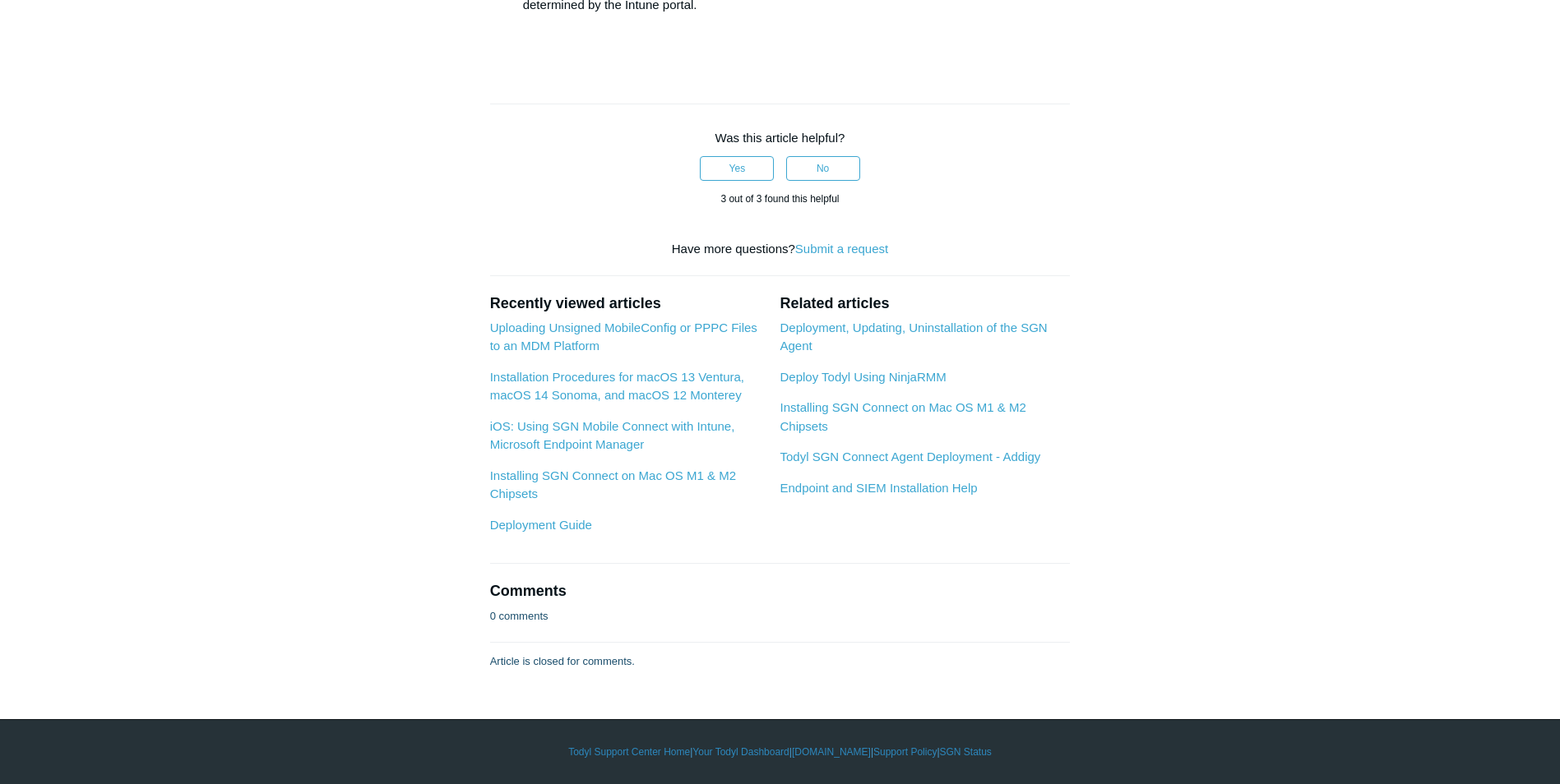
copy li "C:\Program Files\SGN Connect\uninstall.exe /silent"
drag, startPoint x: 785, startPoint y: 485, endPoint x: 575, endPoint y: 481, distance: 210.0
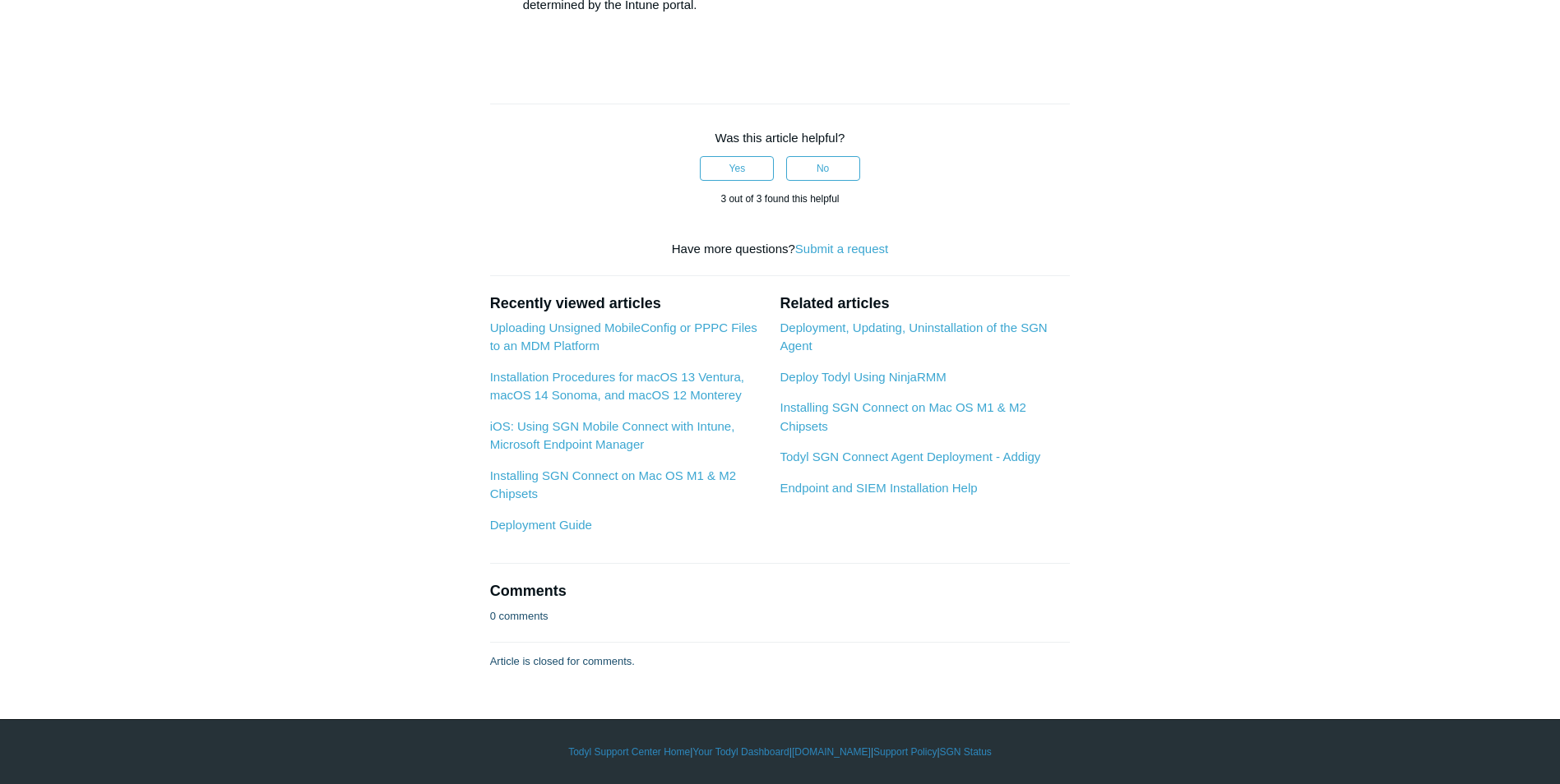
drag, startPoint x: 788, startPoint y: 484, endPoint x: 575, endPoint y: 483, distance: 213.0
drag, startPoint x: 700, startPoint y: 509, endPoint x: 622, endPoint y: 513, distance: 78.1
drag, startPoint x: 788, startPoint y: 535, endPoint x: 700, endPoint y: 533, distance: 88.0
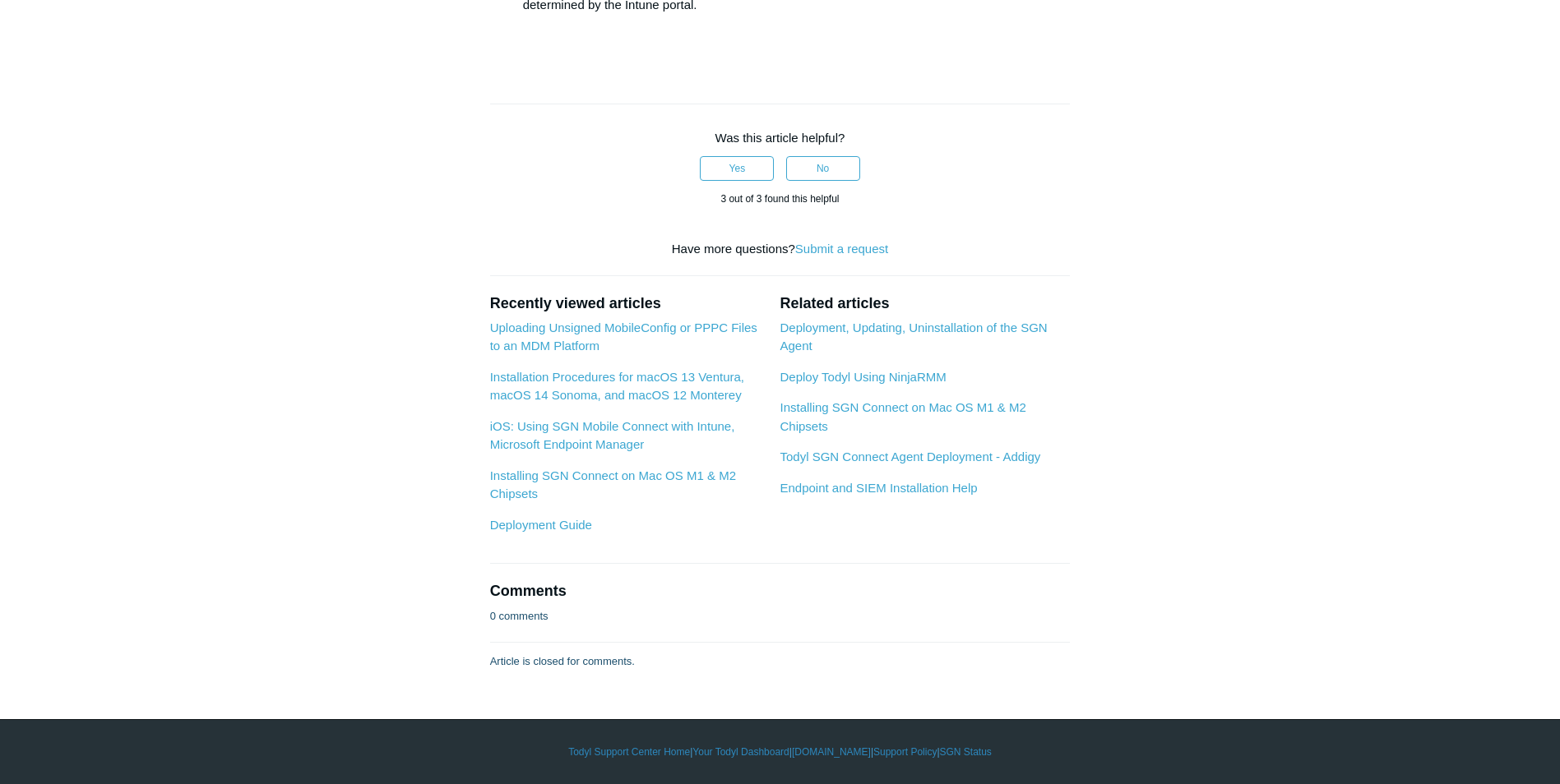
scroll to position [3863, 0]
drag, startPoint x: 653, startPoint y: 267, endPoint x: 841, endPoint y: 278, distance: 188.3
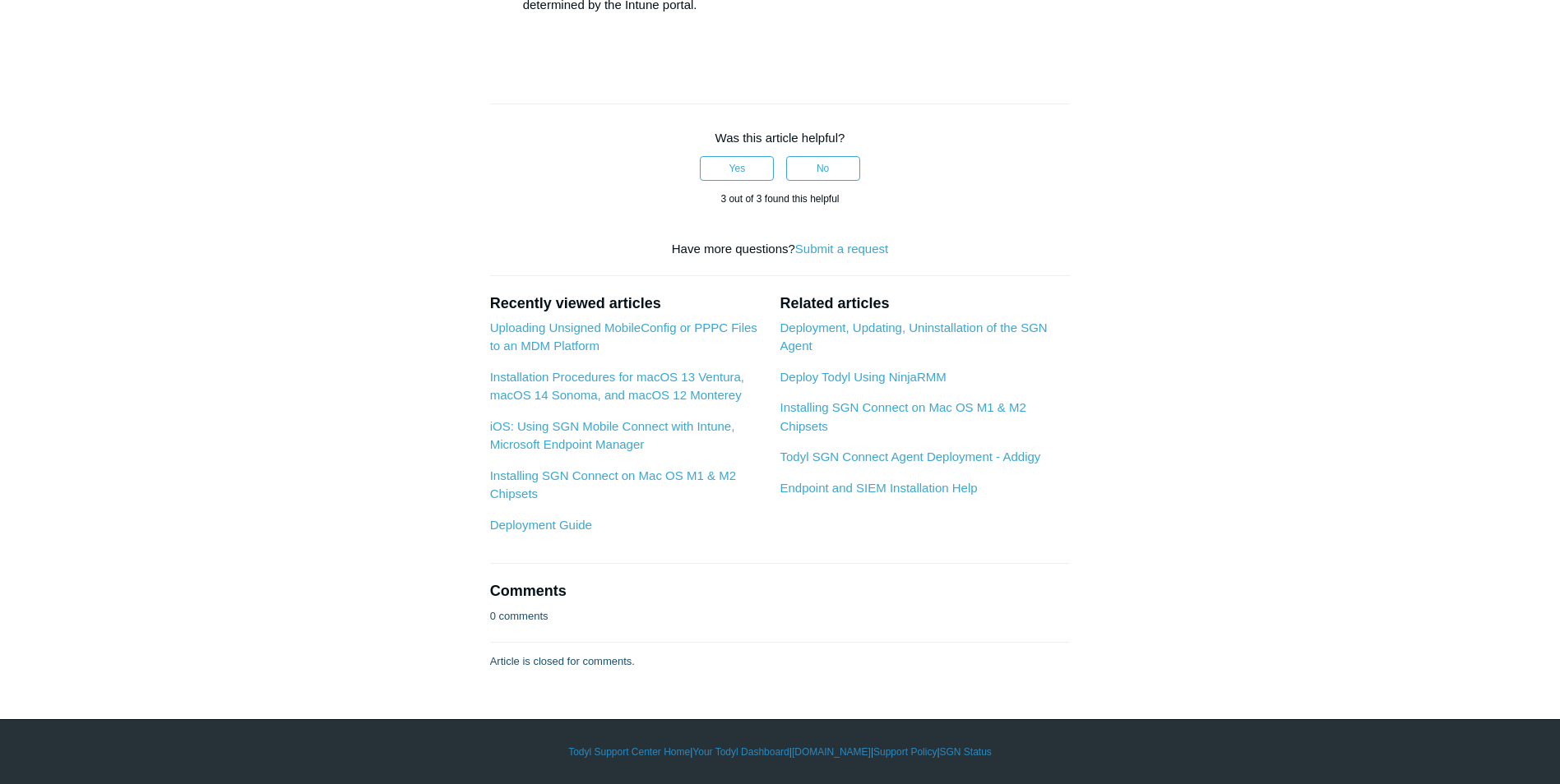
drag, startPoint x: 642, startPoint y: 268, endPoint x: 1065, endPoint y: 278, distance: 423.1
drag, startPoint x: 868, startPoint y: 270, endPoint x: 768, endPoint y: 272, distance: 100.0
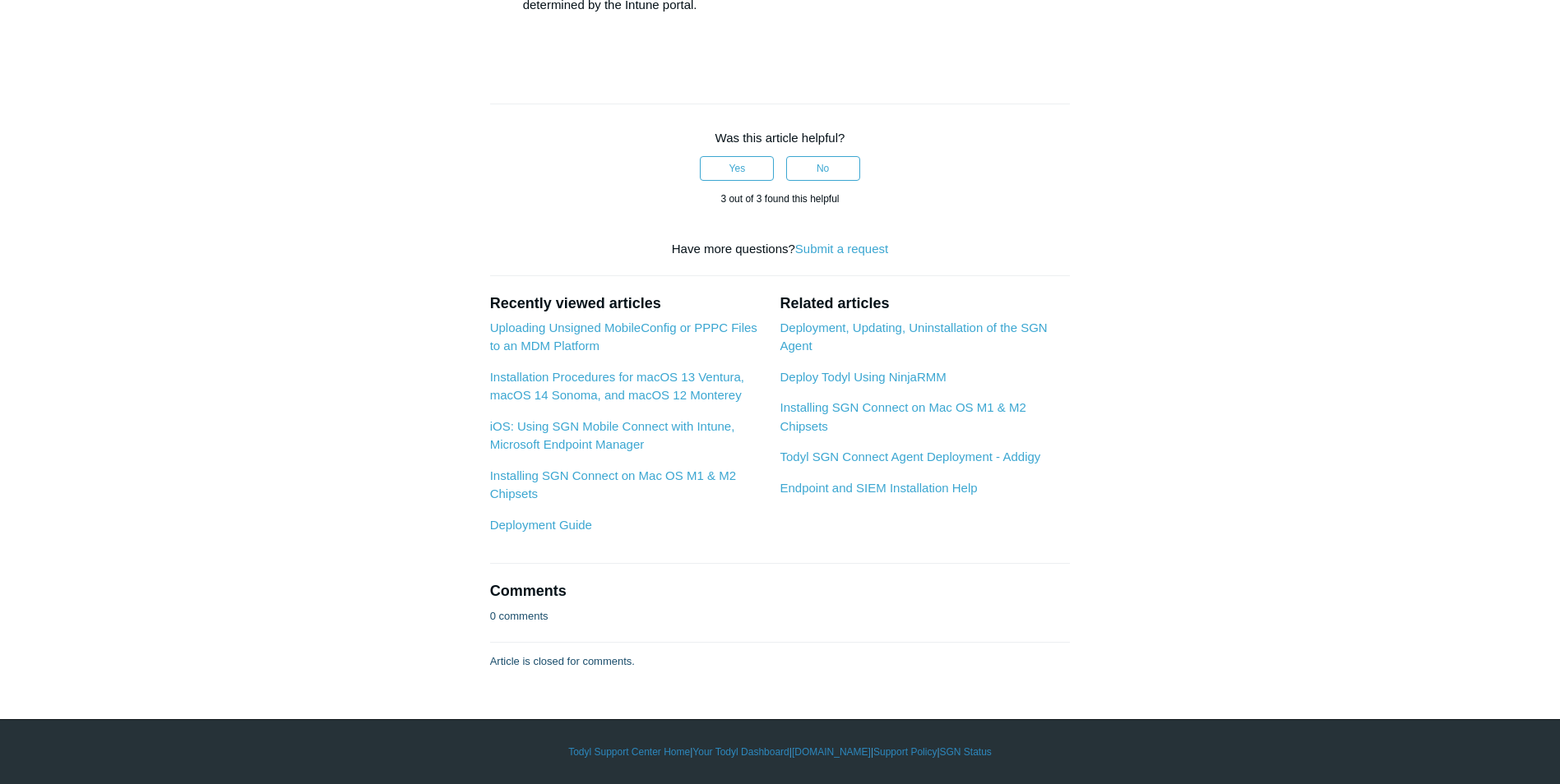
drag, startPoint x: 768, startPoint y: 272, endPoint x: 857, endPoint y: 266, distance: 89.2
drag, startPoint x: 841, startPoint y: 271, endPoint x: 805, endPoint y: 272, distance: 36.0
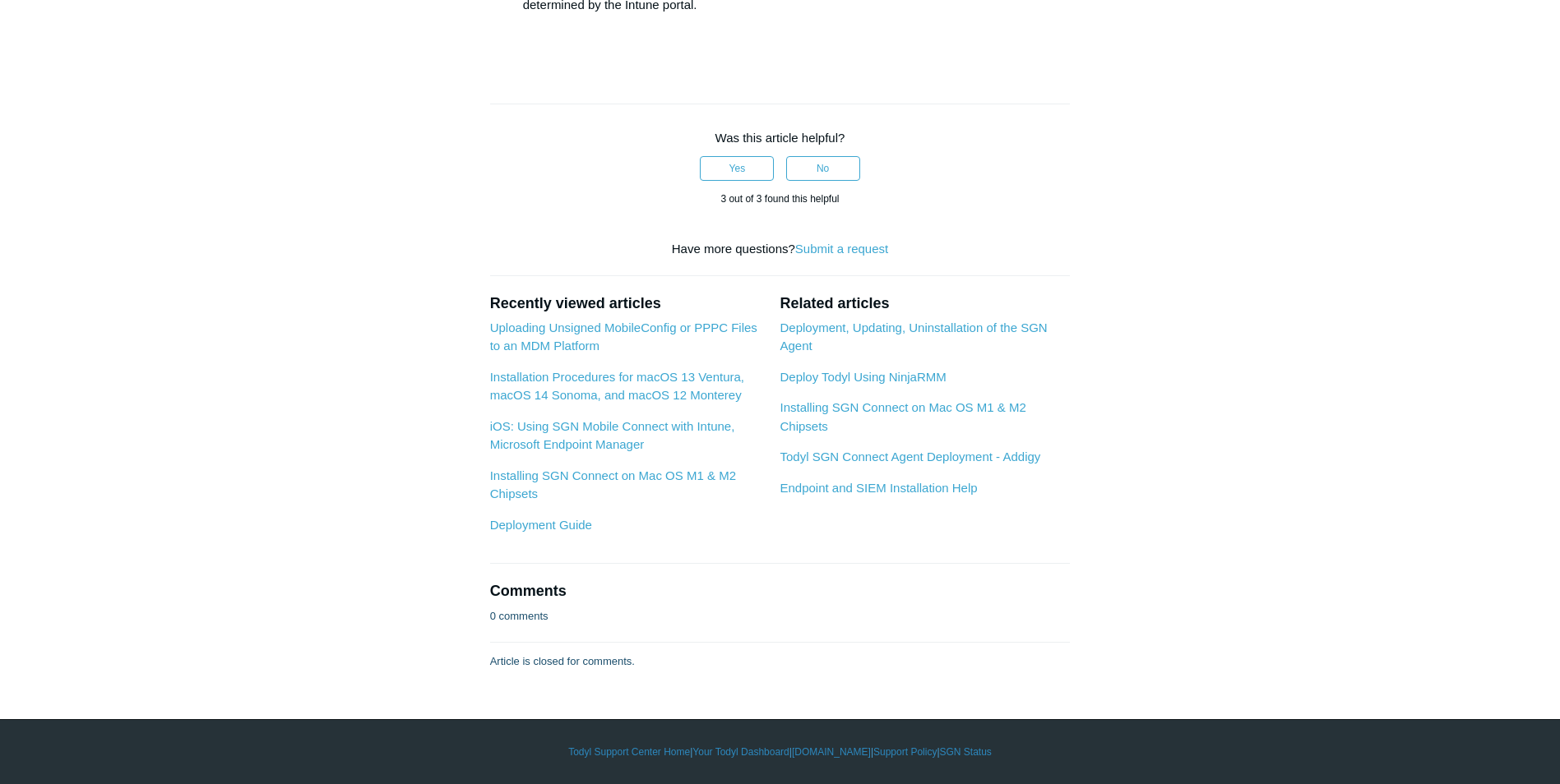
drag, startPoint x: 868, startPoint y: 269, endPoint x: 808, endPoint y: 268, distance: 60.0
drag, startPoint x: 840, startPoint y: 253, endPoint x: 849, endPoint y: 259, distance: 10.8
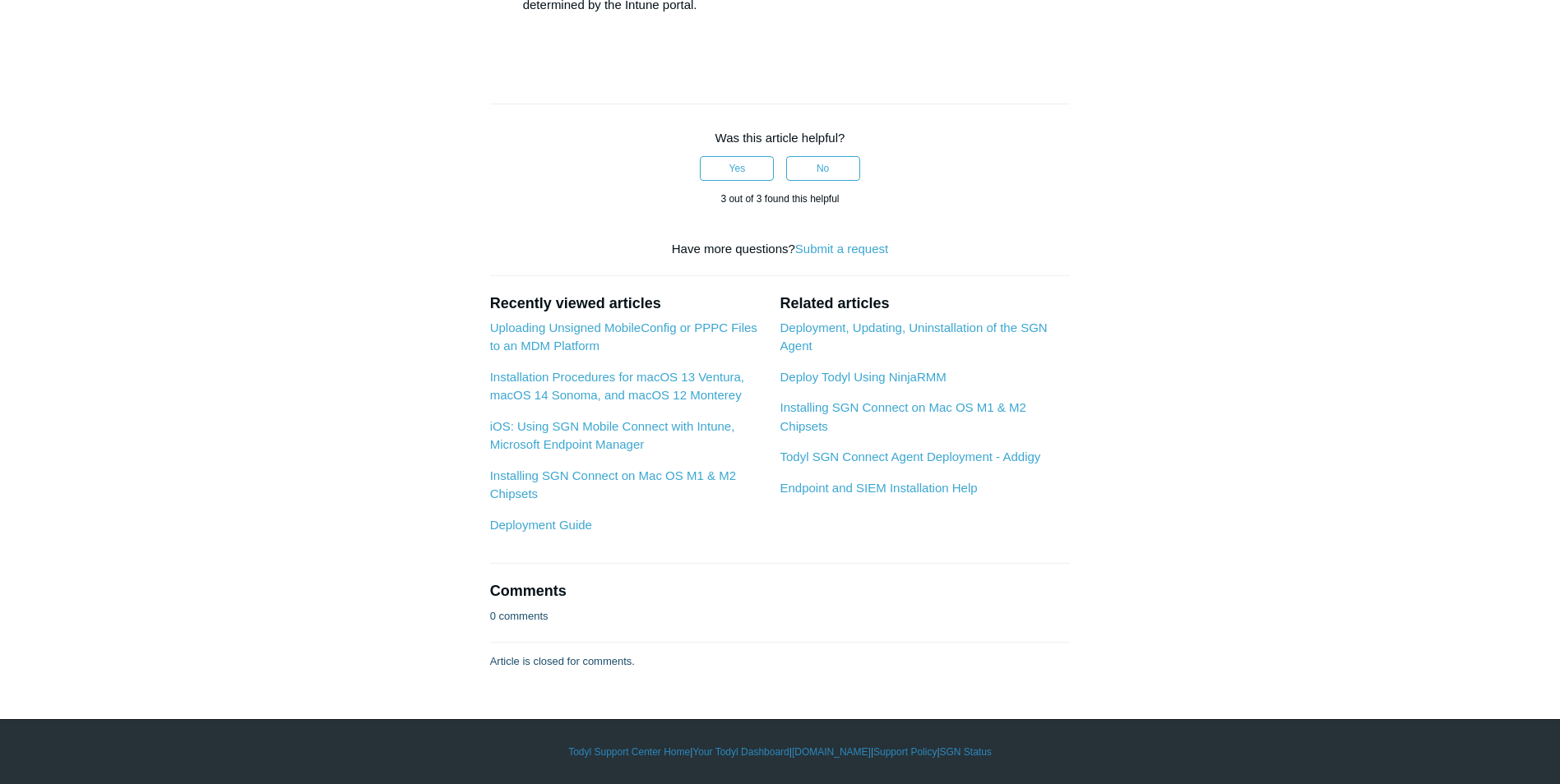
drag, startPoint x: 864, startPoint y: 274, endPoint x: 810, endPoint y: 279, distance: 54.2
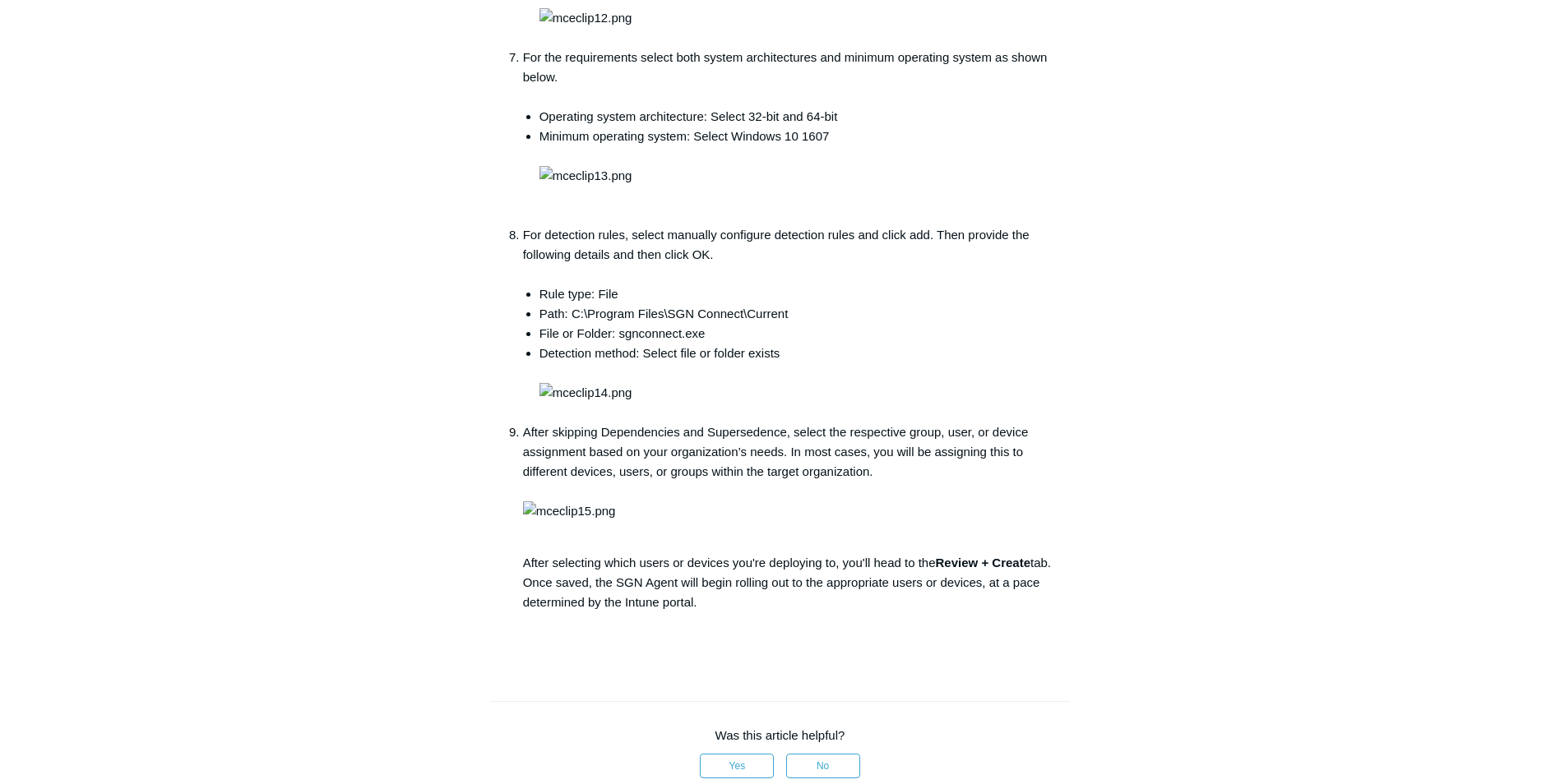
scroll to position [2055, 0]
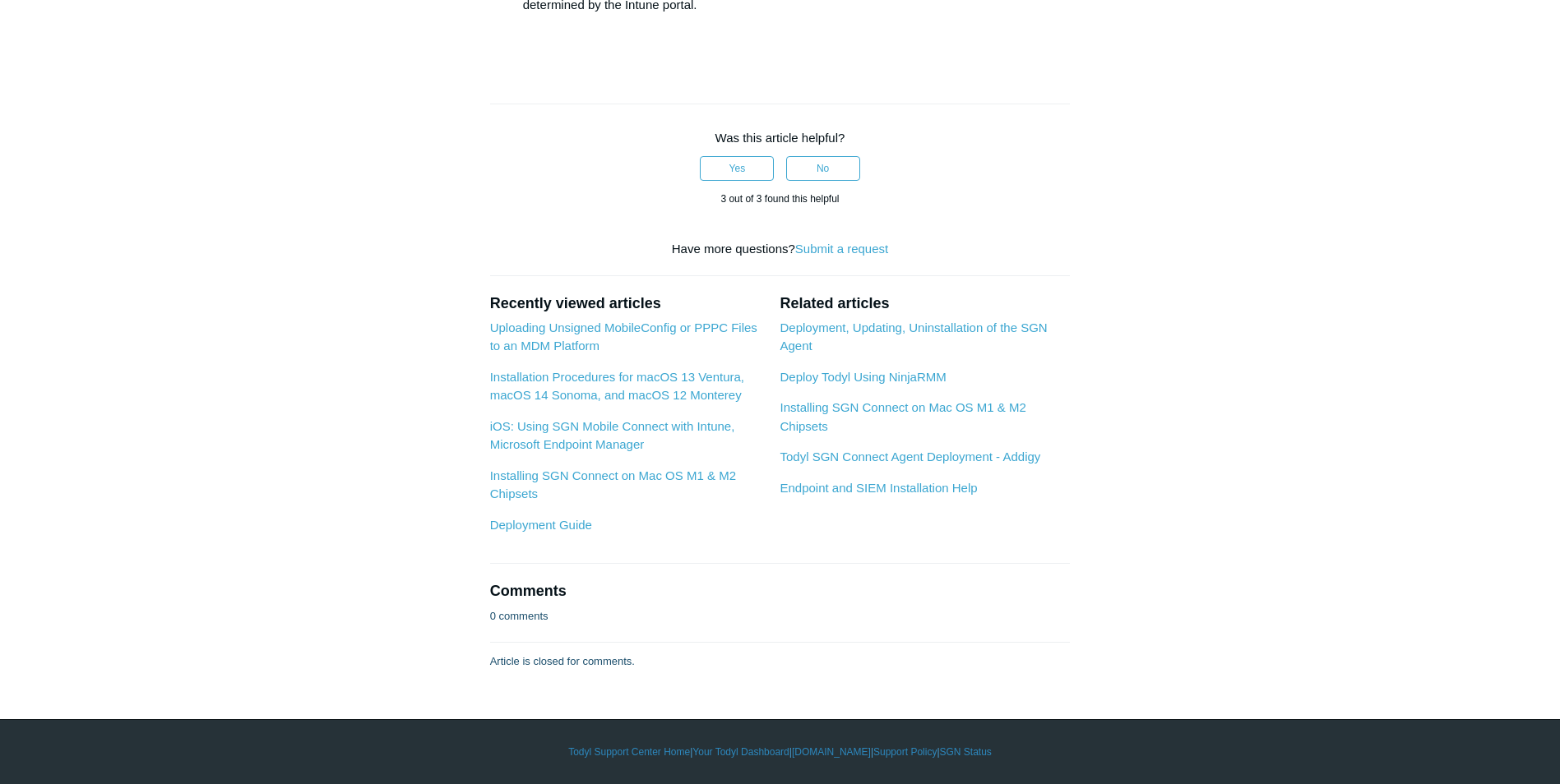
scroll to position [3453, 0]
drag, startPoint x: 77, startPoint y: 359, endPoint x: 104, endPoint y: 379, distance: 33.6
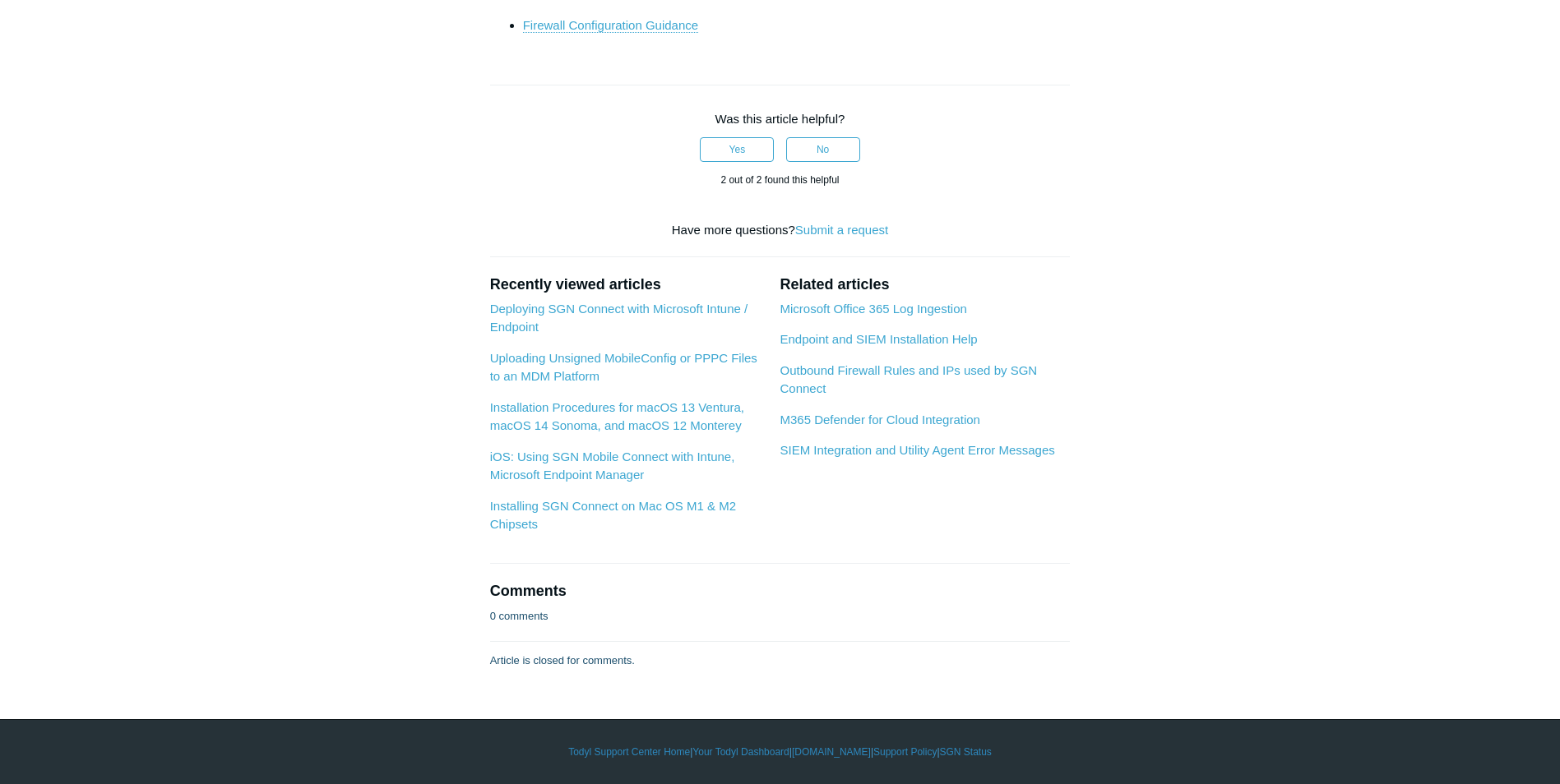
scroll to position [6905, 0]
drag, startPoint x: 864, startPoint y: 384, endPoint x: 614, endPoint y: 338, distance: 254.2
copy link "https://dashboard.meraki.com"
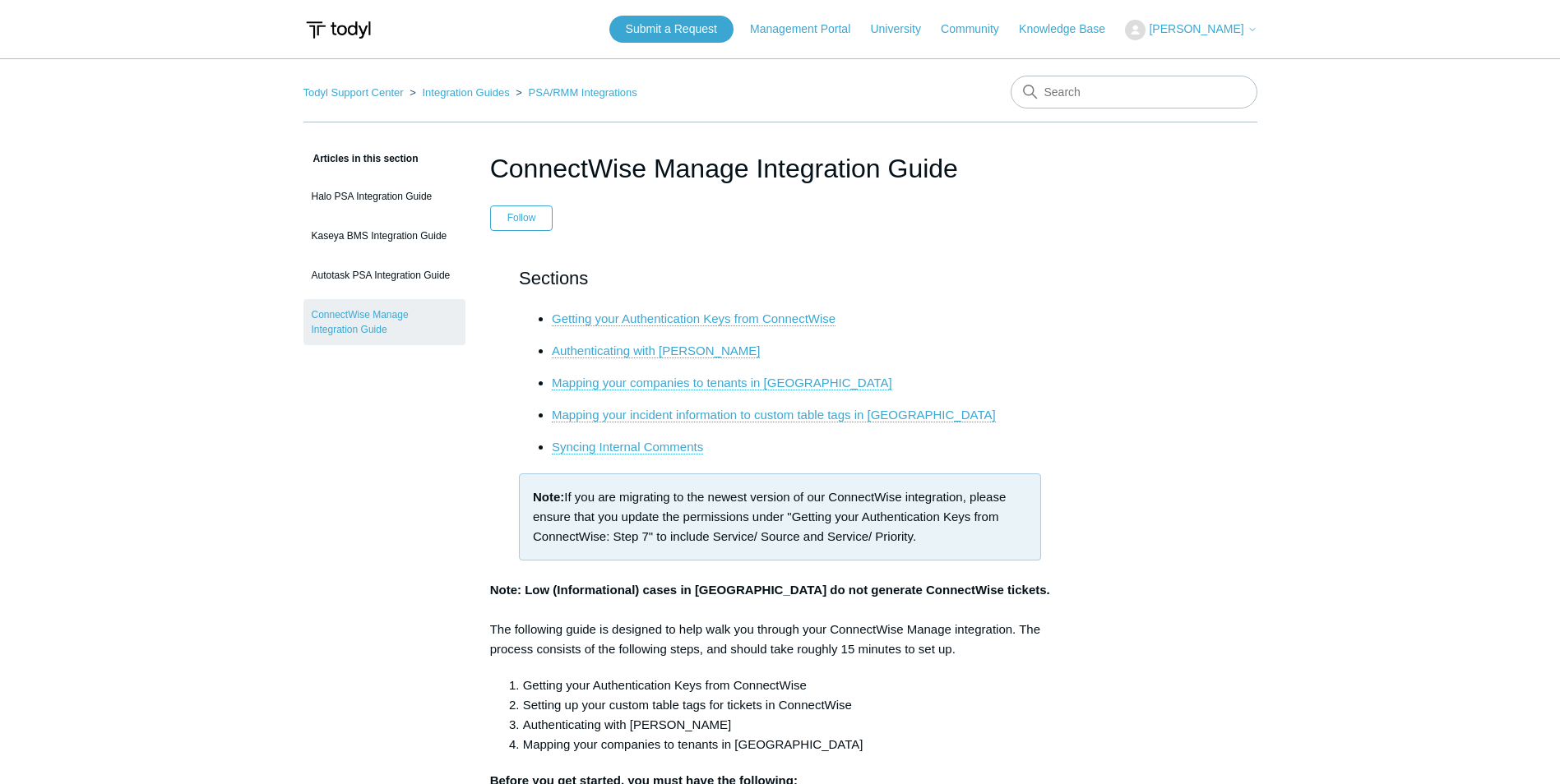
scroll to position [2055, 0]
